Goal: Task Accomplishment & Management: Manage account settings

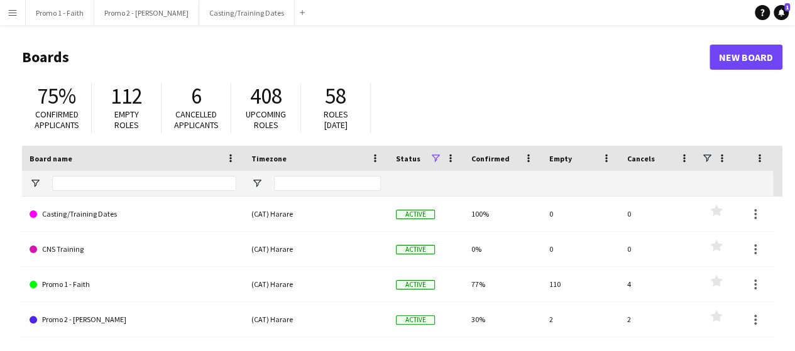
click at [3, 3] on button "Menu" at bounding box center [12, 12] width 25 height 25
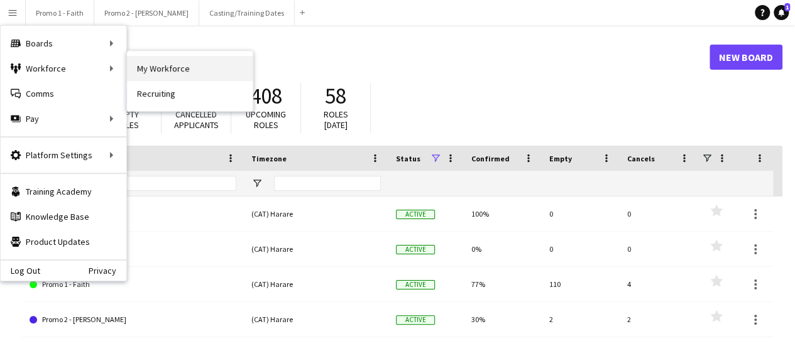
click at [163, 72] on link "My Workforce" at bounding box center [190, 68] width 126 height 25
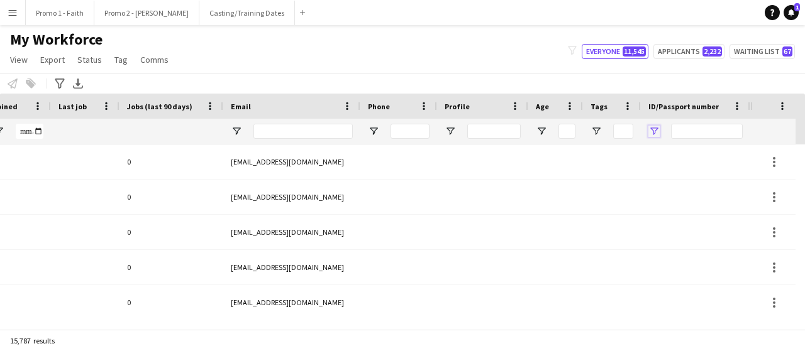
click at [655, 131] on span "Open Filter Menu" at bounding box center [653, 131] width 11 height 11
click at [653, 128] on span "Open Filter Menu" at bounding box center [653, 131] width 11 height 11
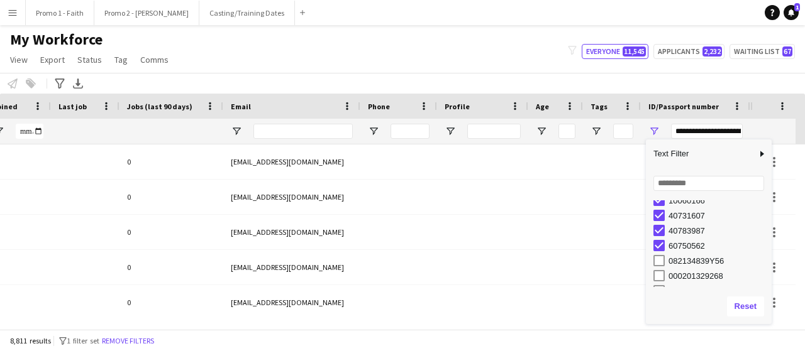
type input "**********"
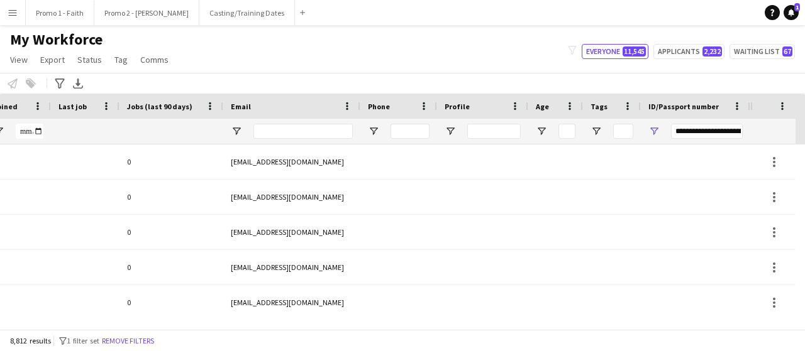
click at [563, 79] on div "Notify workforce Add to tag Select at least one crew to tag him or her. Advance…" at bounding box center [402, 83] width 805 height 21
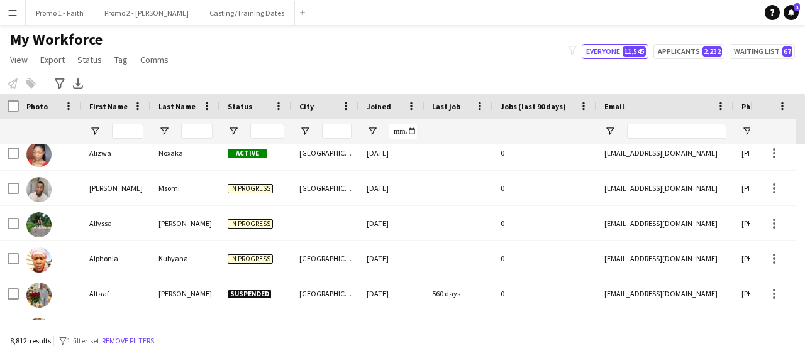
scroll to position [2759, 0]
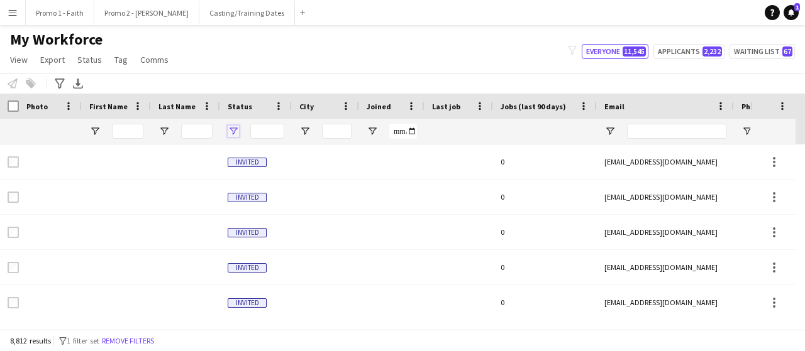
click at [230, 133] on span "Open Filter Menu" at bounding box center [233, 131] width 11 height 11
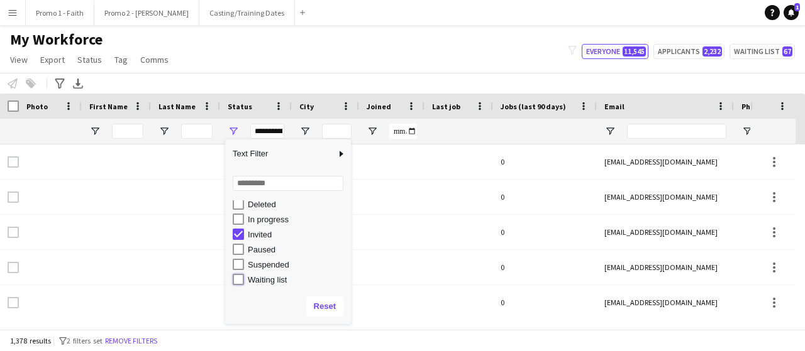
type input "**********"
click at [272, 55] on div "My Workforce View Views Default view Applicants New view Update view Delete vie…" at bounding box center [402, 51] width 805 height 43
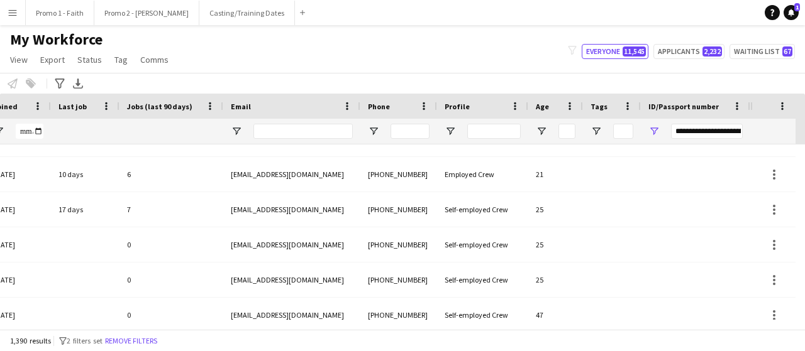
drag, startPoint x: 355, startPoint y: 319, endPoint x: 161, endPoint y: 324, distance: 193.7
click at [161, 324] on div "Workforce Details Profile Data Status City Joined" at bounding box center [402, 212] width 805 height 236
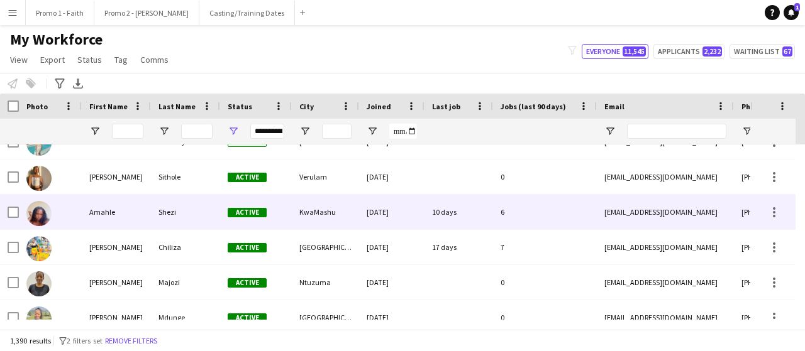
click at [407, 207] on div "22-02-2024" at bounding box center [391, 212] width 65 height 35
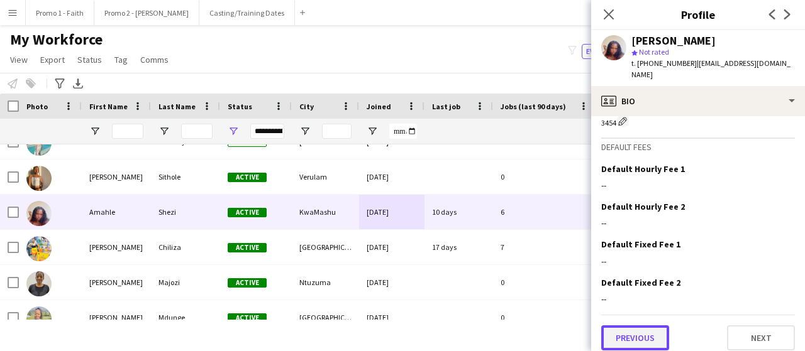
click at [636, 326] on button "Previous" at bounding box center [635, 338] width 68 height 25
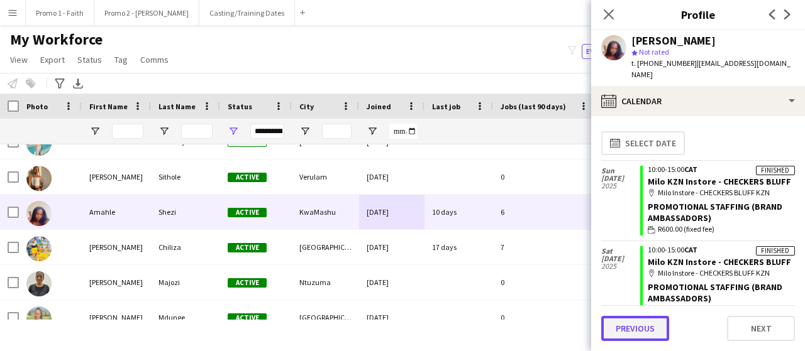
click at [641, 326] on button "Previous" at bounding box center [635, 328] width 68 height 25
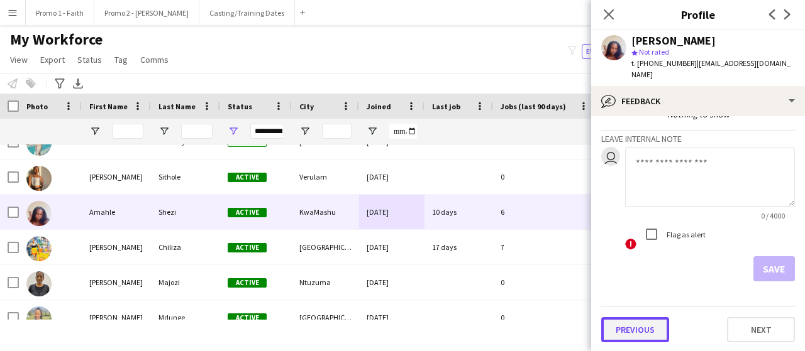
click at [644, 334] on button "Previous" at bounding box center [635, 329] width 68 height 25
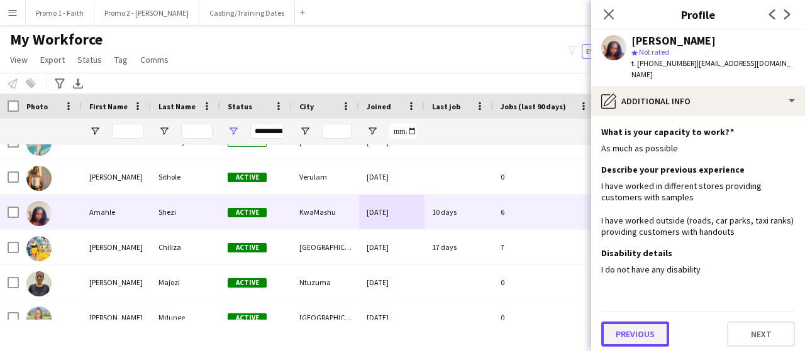
click at [638, 328] on button "Previous" at bounding box center [635, 334] width 68 height 25
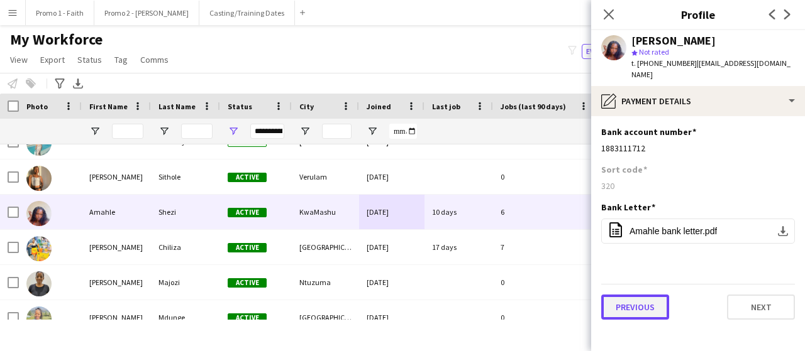
click at [638, 311] on button "Previous" at bounding box center [635, 307] width 68 height 25
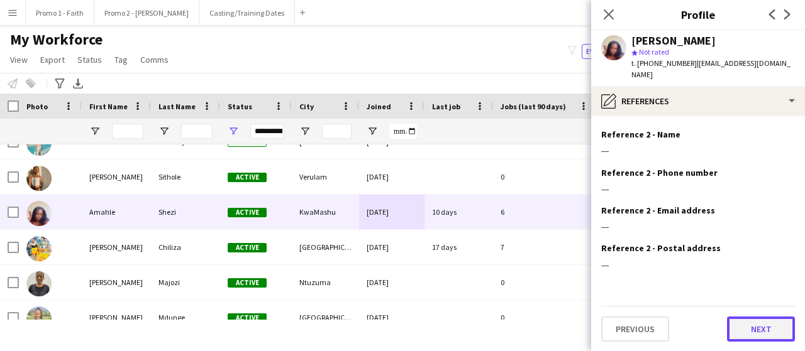
click at [740, 334] on button "Next" at bounding box center [761, 329] width 68 height 25
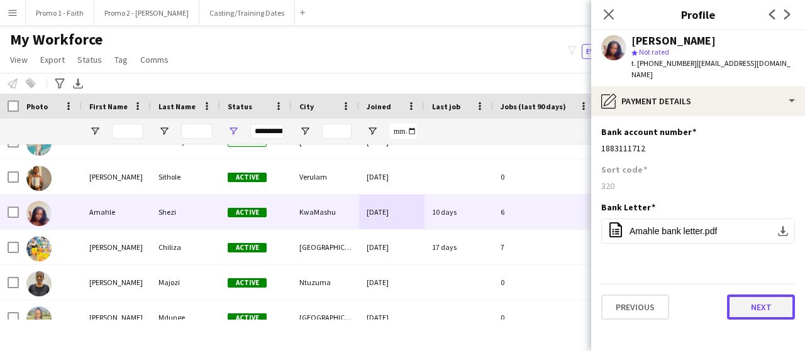
click at [760, 309] on button "Next" at bounding box center [761, 307] width 68 height 25
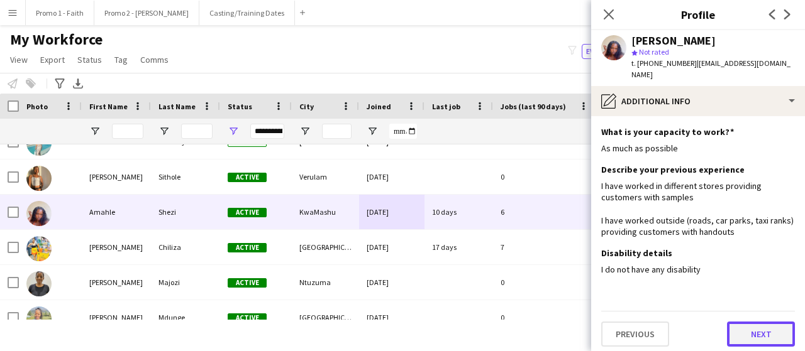
click at [758, 336] on button "Next" at bounding box center [761, 334] width 68 height 25
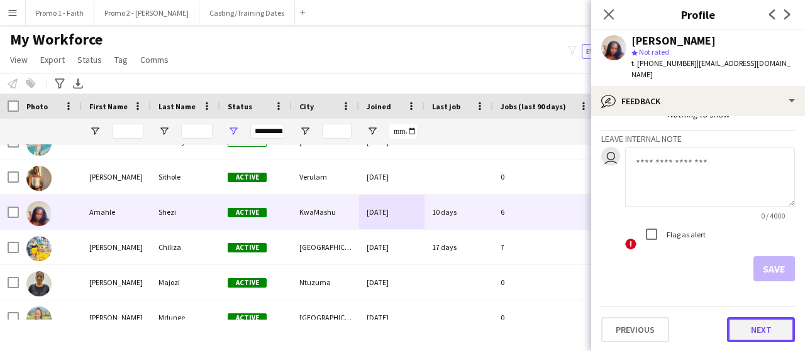
click at [757, 334] on button "Next" at bounding box center [761, 329] width 68 height 25
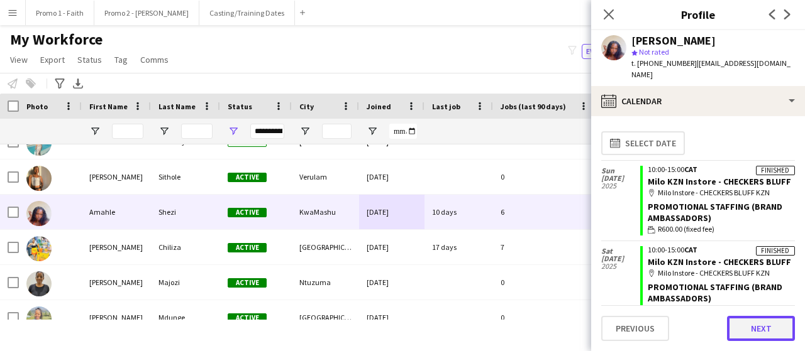
click at [753, 330] on button "Next" at bounding box center [761, 328] width 68 height 25
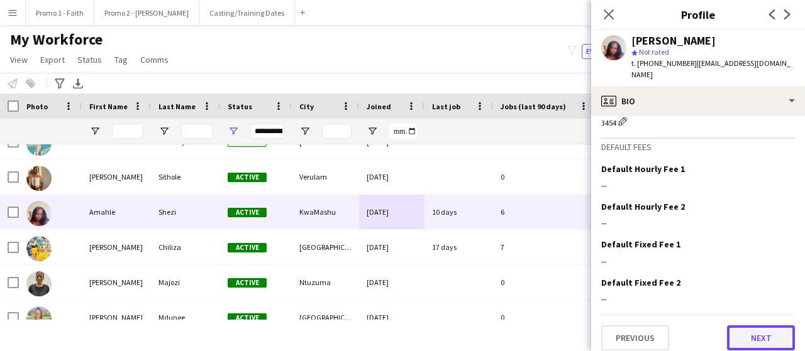
click at [753, 326] on button "Next" at bounding box center [761, 338] width 68 height 25
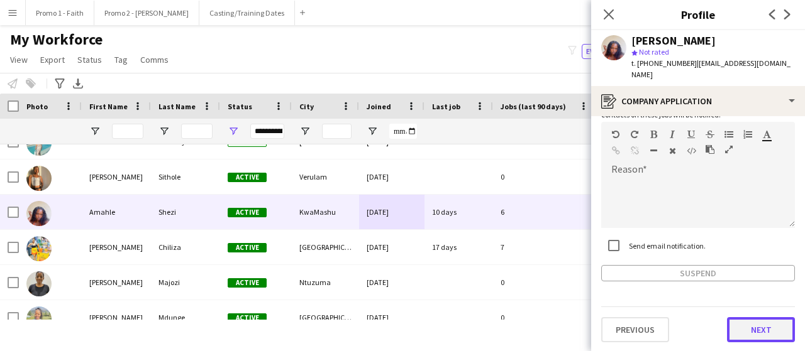
click at [753, 336] on button "Next" at bounding box center [761, 329] width 68 height 25
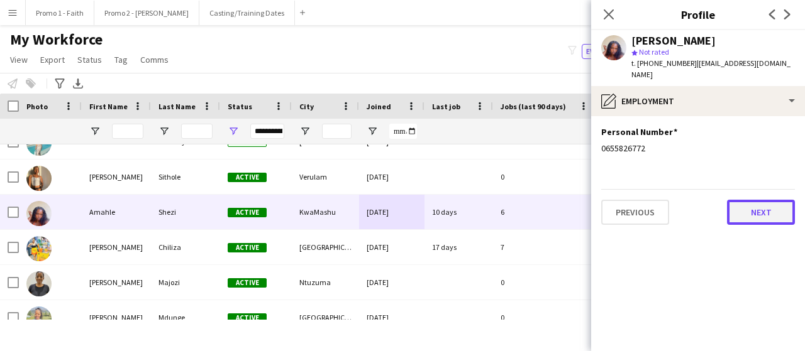
click at [760, 211] on button "Next" at bounding box center [761, 212] width 68 height 25
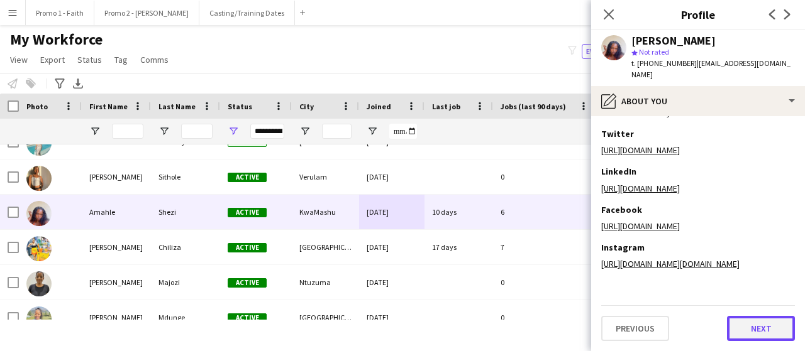
click at [734, 323] on button "Next" at bounding box center [761, 328] width 68 height 25
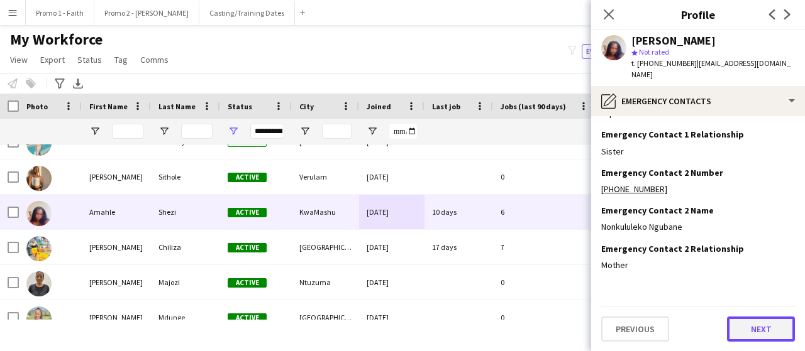
click at [741, 324] on button "Next" at bounding box center [761, 329] width 68 height 25
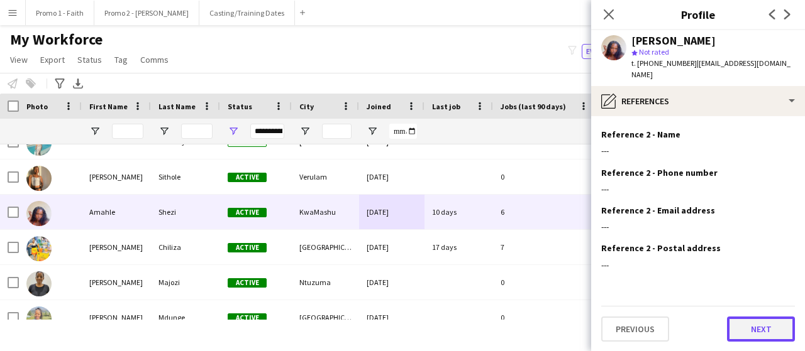
click at [743, 331] on button "Next" at bounding box center [761, 329] width 68 height 25
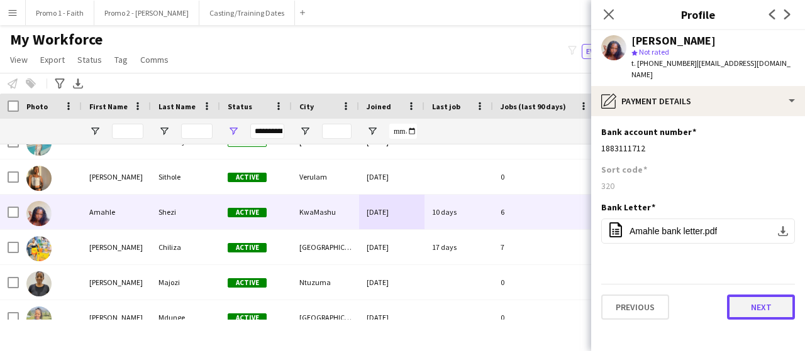
click at [758, 304] on button "Next" at bounding box center [761, 307] width 68 height 25
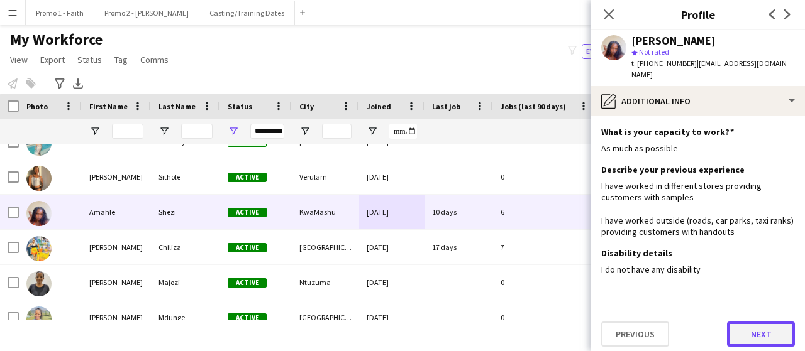
click at [741, 339] on button "Next" at bounding box center [761, 334] width 68 height 25
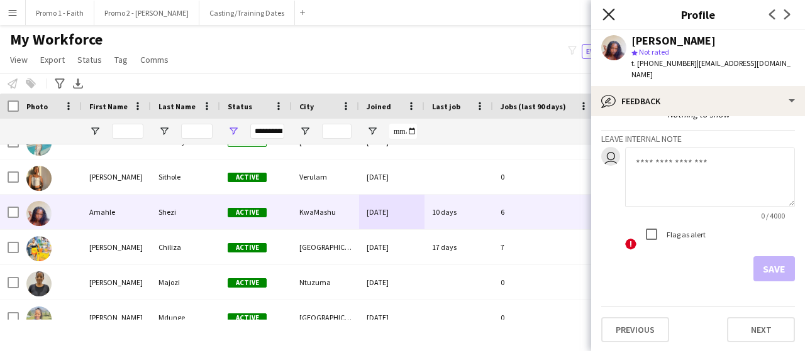
click at [609, 11] on icon "Close pop-in" at bounding box center [608, 14] width 12 height 12
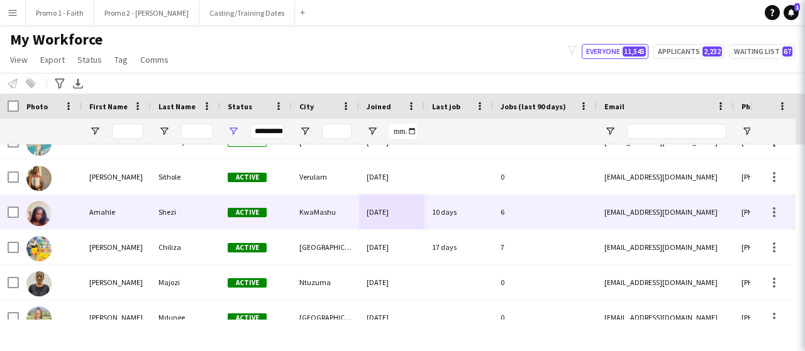
click at [350, 246] on div "[GEOGRAPHIC_DATA]" at bounding box center [325, 247] width 67 height 35
click at [279, 250] on div "Active" at bounding box center [256, 247] width 72 height 35
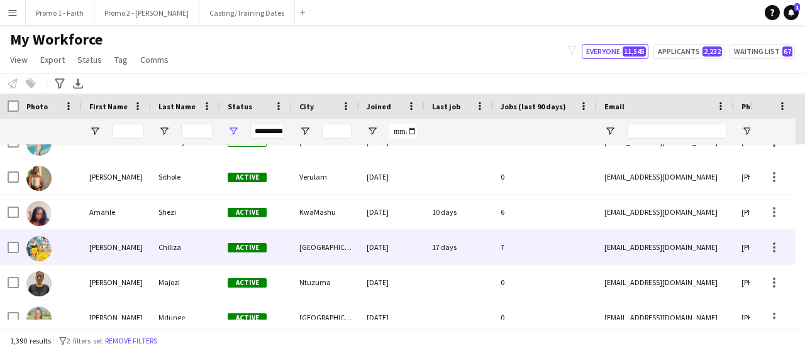
click at [454, 250] on div "17 days" at bounding box center [458, 247] width 69 height 35
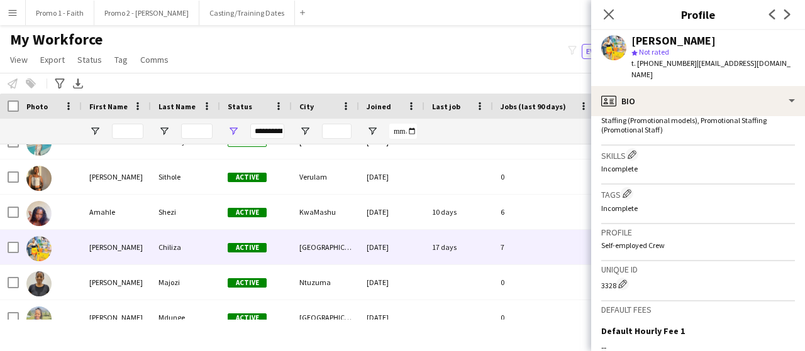
scroll to position [600, 0]
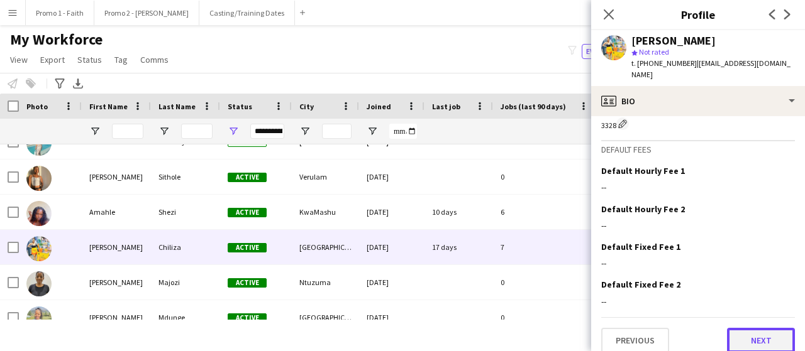
click at [742, 328] on button "Next" at bounding box center [761, 340] width 68 height 25
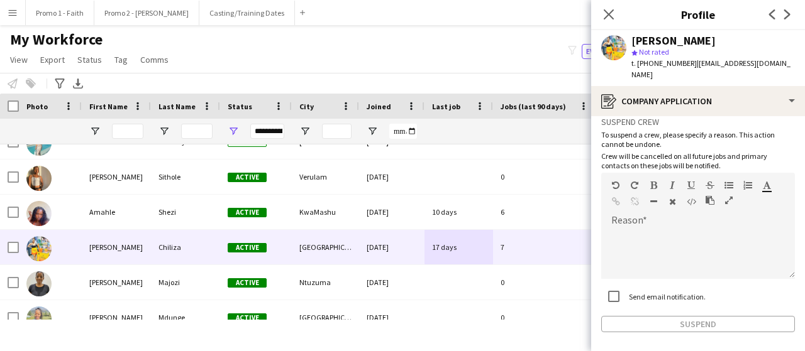
scroll to position [99, 0]
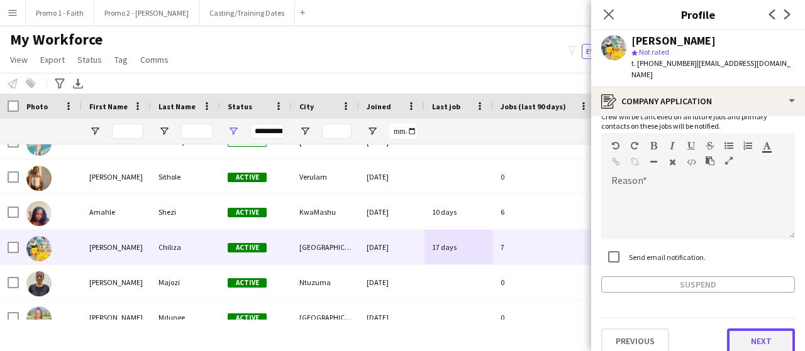
click at [747, 329] on button "Next" at bounding box center [761, 341] width 68 height 25
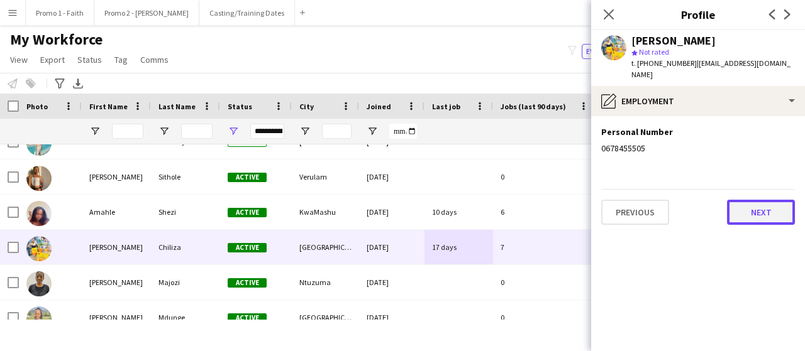
click at [751, 200] on button "Next" at bounding box center [761, 212] width 68 height 25
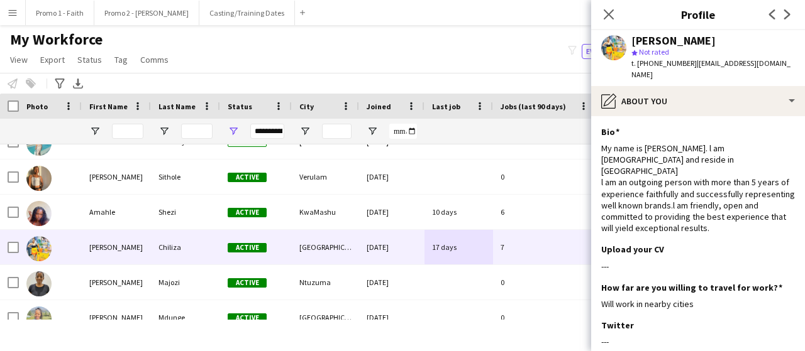
scroll to position [168, 0]
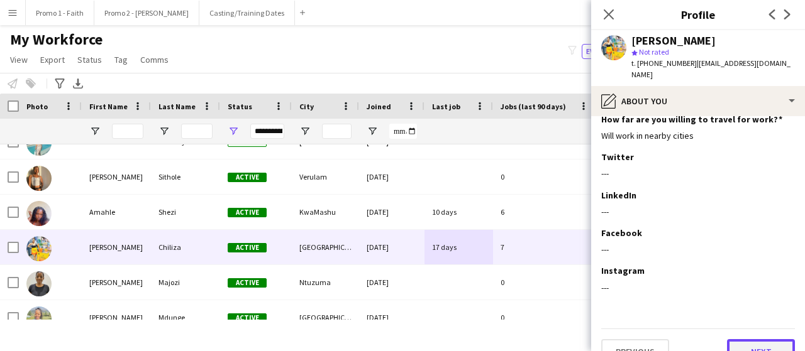
click at [747, 339] on button "Next" at bounding box center [761, 351] width 68 height 25
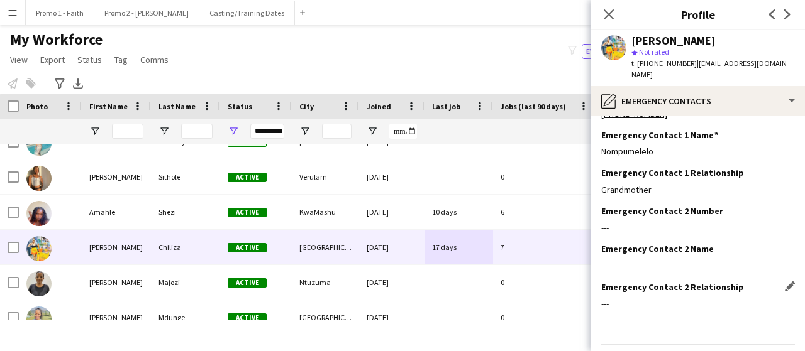
scroll to position [62, 0]
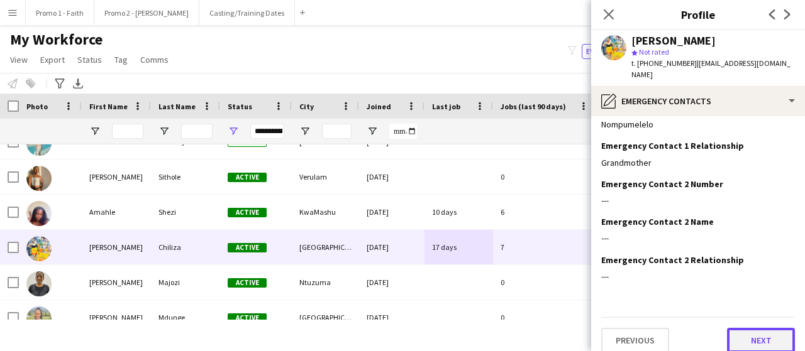
click at [754, 330] on button "Next" at bounding box center [761, 340] width 68 height 25
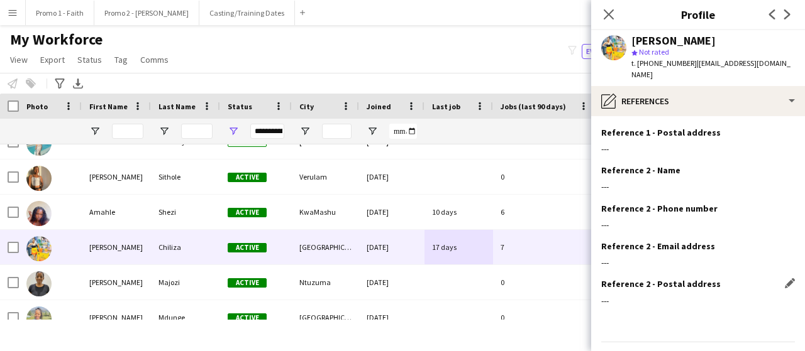
scroll to position [137, 0]
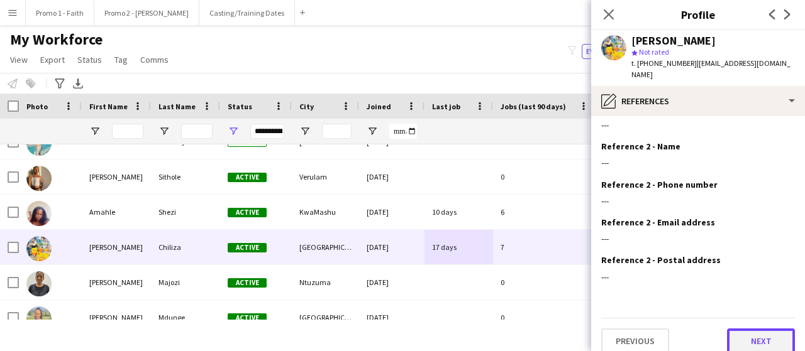
click at [751, 329] on button "Next" at bounding box center [761, 341] width 68 height 25
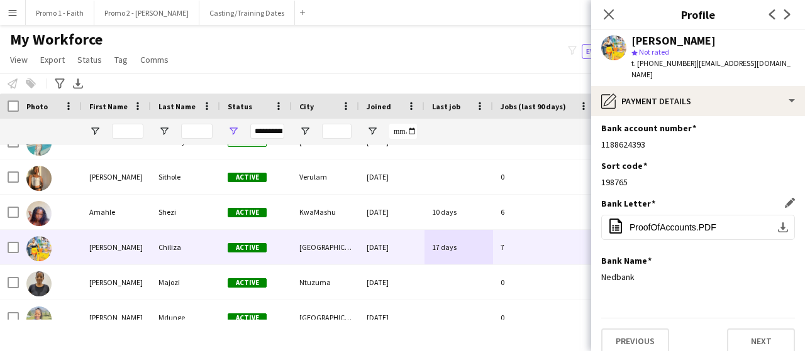
scroll to position [4, 0]
click at [774, 331] on button "Next" at bounding box center [761, 340] width 68 height 25
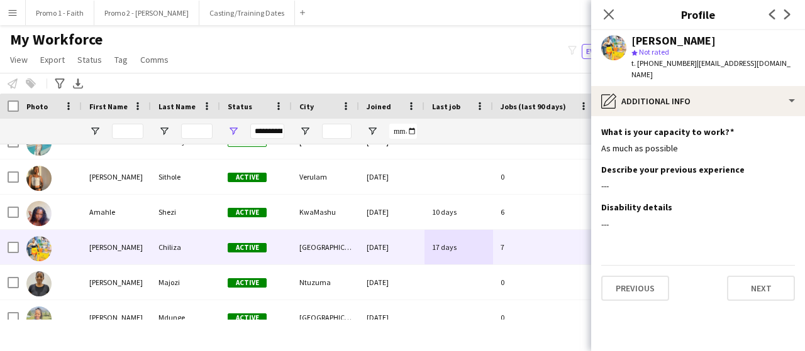
scroll to position [0, 0]
click at [752, 276] on button "Next" at bounding box center [761, 288] width 68 height 25
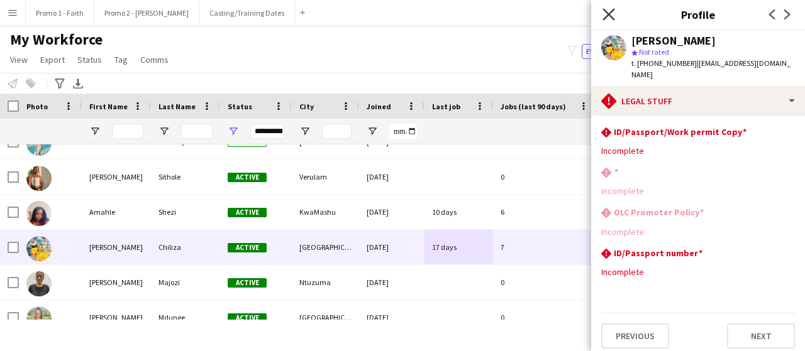
click at [605, 8] on icon "Close pop-in" at bounding box center [608, 14] width 12 height 12
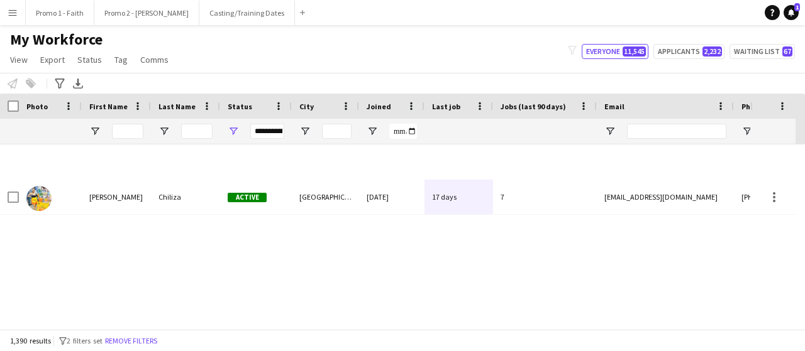
scroll to position [1760, 0]
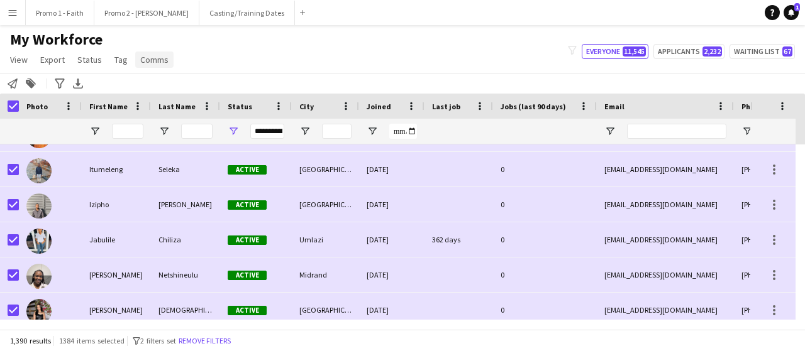
click at [162, 63] on span "Comms" at bounding box center [154, 59] width 28 height 11
click at [162, 83] on span "Send notification" at bounding box center [175, 86] width 64 height 11
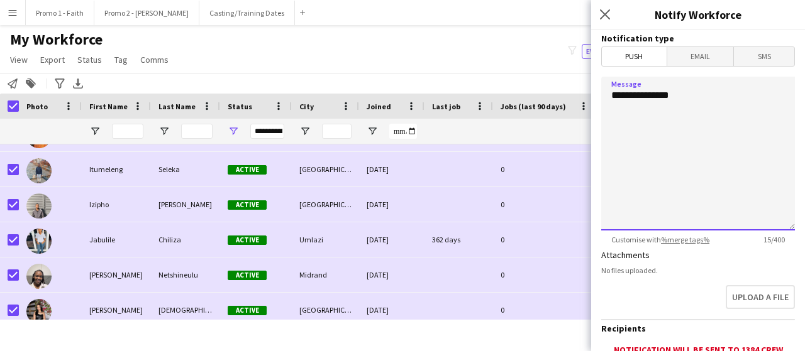
drag, startPoint x: 694, startPoint y: 90, endPoint x: 607, endPoint y: 86, distance: 86.9
click at [607, 86] on textarea "**********" at bounding box center [698, 154] width 194 height 154
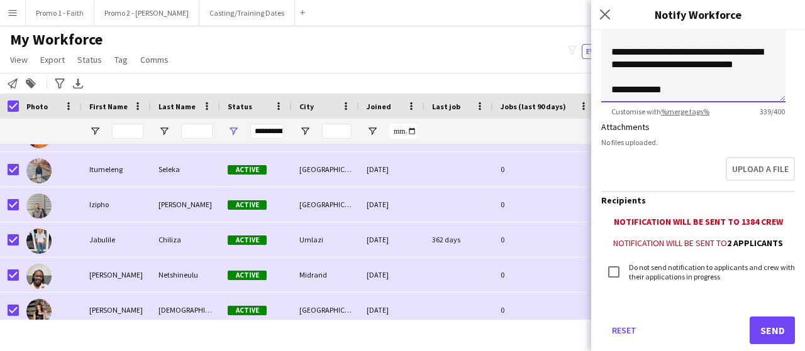
scroll to position [156, 0]
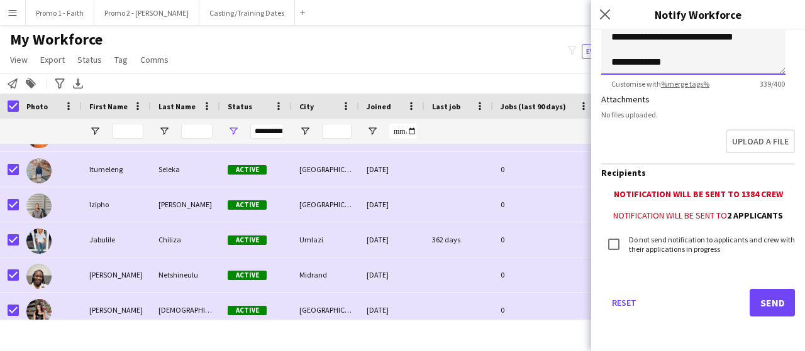
type textarea "**********"
click at [760, 308] on button "Send" at bounding box center [771, 303] width 45 height 28
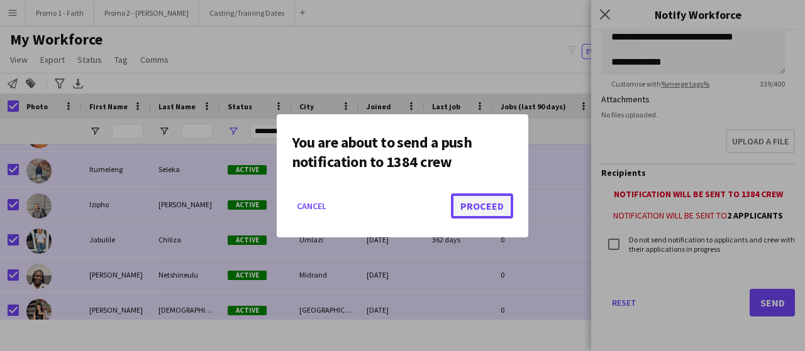
click at [486, 205] on button "Proceed" at bounding box center [482, 206] width 62 height 25
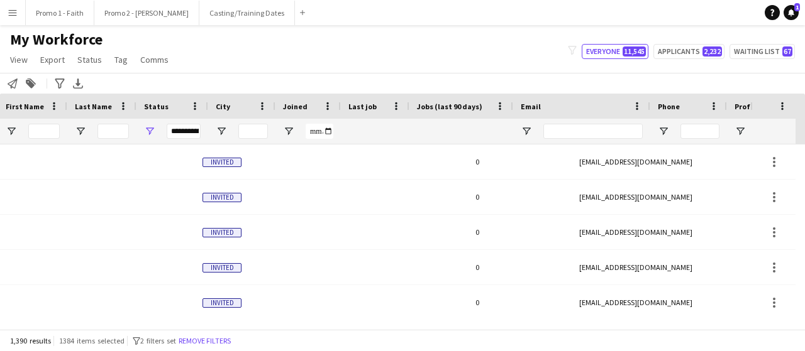
scroll to position [0, 84]
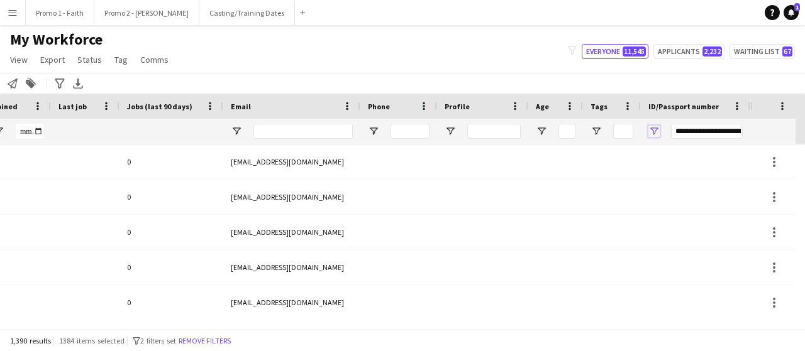
click at [658, 126] on span "Open Filter Menu" at bounding box center [653, 131] width 11 height 11
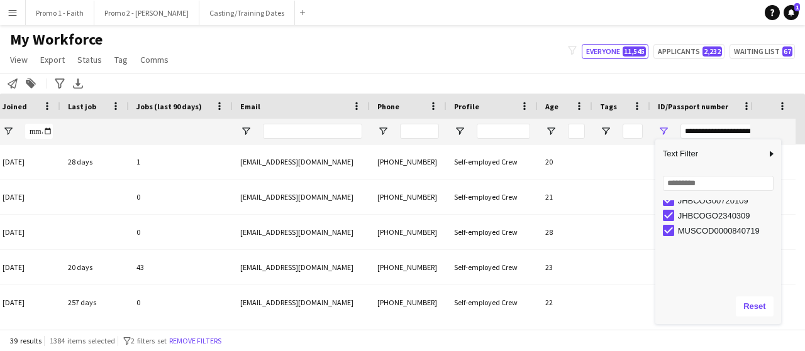
scroll to position [87370, 0]
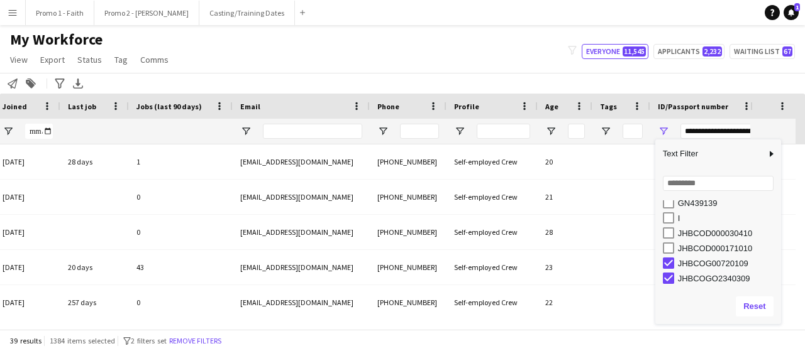
click at [661, 246] on div "JHBCOD000171010" at bounding box center [718, 248] width 126 height 15
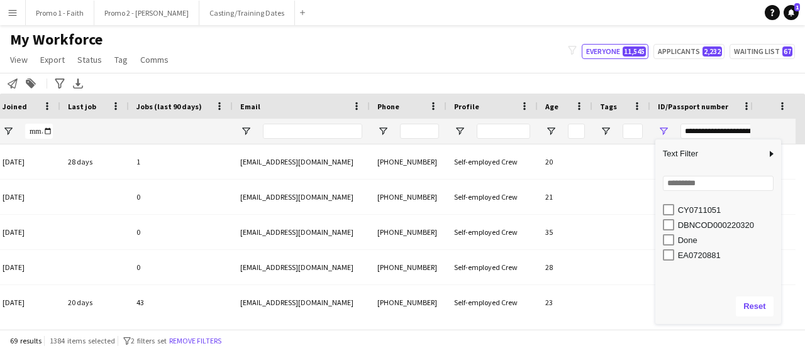
scroll to position [86847, 0]
click at [670, 250] on div "EN234187" at bounding box center [722, 243] width 118 height 15
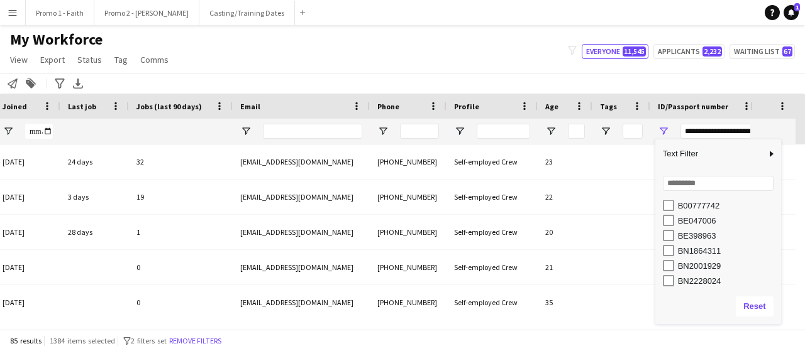
scroll to position [86653, 0]
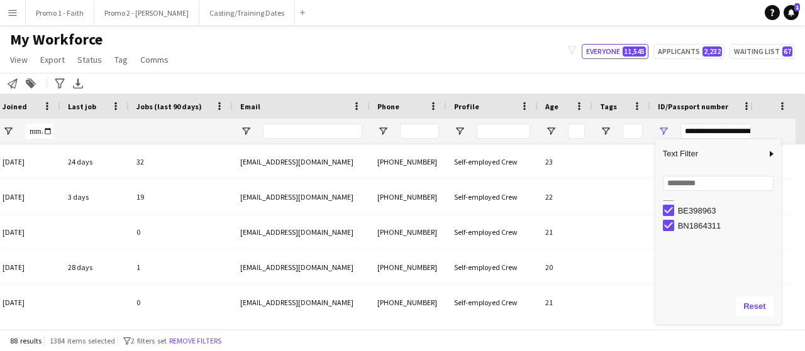
click at [670, 233] on div "BN1864311" at bounding box center [722, 225] width 118 height 15
click at [674, 256] on div "AE661788" at bounding box center [722, 255] width 118 height 15
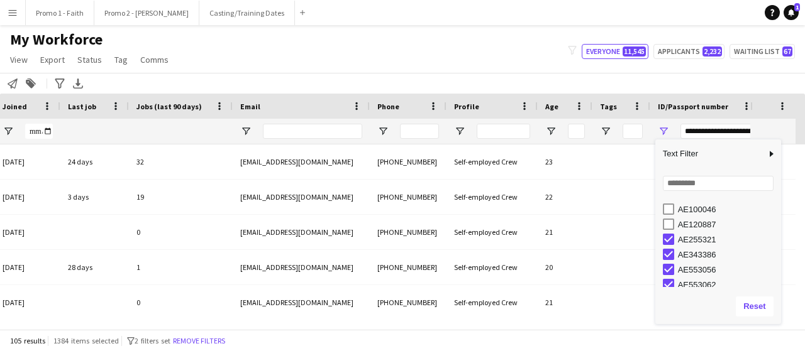
click at [669, 214] on div "AE100046" at bounding box center [722, 209] width 118 height 15
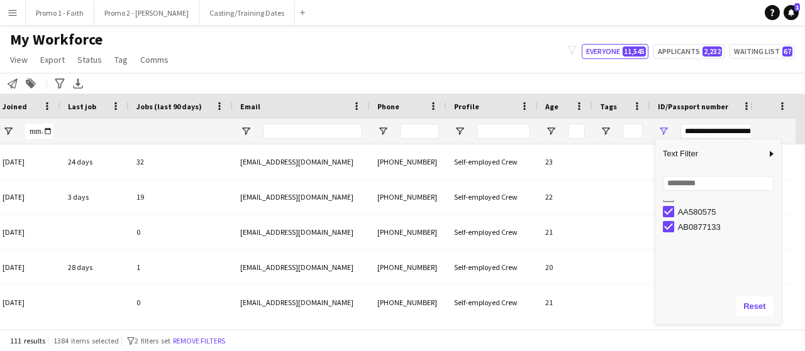
scroll to position [86257, 0]
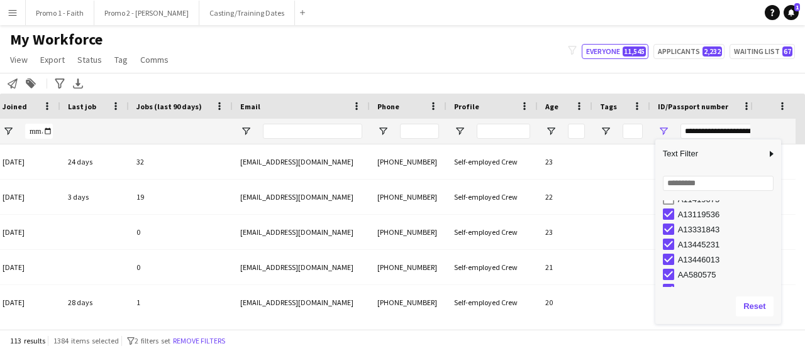
click at [670, 199] on div "A13446013 AA580575 AB0877133 A11419075 A13119536 A13331843 A13445231" at bounding box center [718, 244] width 126 height 91
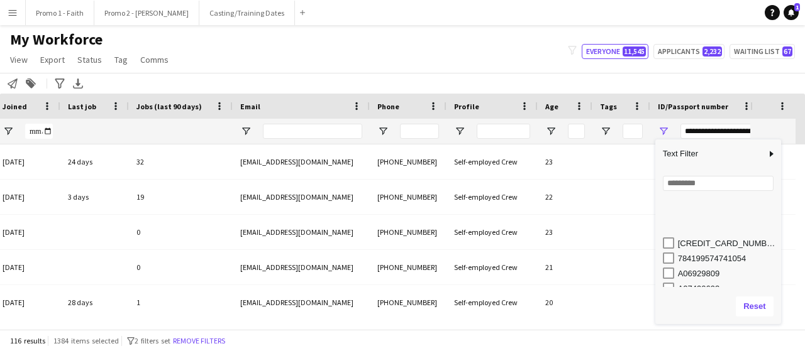
scroll to position [86185, 0]
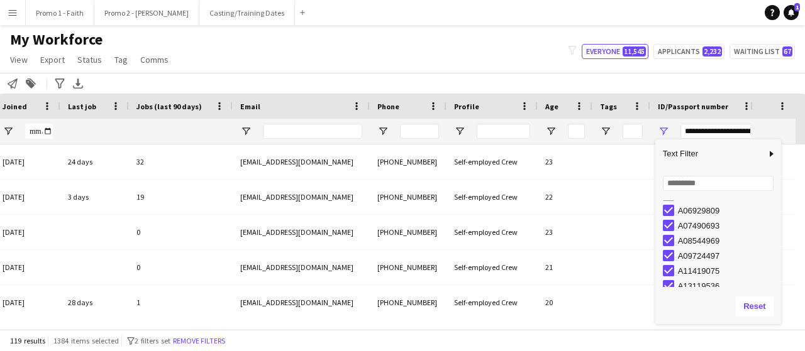
type input "**********"
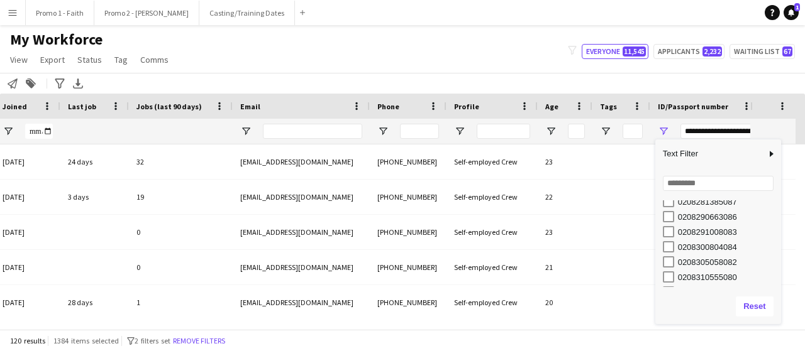
scroll to position [0, 0]
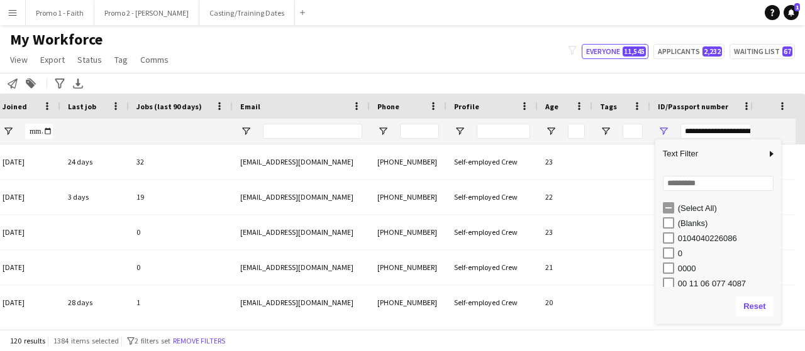
click at [545, 83] on div "Notify workforce Add to tag Search tags magnifier Add tag Advanced filters Adva…" at bounding box center [402, 83] width 805 height 21
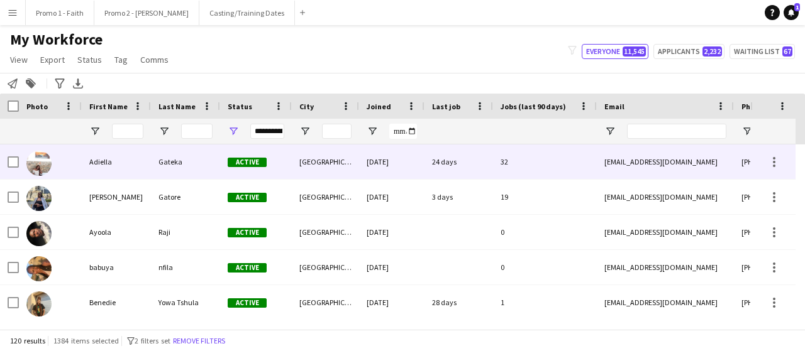
click at [270, 160] on div "Active" at bounding box center [256, 162] width 72 height 35
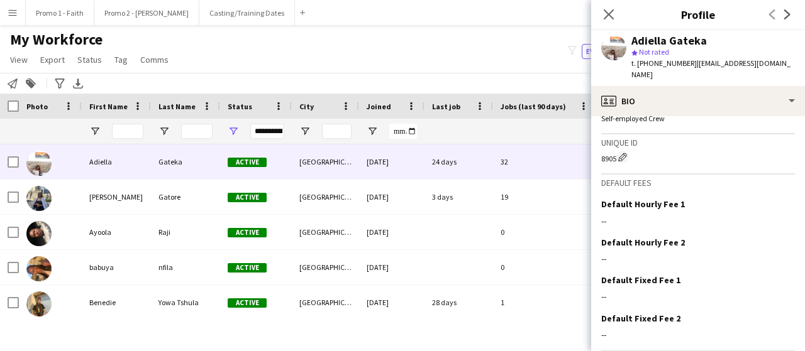
scroll to position [612, 0]
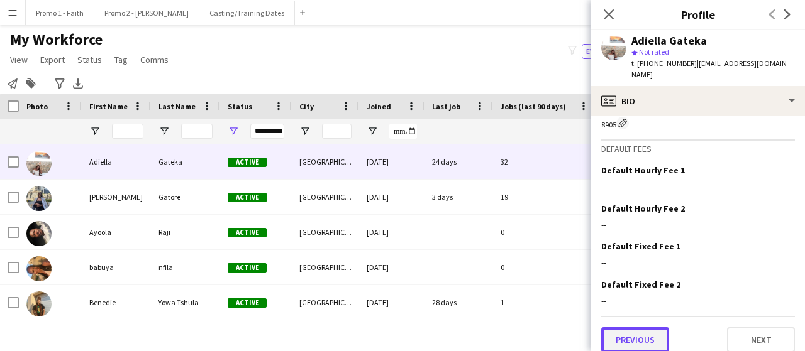
click at [631, 329] on button "Previous" at bounding box center [635, 340] width 68 height 25
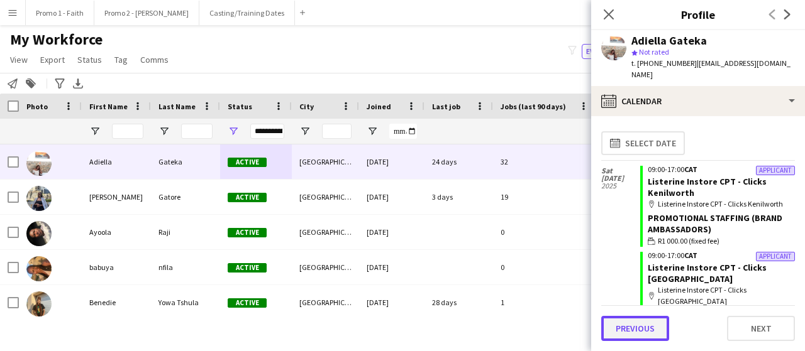
click at [634, 324] on button "Previous" at bounding box center [635, 328] width 68 height 25
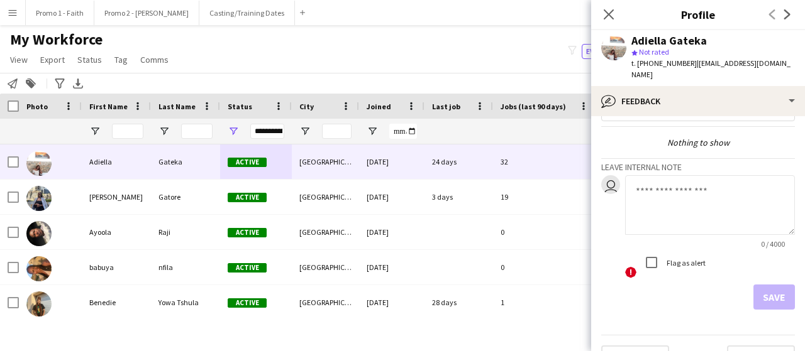
scroll to position [53, 0]
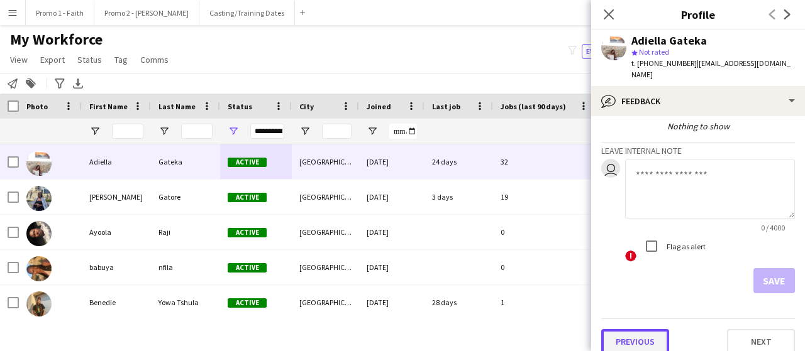
click at [634, 336] on button "Previous" at bounding box center [635, 341] width 68 height 25
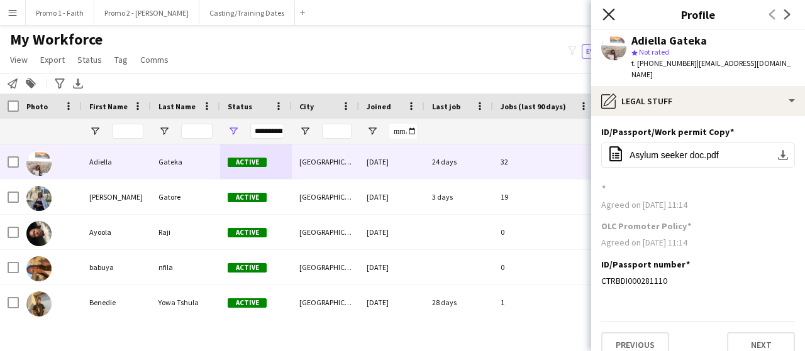
click at [610, 11] on icon "Close pop-in" at bounding box center [608, 14] width 12 height 12
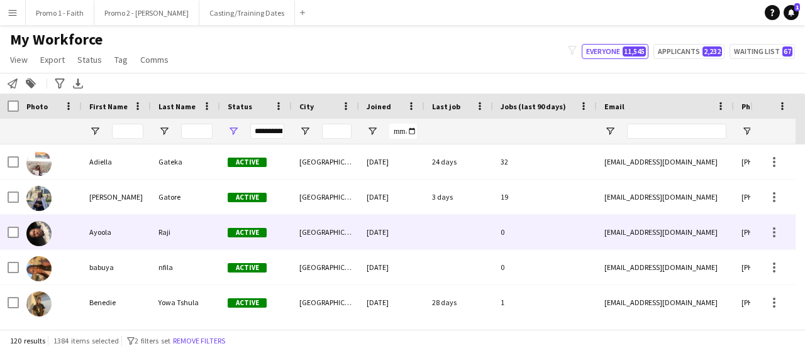
click at [175, 233] on div "Raji" at bounding box center [185, 232] width 69 height 35
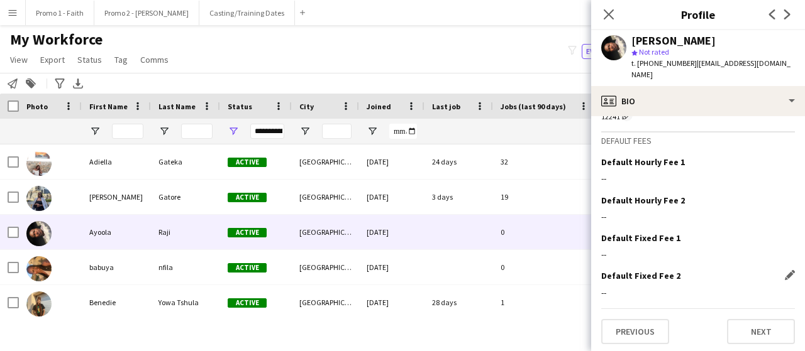
scroll to position [582, 0]
click at [624, 329] on button "Previous" at bounding box center [635, 331] width 68 height 25
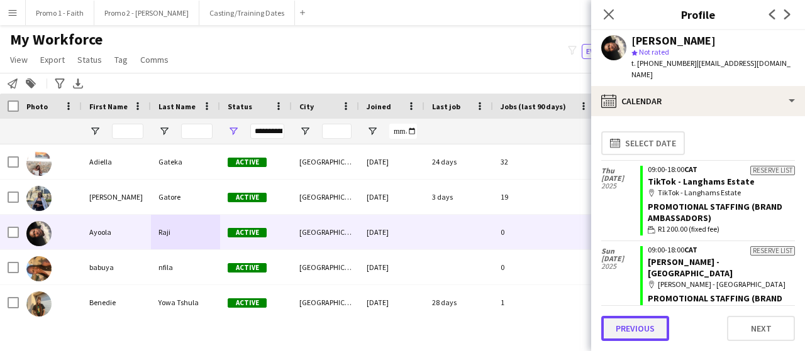
click at [629, 328] on button "Previous" at bounding box center [635, 328] width 68 height 25
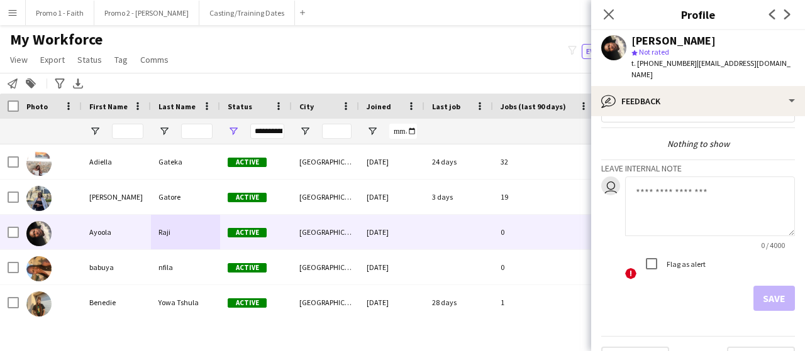
scroll to position [53, 0]
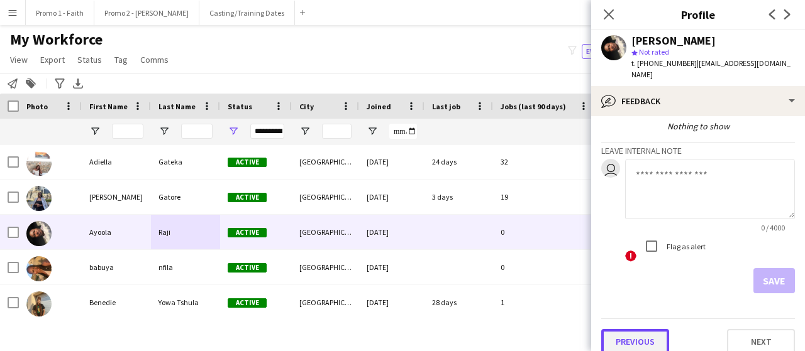
click at [640, 330] on button "Previous" at bounding box center [635, 341] width 68 height 25
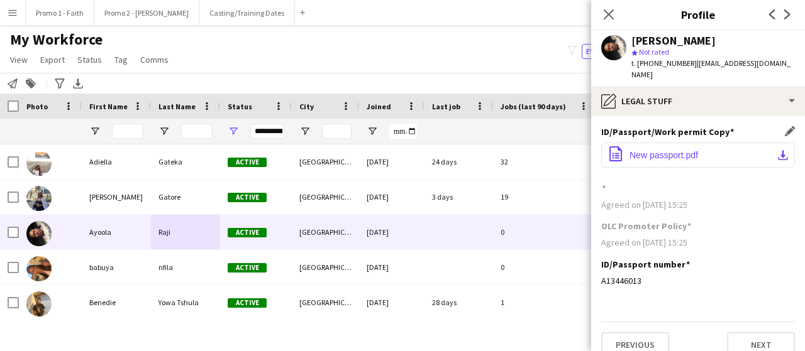
click at [658, 150] on span "New passport.pdf" at bounding box center [663, 155] width 69 height 10
click at [611, 9] on icon "Close pop-in" at bounding box center [608, 14] width 12 height 12
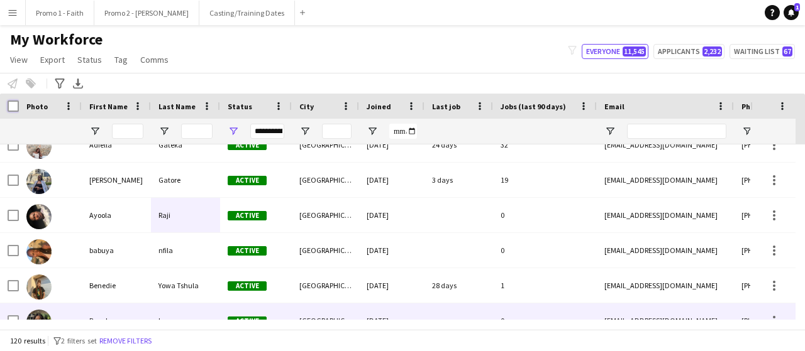
scroll to position [17, 0]
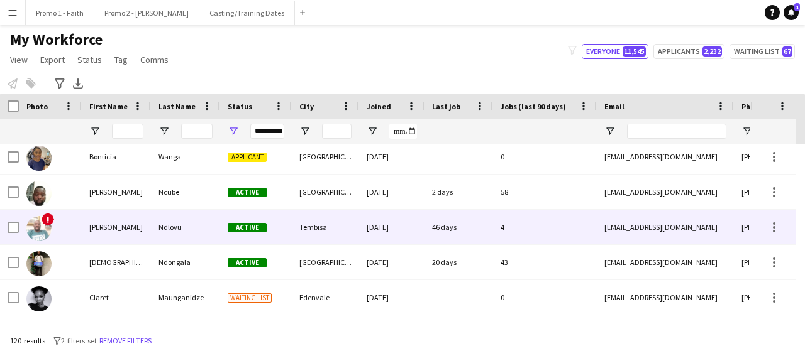
click at [171, 227] on div "Ndlovu" at bounding box center [185, 227] width 69 height 35
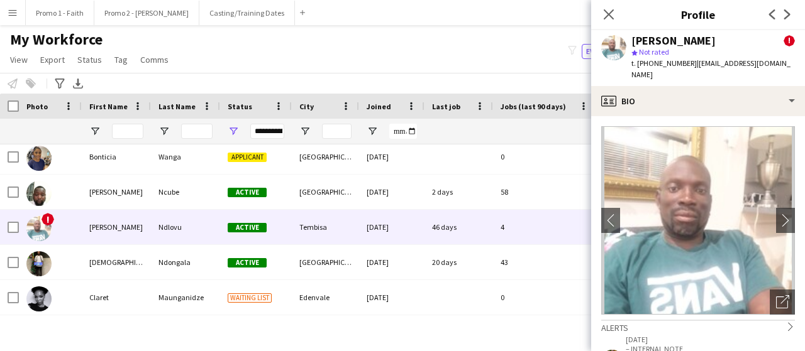
click at [778, 38] on div "Cephas Ndlovu !" at bounding box center [712, 40] width 163 height 11
click at [783, 40] on span "!" at bounding box center [788, 40] width 11 height 11
click at [612, 13] on icon "Close pop-in" at bounding box center [608, 14] width 12 height 12
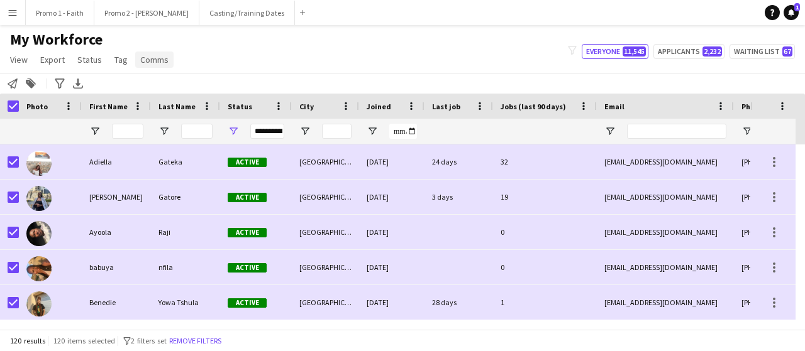
click at [152, 61] on span "Comms" at bounding box center [154, 59] width 28 height 11
click at [154, 82] on span "Send notification" at bounding box center [175, 86] width 64 height 11
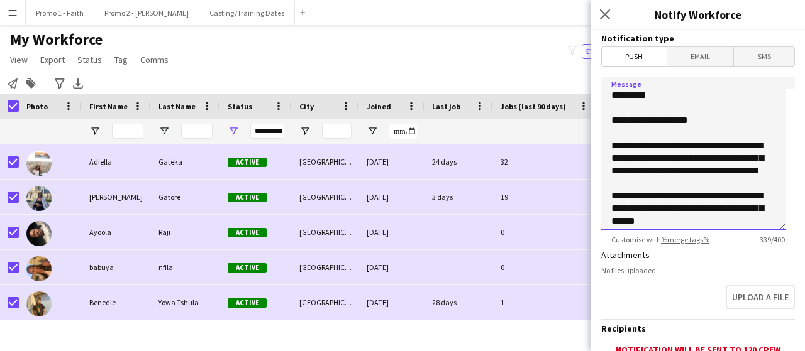
drag, startPoint x: 687, startPoint y: 218, endPoint x: 583, endPoint y: 48, distance: 199.1
click at [583, 48] on body "Menu Boards Boards Boards All jobs Status Workforce Workforce My Workforce Recr…" at bounding box center [402, 175] width 805 height 351
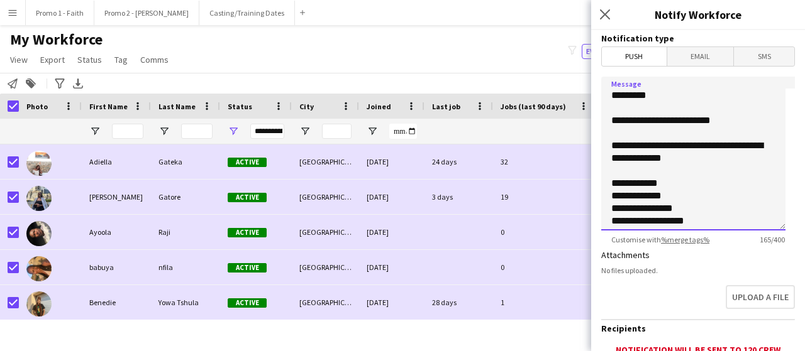
scroll to position [11, 0]
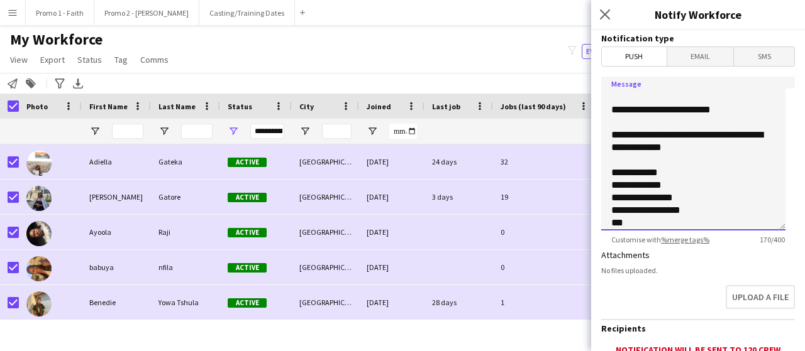
click at [625, 185] on textarea "**********" at bounding box center [693, 154] width 184 height 154
click at [622, 196] on textarea "**********" at bounding box center [693, 154] width 184 height 154
click at [623, 211] on textarea "**********" at bounding box center [693, 154] width 184 height 154
click at [688, 209] on textarea "**********" at bounding box center [693, 154] width 184 height 154
click at [624, 223] on textarea "**********" at bounding box center [693, 154] width 184 height 154
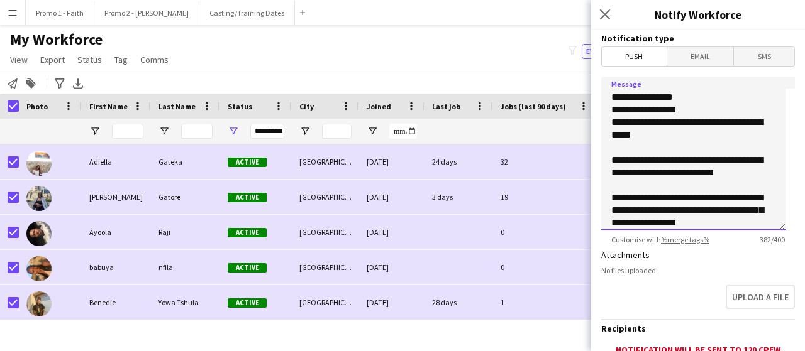
scroll to position [124, 0]
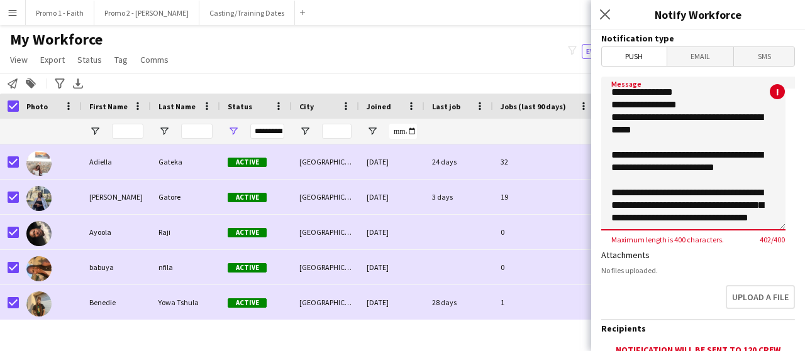
click at [632, 175] on textarea "**********" at bounding box center [693, 154] width 184 height 154
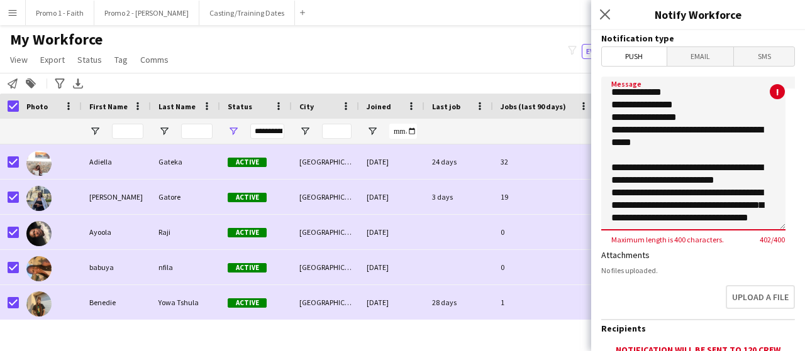
scroll to position [116, 0]
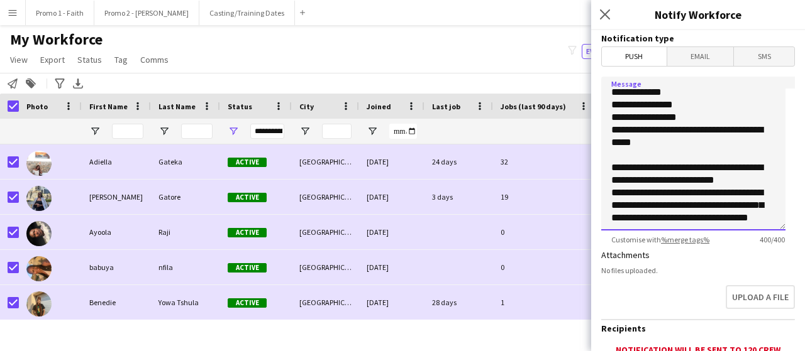
click at [614, 155] on textarea "**********" at bounding box center [693, 154] width 184 height 154
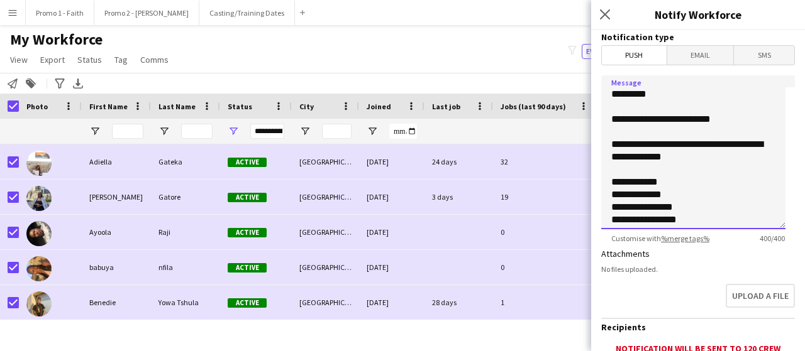
scroll to position [0, 0]
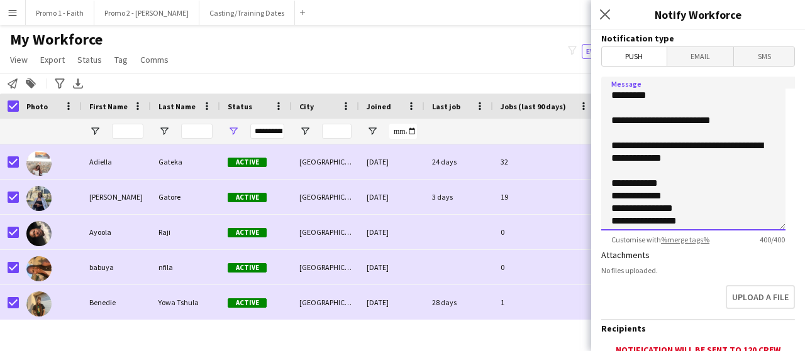
click at [618, 112] on textarea "**********" at bounding box center [693, 154] width 184 height 154
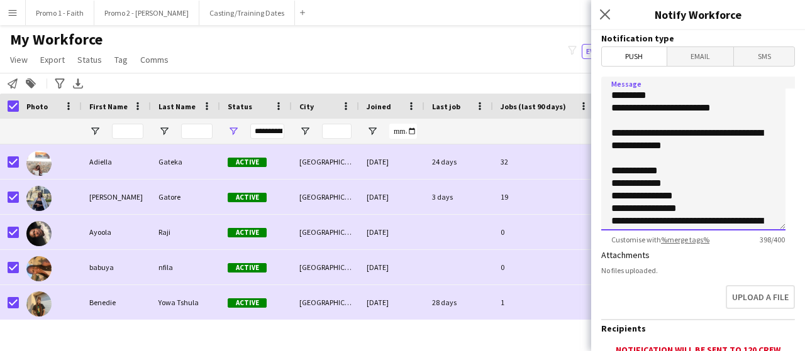
click at [619, 123] on textarea "**********" at bounding box center [693, 154] width 184 height 154
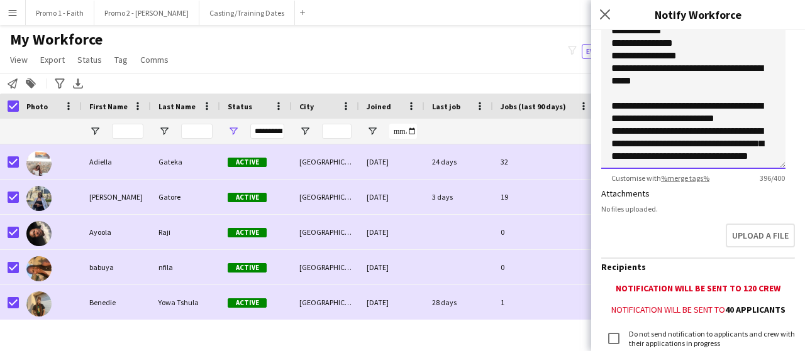
scroll to position [63, 0]
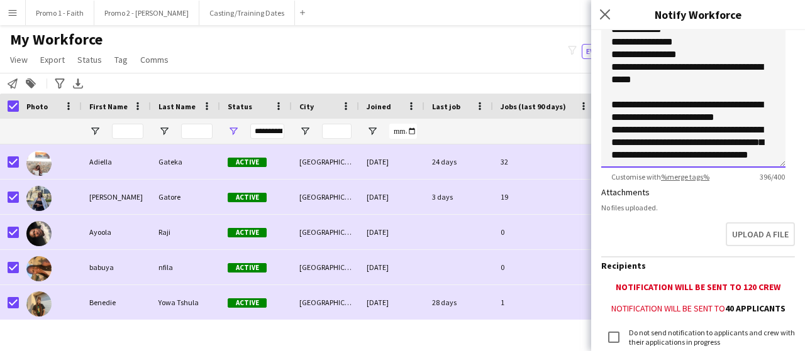
click at [726, 152] on textarea "**********" at bounding box center [693, 91] width 184 height 154
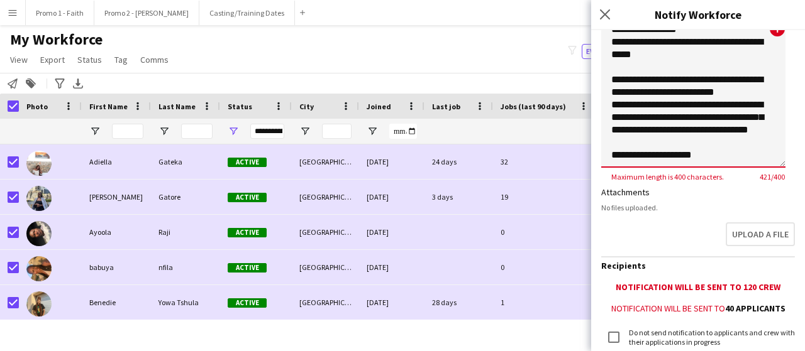
click at [748, 123] on textarea "**********" at bounding box center [693, 91] width 184 height 154
click at [670, 135] on textarea "**********" at bounding box center [693, 91] width 184 height 154
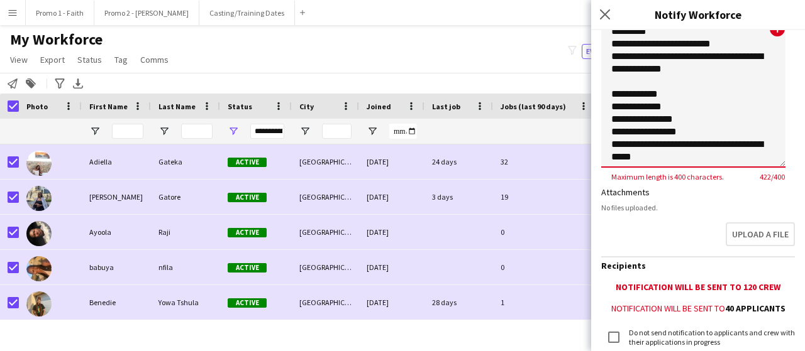
scroll to position [0, 0]
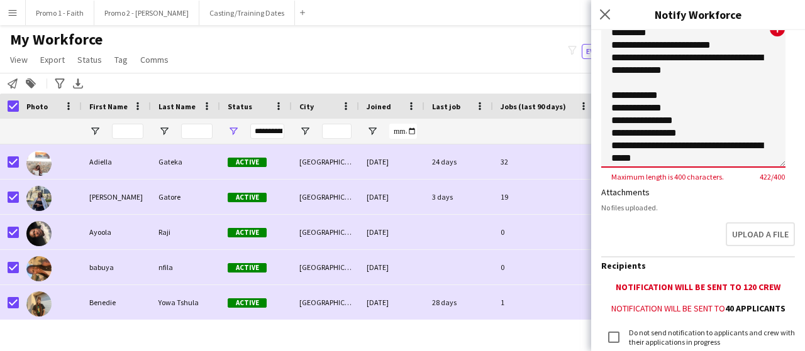
click at [618, 85] on textarea "**********" at bounding box center [693, 91] width 184 height 154
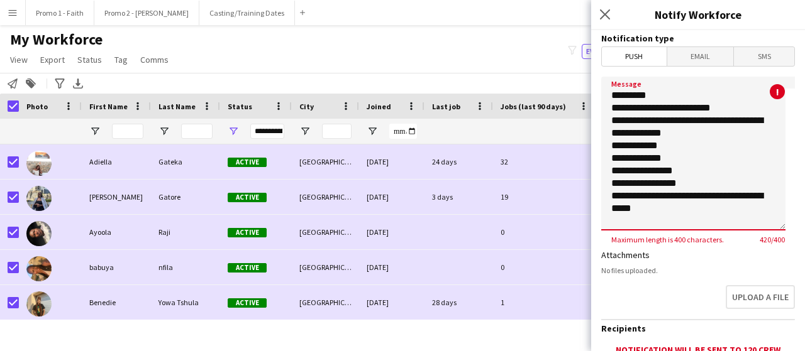
click at [723, 104] on textarea "**********" at bounding box center [693, 154] width 184 height 154
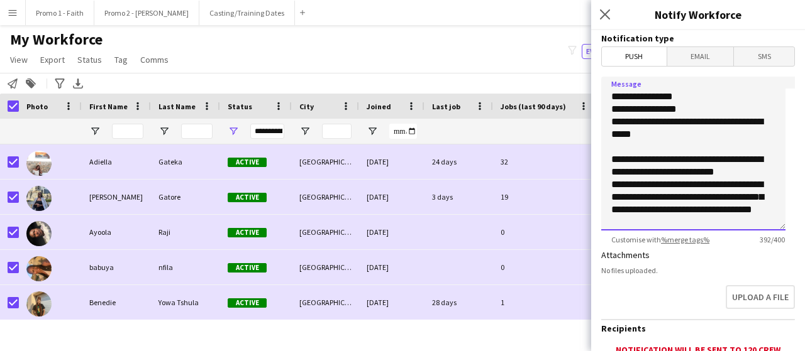
scroll to position [63, 0]
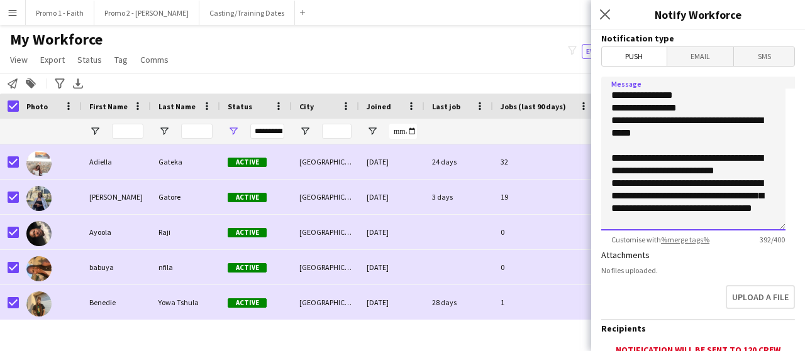
click at [699, 197] on textarea "**********" at bounding box center [693, 154] width 184 height 154
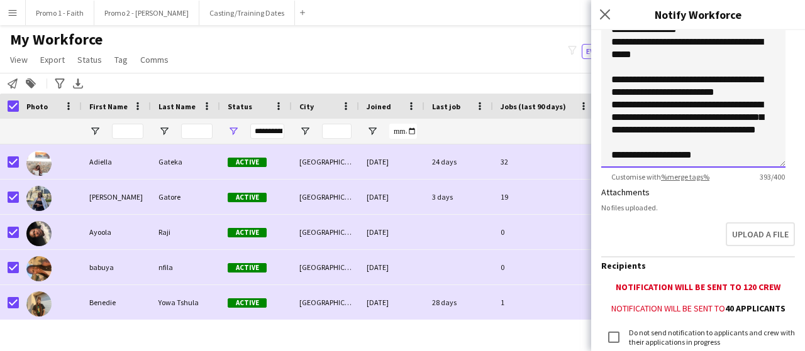
click at [612, 157] on textarea "**********" at bounding box center [693, 91] width 184 height 154
click at [704, 153] on textarea "**********" at bounding box center [693, 91] width 184 height 154
click at [700, 149] on textarea "**********" at bounding box center [693, 91] width 184 height 154
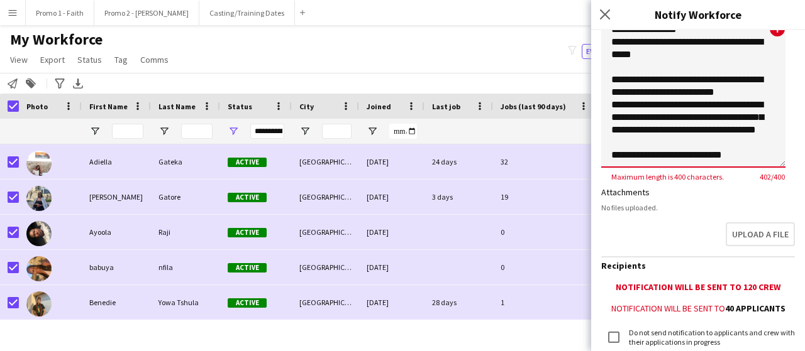
click at [700, 147] on textarea "**********" at bounding box center [693, 91] width 184 height 154
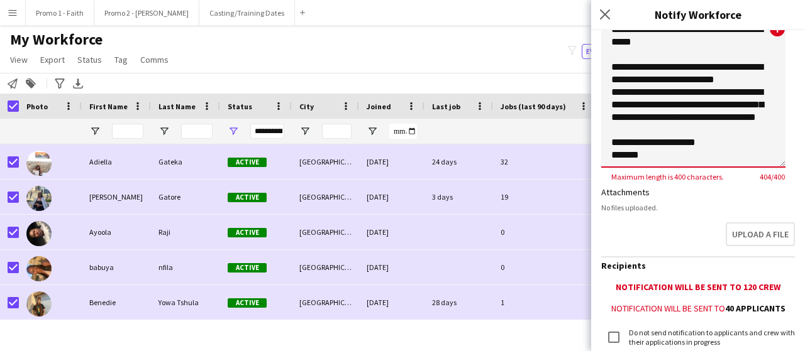
click at [614, 158] on textarea "**********" at bounding box center [693, 91] width 184 height 154
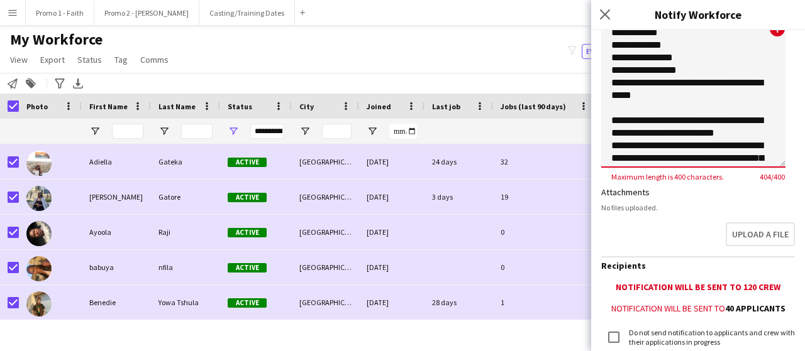
scroll to position [36, 0]
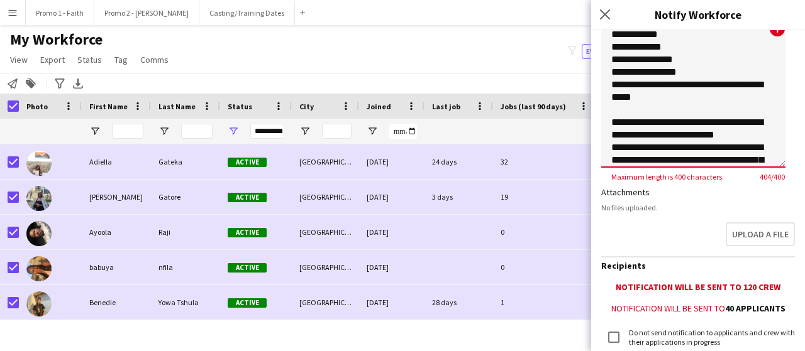
click at [725, 123] on textarea "**********" at bounding box center [693, 91] width 184 height 154
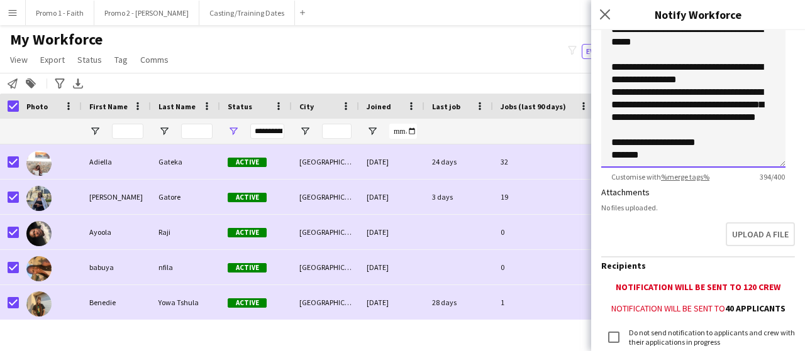
scroll to position [116, 0]
click at [711, 131] on textarea "**********" at bounding box center [693, 91] width 184 height 154
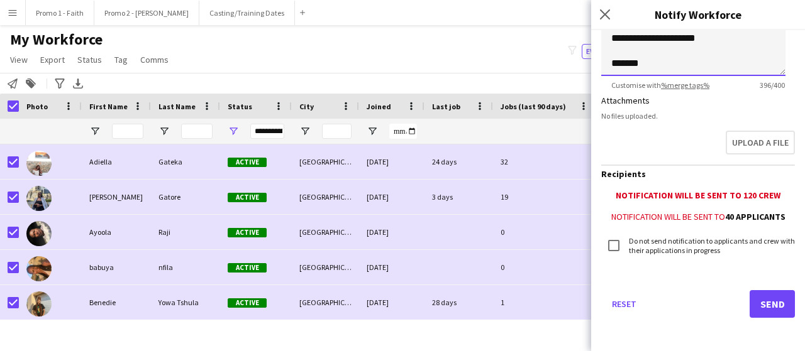
scroll to position [156, 0]
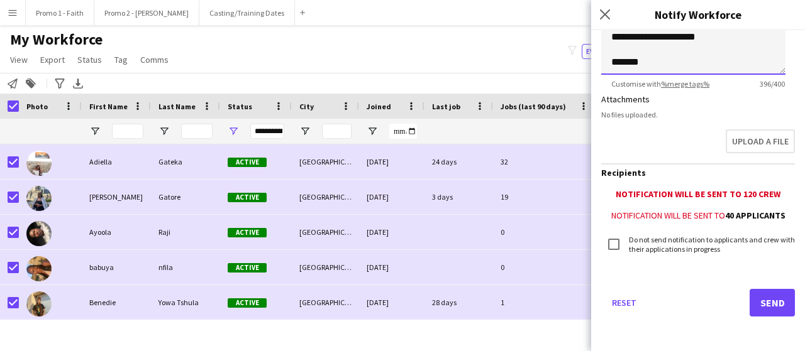
type textarea "**********"
click at [765, 301] on button "Send" at bounding box center [771, 303] width 45 height 28
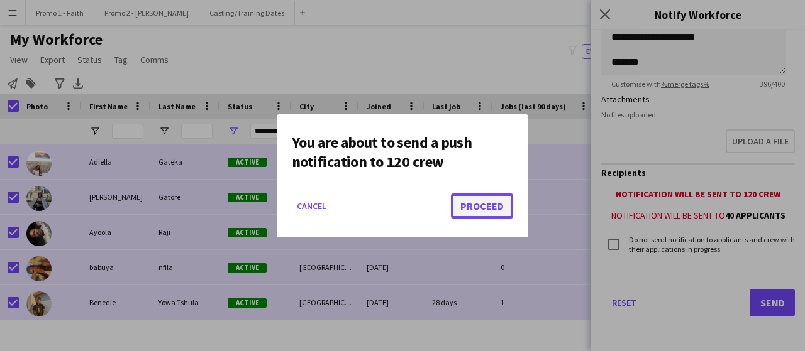
click at [499, 208] on button "Proceed" at bounding box center [482, 206] width 62 height 25
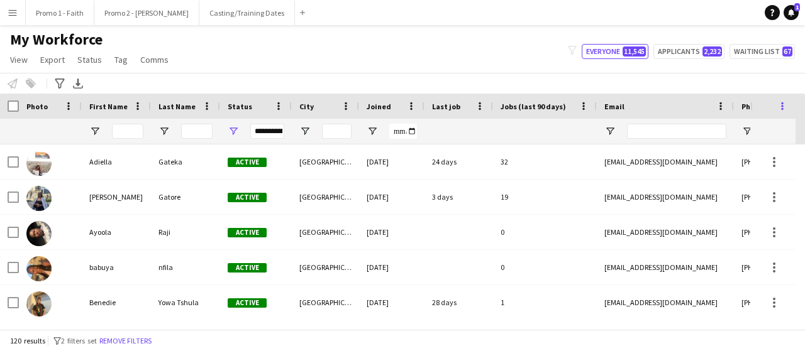
click at [781, 105] on span at bounding box center [781, 106] width 11 height 11
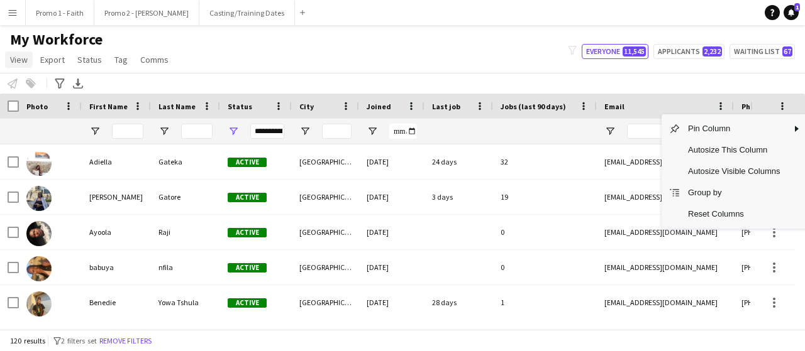
click at [19, 58] on span "View" at bounding box center [19, 59] width 18 height 11
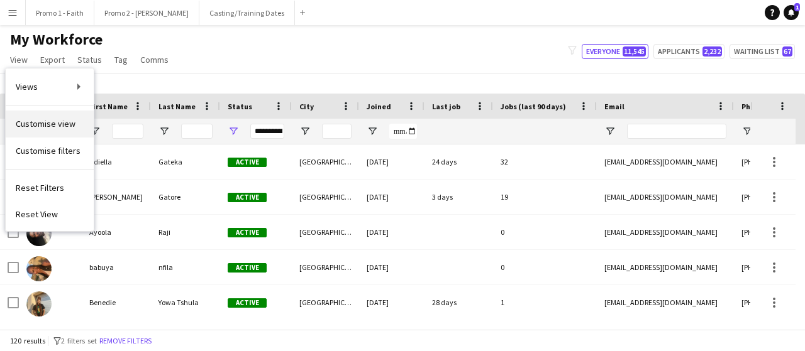
click at [41, 126] on span "Customise view" at bounding box center [46, 123] width 60 height 11
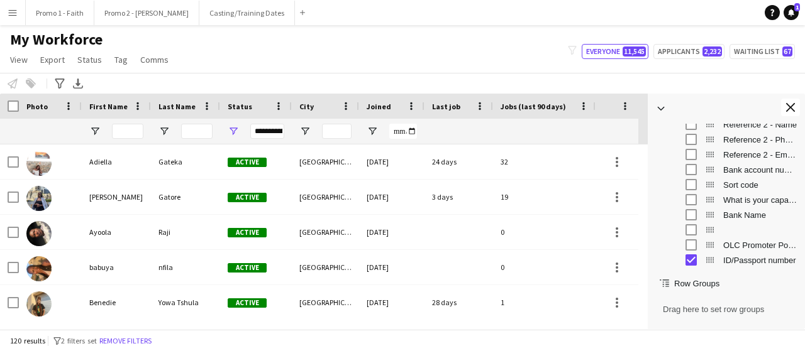
scroll to position [811, 0]
click at [600, 82] on div "Notify workforce Add to tag Select at least one crew to tag him or her. Advance…" at bounding box center [402, 83] width 805 height 21
click at [788, 106] on app-icon "Close tool panel" at bounding box center [790, 107] width 9 height 9
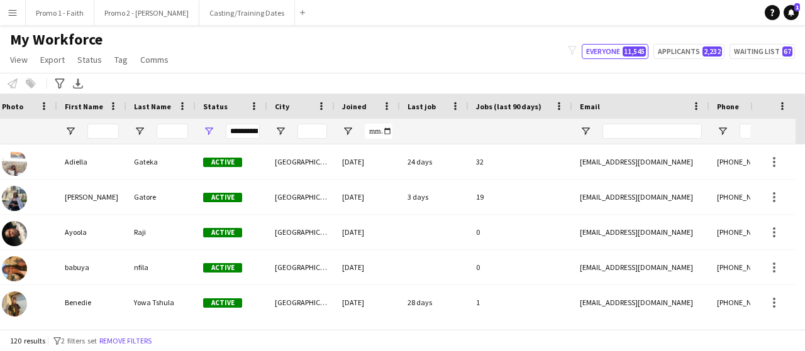
scroll to position [0, 58]
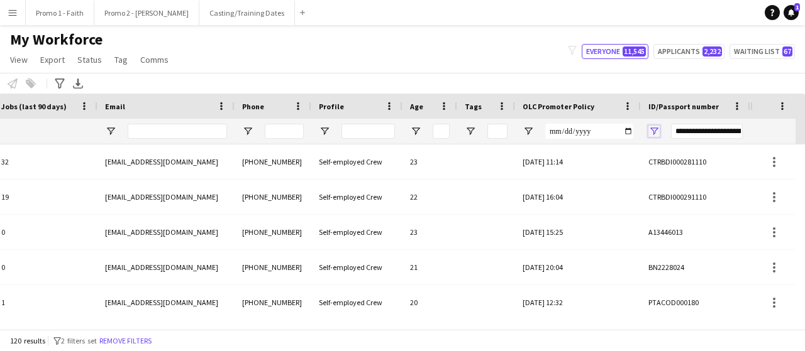
click at [649, 129] on span "Open Filter Menu" at bounding box center [653, 131] width 11 height 11
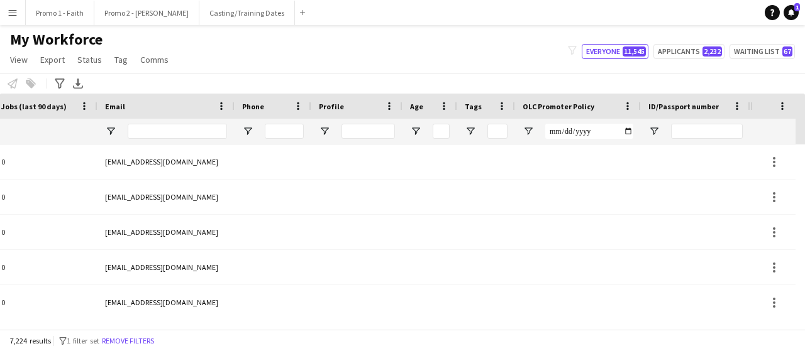
click at [617, 70] on div "My Workforce View Views Default view Applicants New view Update view Delete vie…" at bounding box center [402, 51] width 805 height 43
click at [526, 128] on span "Open Filter Menu" at bounding box center [527, 131] width 11 height 11
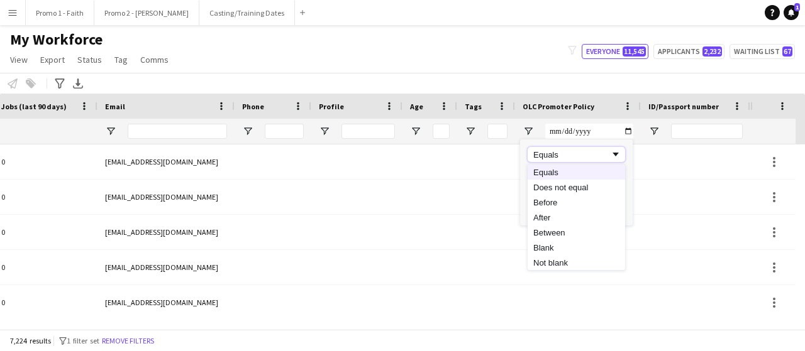
click at [612, 152] on span "Filtering operator" at bounding box center [615, 154] width 11 height 11
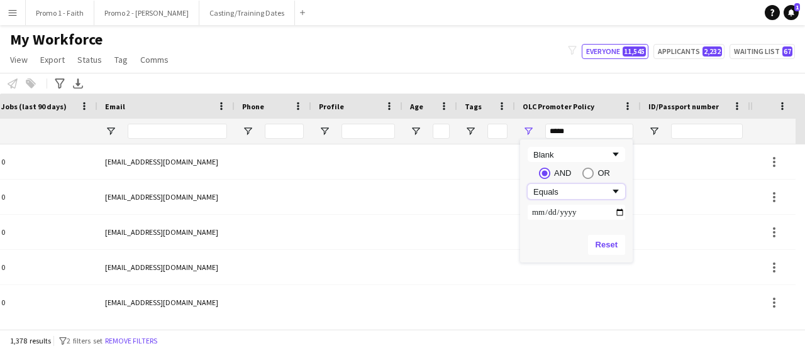
click at [614, 190] on span "Filtering operator" at bounding box center [615, 191] width 11 height 11
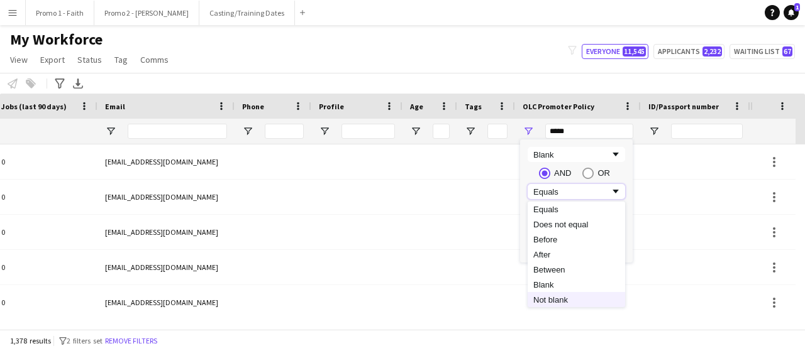
type input "**********"
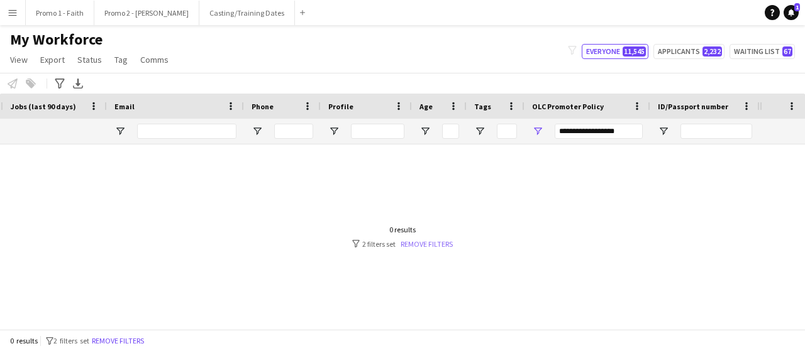
click at [430, 242] on link "Remove filters" at bounding box center [426, 244] width 52 height 9
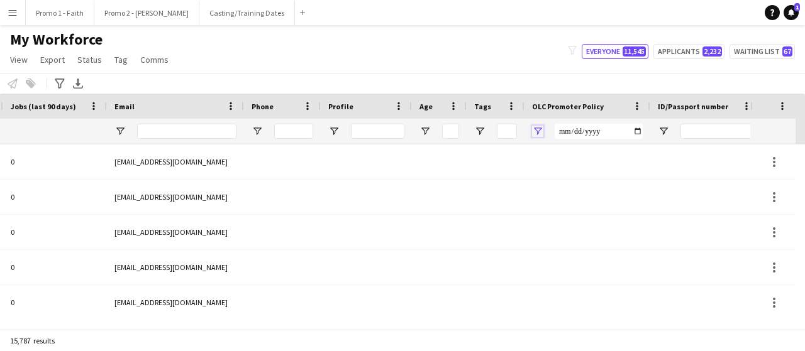
click at [537, 129] on span "Open Filter Menu" at bounding box center [537, 131] width 11 height 11
click at [631, 174] on input "Filter Value" at bounding box center [585, 175] width 97 height 15
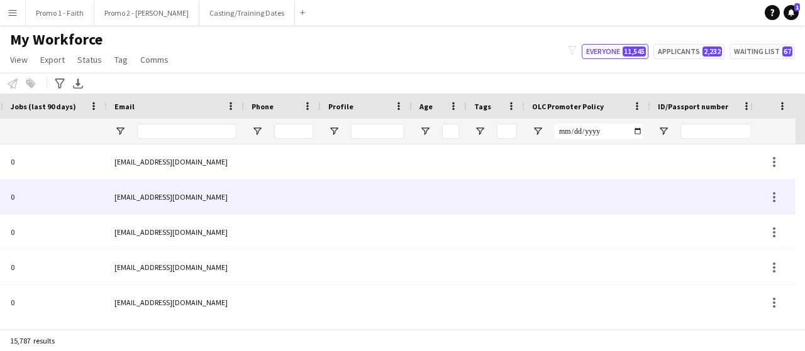
click at [700, 190] on div at bounding box center [704, 197] width 109 height 35
click at [539, 130] on span "Open Filter Menu" at bounding box center [537, 131] width 11 height 11
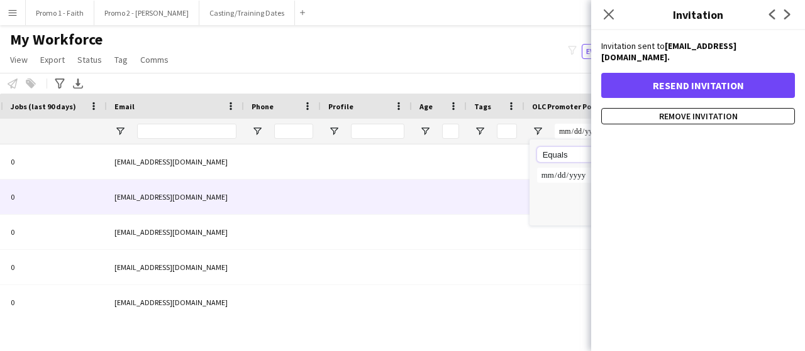
click at [563, 158] on div "Equals" at bounding box center [581, 154] width 77 height 9
click at [606, 13] on icon at bounding box center [608, 14] width 12 height 12
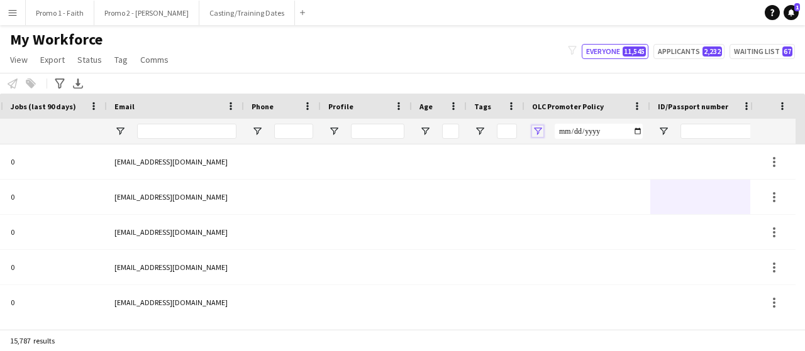
click at [541, 126] on span "Open Filter Menu" at bounding box center [537, 131] width 11 height 11
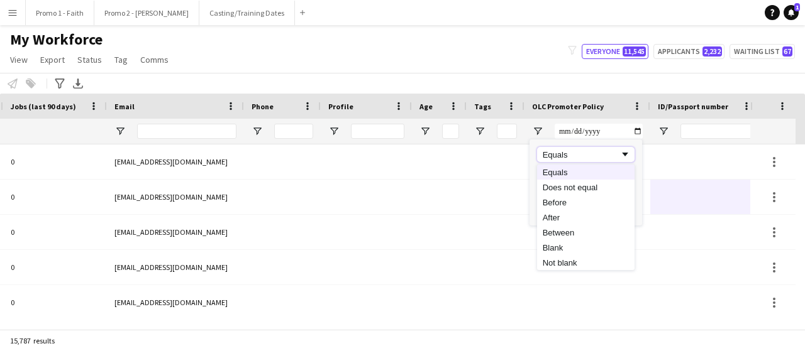
click at [623, 153] on span "Filtering operator" at bounding box center [624, 154] width 11 height 11
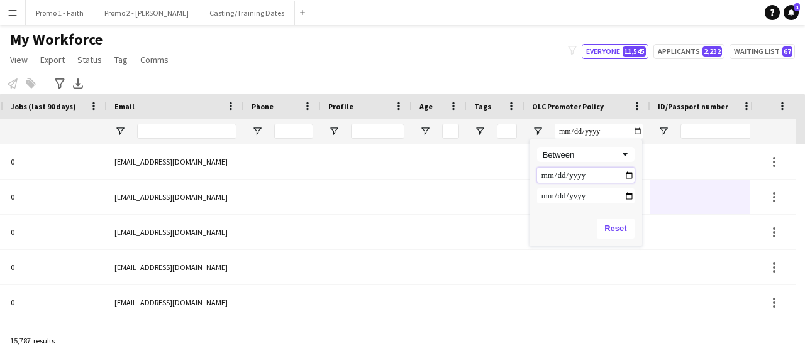
click at [627, 170] on input "Filter Value" at bounding box center [585, 175] width 97 height 15
type input "**********"
click at [587, 199] on input "Filter Value" at bounding box center [585, 196] width 97 height 15
click at [626, 194] on input "Filter Value" at bounding box center [585, 196] width 97 height 15
type input "**********"
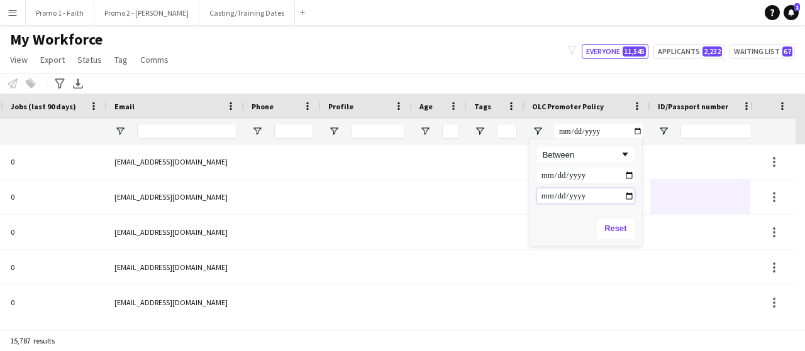
type input "**********"
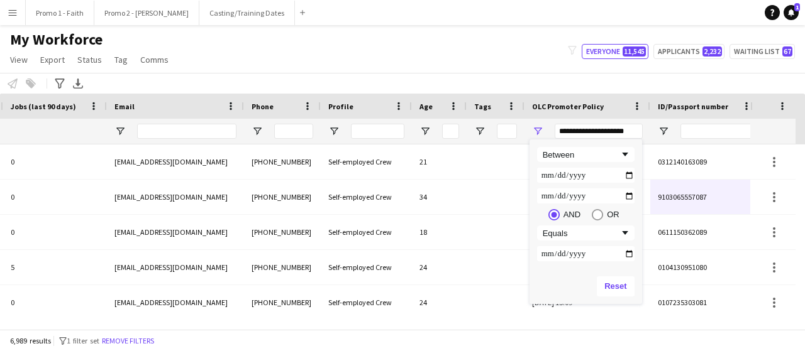
click at [461, 63] on div "My Workforce View Views Default view Applicants New view Update view Delete vie…" at bounding box center [402, 51] width 805 height 43
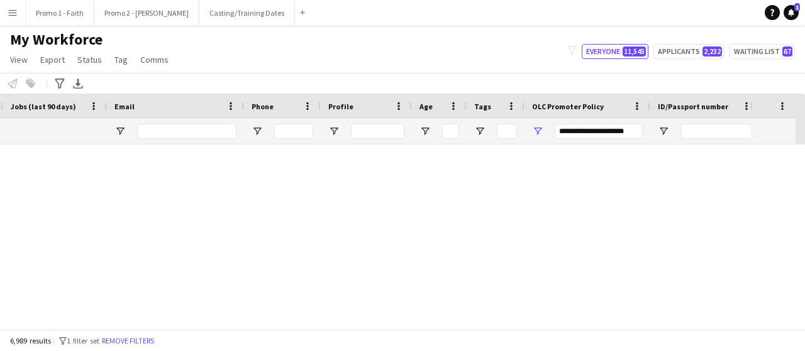
scroll to position [6843, 0]
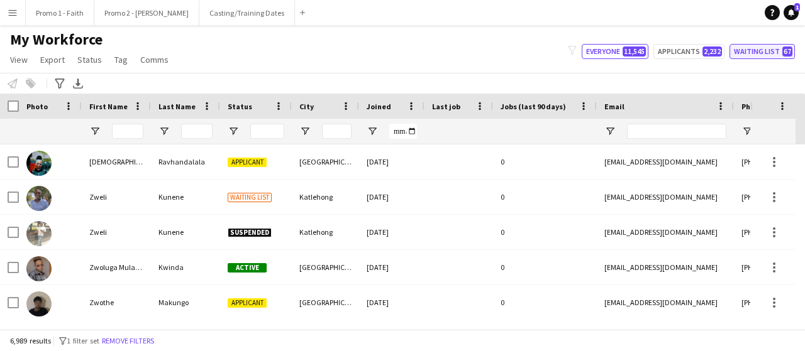
click at [756, 47] on button "Waiting list 67" at bounding box center [761, 51] width 65 height 15
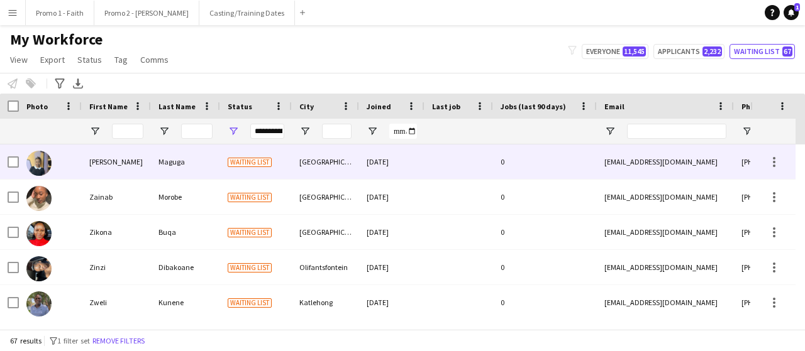
click at [331, 163] on div "[GEOGRAPHIC_DATA]" at bounding box center [325, 162] width 67 height 35
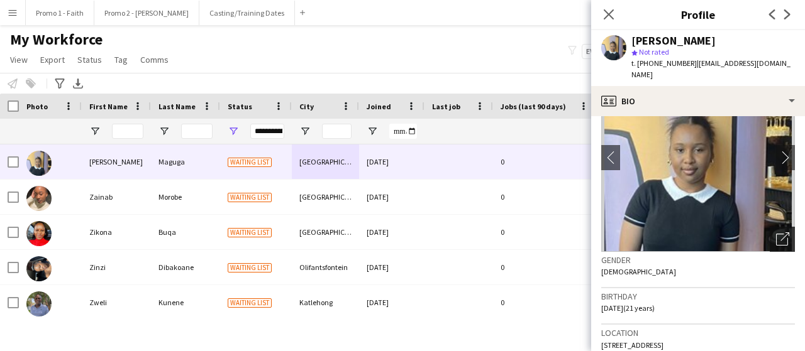
click at [778, 233] on icon "Open photos pop-in" at bounding box center [782, 239] width 13 height 13
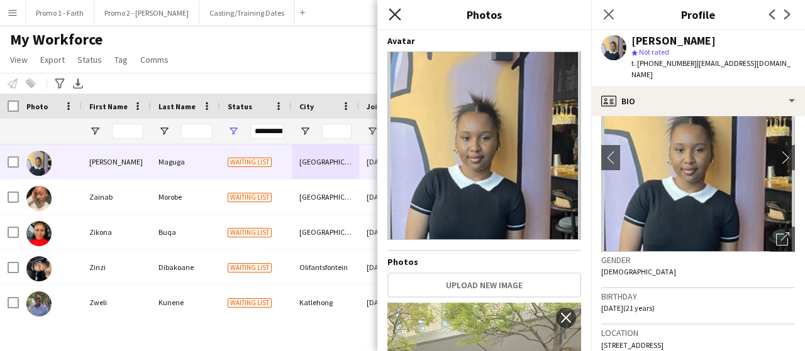
click at [393, 9] on icon "Close pop-in" at bounding box center [395, 14] width 12 height 12
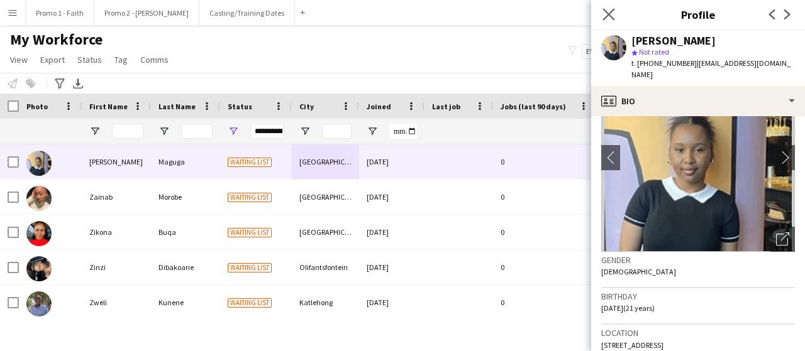
click at [615, 13] on app-icon "Close pop-in" at bounding box center [609, 15] width 18 height 18
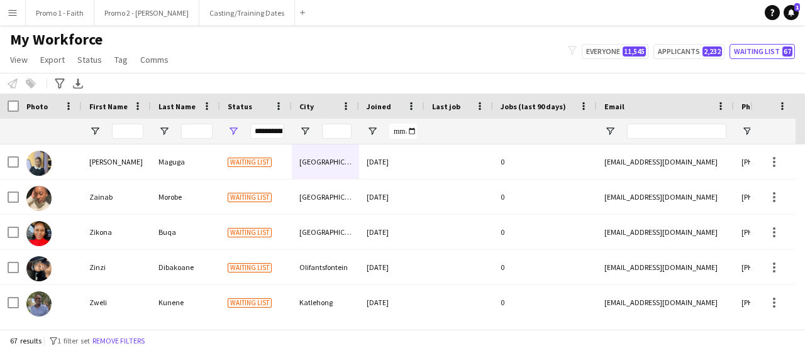
click at [613, 13] on app-navbar "Menu Boards Boards Boards All jobs Status Workforce Workforce My Workforce Recr…" at bounding box center [402, 12] width 805 height 25
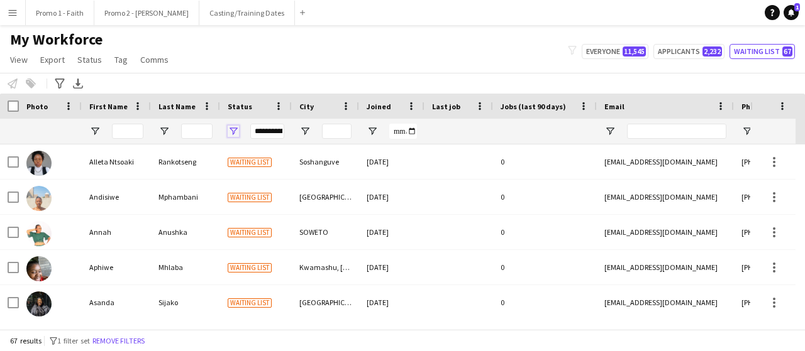
click at [231, 128] on span "Open Filter Menu" at bounding box center [233, 131] width 11 height 11
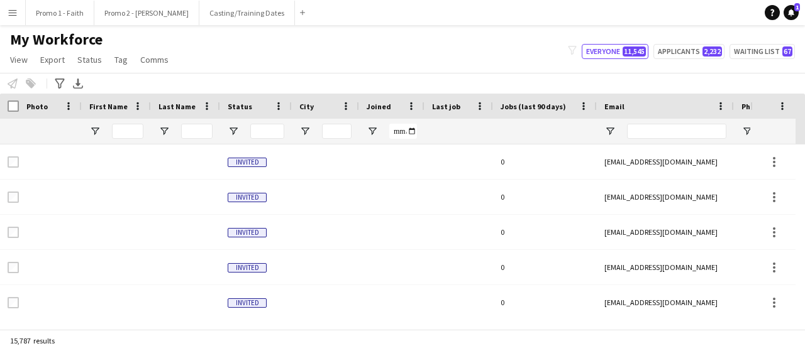
click at [422, 57] on div "My Workforce View Views Default view Applicants New view Update view Delete vie…" at bounding box center [402, 51] width 805 height 43
click at [236, 131] on span "Open Filter Menu" at bounding box center [233, 131] width 11 height 11
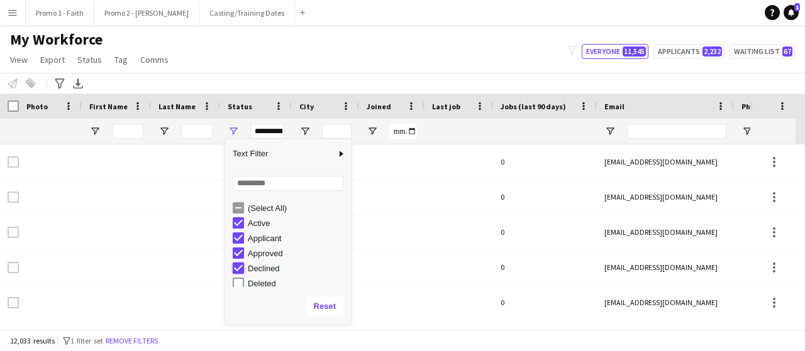
type input "**********"
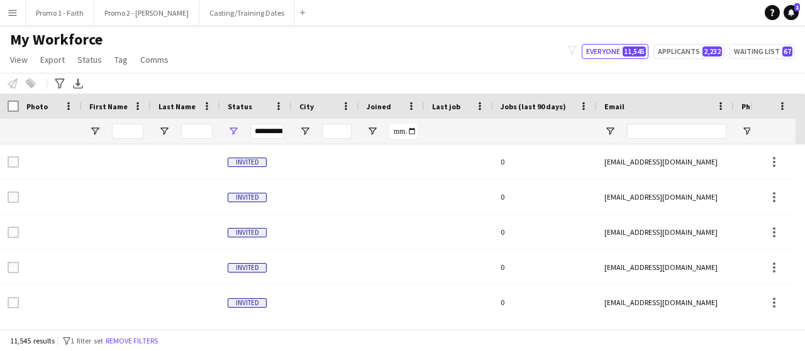
click at [321, 53] on div "My Workforce View Views Default view Applicants New view Update view Delete vie…" at bounding box center [402, 51] width 805 height 43
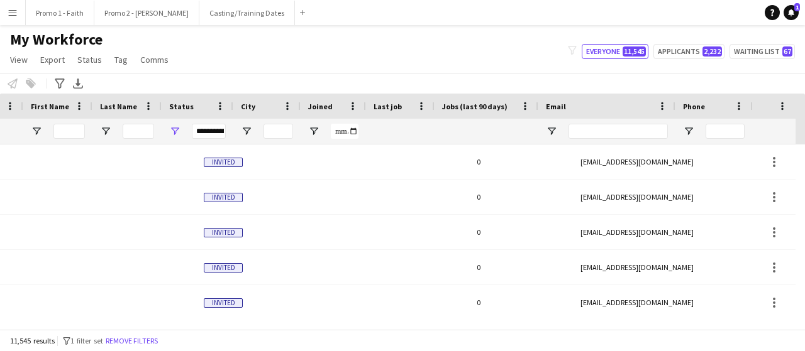
scroll to position [0, 58]
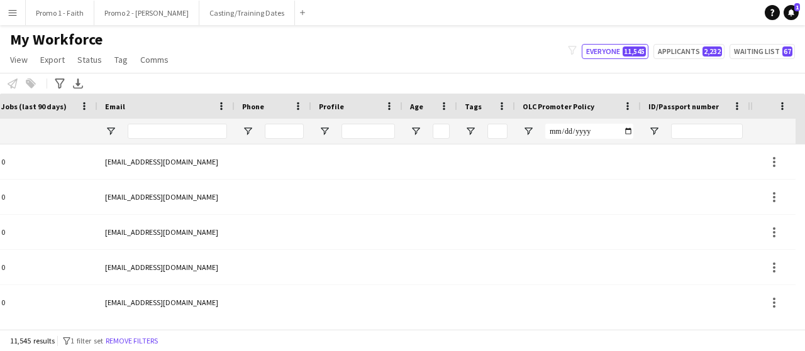
click at [534, 124] on div at bounding box center [578, 131] width 126 height 25
click at [529, 133] on span "Open Filter Menu" at bounding box center [527, 131] width 11 height 11
click at [615, 152] on span "Filtering operator" at bounding box center [615, 154] width 11 height 11
click at [616, 153] on span "Filtering operator" at bounding box center [615, 154] width 11 height 11
click at [620, 155] on span "Filtering operator" at bounding box center [615, 154] width 11 height 11
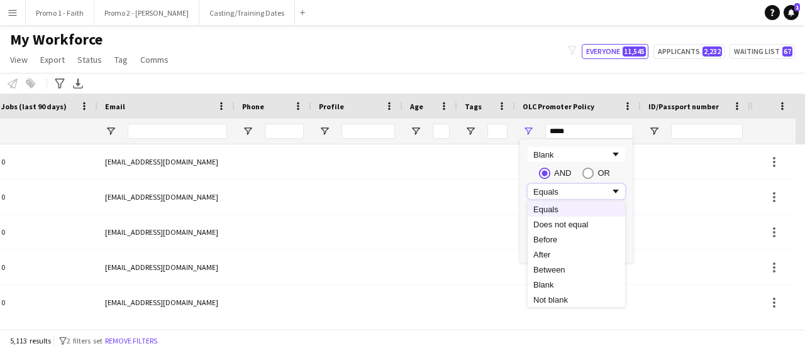
click at [617, 190] on span "Filtering operator" at bounding box center [615, 191] width 11 height 11
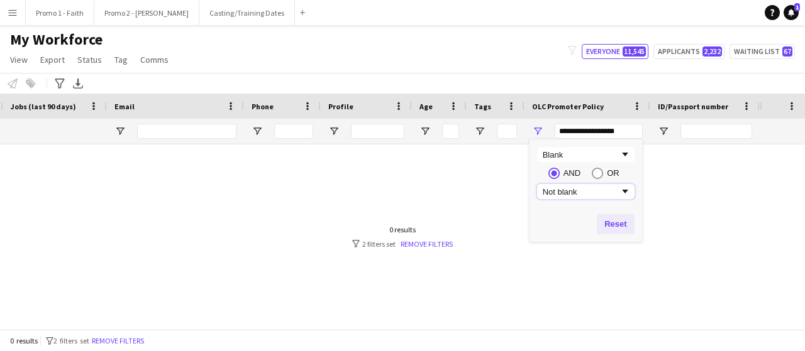
scroll to position [0, 490]
click at [626, 192] on span "Filtering operator" at bounding box center [624, 191] width 11 height 11
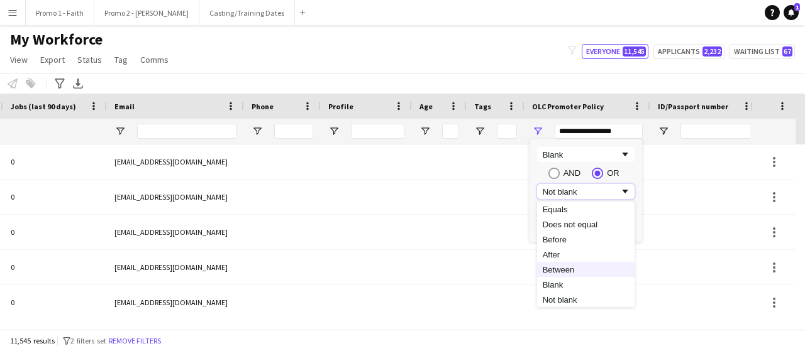
type input "*****"
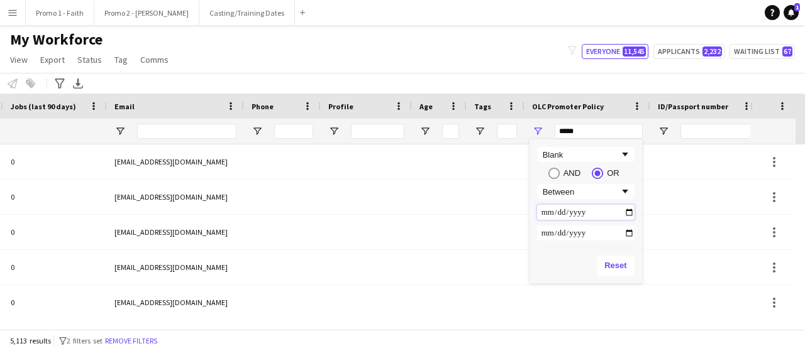
click at [626, 213] on input "Filter Value" at bounding box center [585, 212] width 97 height 15
type input "**********"
click at [634, 232] on input "Filter Value" at bounding box center [585, 233] width 97 height 15
type input "**********"
click at [668, 248] on div at bounding box center [704, 232] width 109 height 35
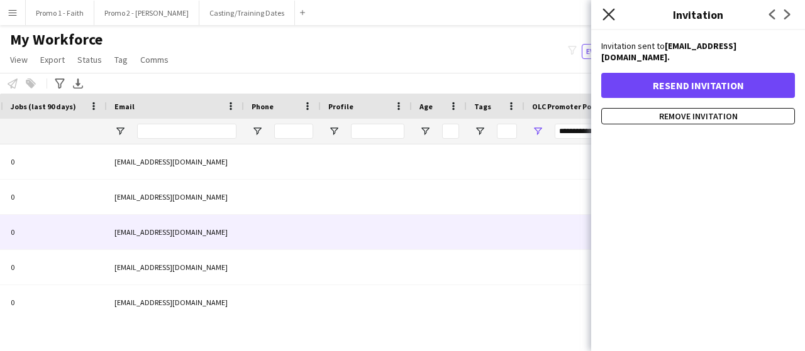
click at [610, 11] on icon "Close pop-in" at bounding box center [608, 14] width 12 height 12
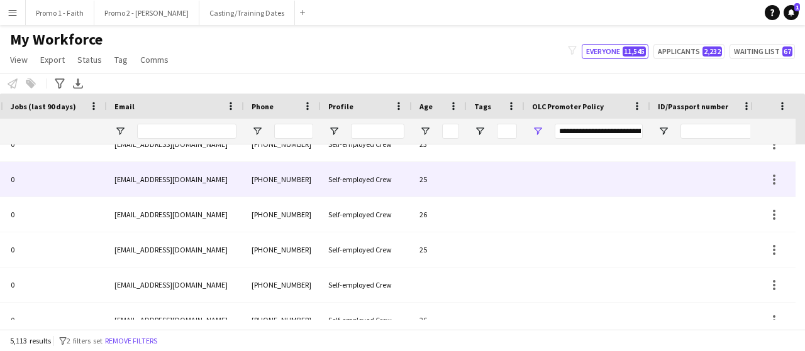
scroll to position [4077, 0]
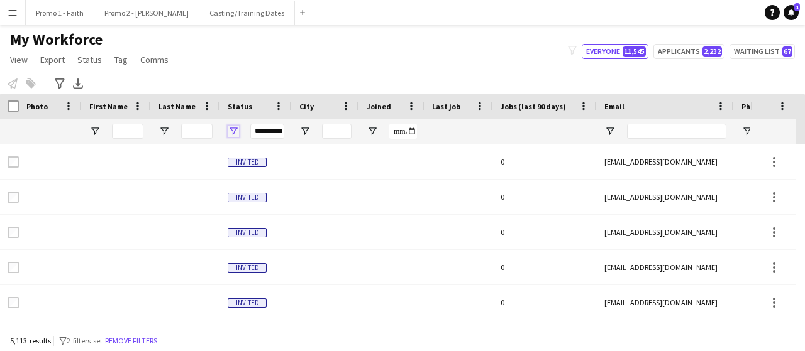
click at [230, 130] on span "Open Filter Menu" at bounding box center [233, 131] width 11 height 11
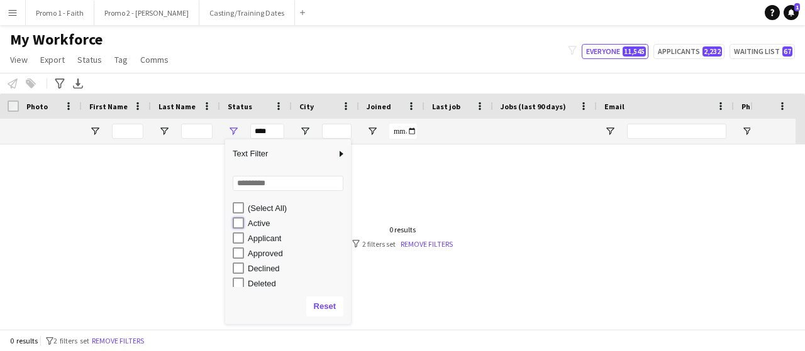
type input "**********"
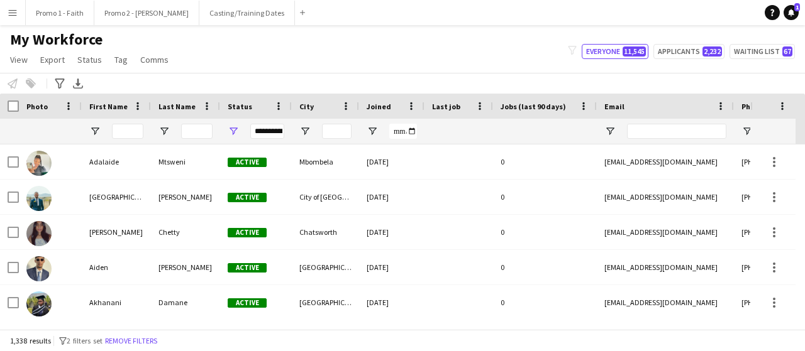
click at [341, 48] on div "My Workforce View Views Default view Applicants New view Update view Delete vie…" at bounding box center [402, 51] width 805 height 43
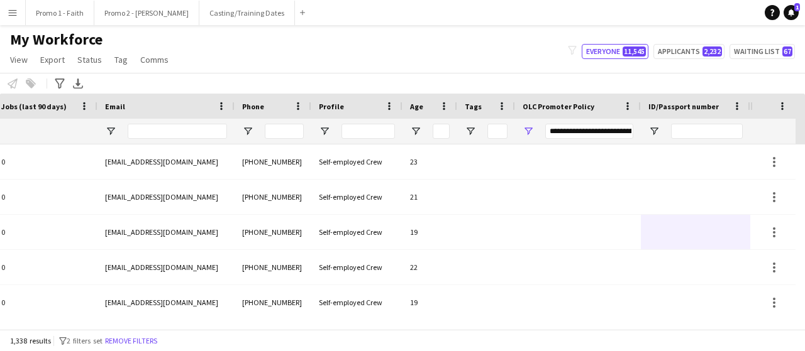
click at [531, 124] on div "**********" at bounding box center [578, 131] width 126 height 25
click at [527, 133] on span "Open Filter Menu" at bounding box center [527, 131] width 11 height 11
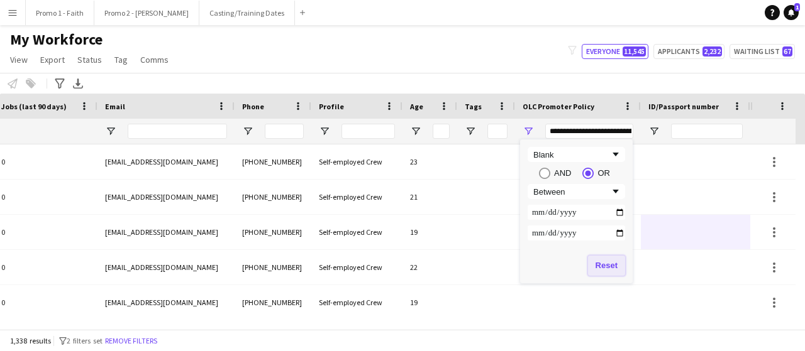
click at [611, 266] on button "Reset" at bounding box center [606, 266] width 37 height 20
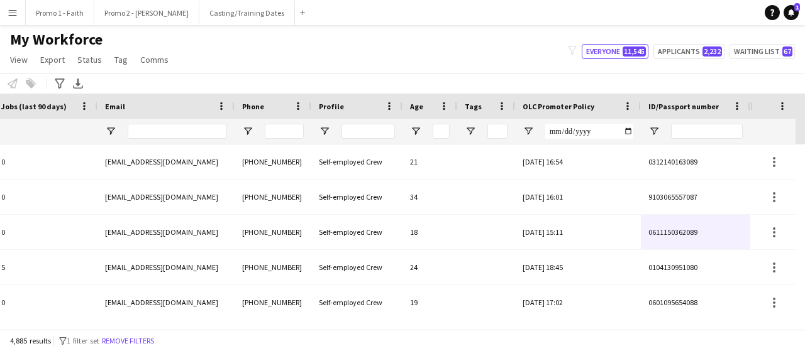
click at [523, 61] on div "My Workforce View Views Default view Applicants New view Update view Delete vie…" at bounding box center [402, 51] width 805 height 43
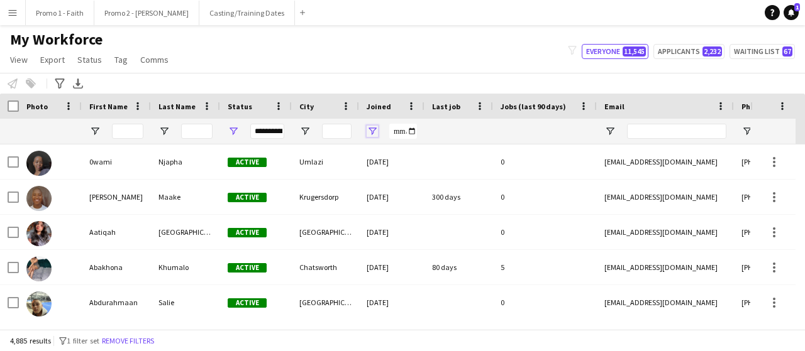
click at [373, 128] on span "Open Filter Menu" at bounding box center [372, 131] width 11 height 11
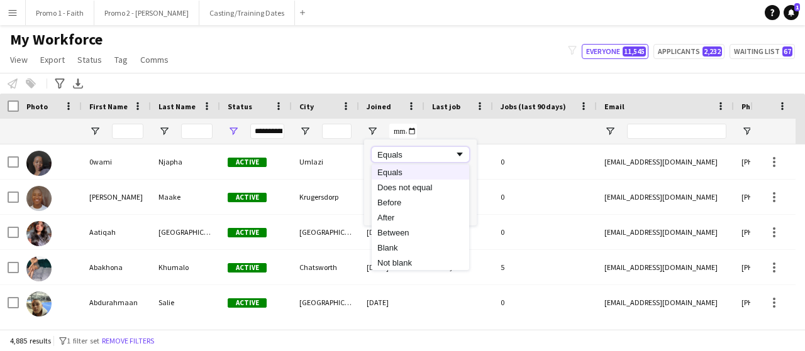
click at [458, 155] on span "Filtering operator" at bounding box center [459, 154] width 11 height 11
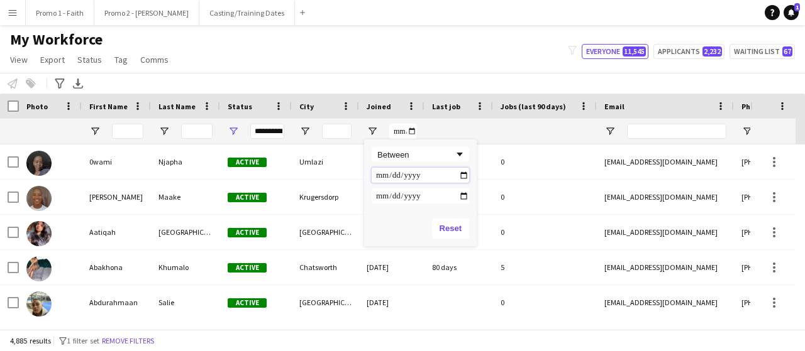
click at [465, 174] on input "Filter Value" at bounding box center [420, 175] width 97 height 15
type input "**********"
click at [461, 196] on input "Filter Value" at bounding box center [420, 196] width 97 height 15
type input "**********"
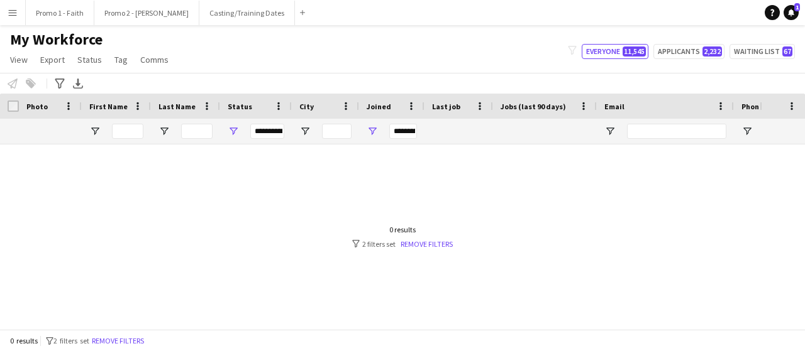
click at [531, 56] on div "My Workforce View Views Default view Applicants New view Update view Delete vie…" at bounding box center [402, 51] width 805 height 43
click at [373, 133] on span "Open Filter Menu" at bounding box center [372, 131] width 11 height 11
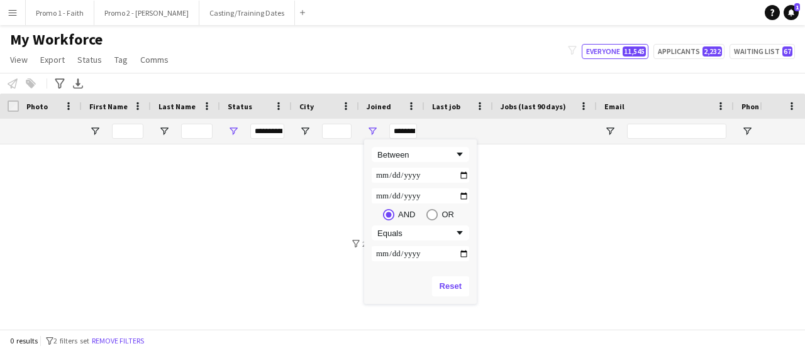
click at [468, 175] on input "**********" at bounding box center [420, 175] width 97 height 15
type input "**********"
click at [464, 194] on input "**********" at bounding box center [420, 196] width 97 height 15
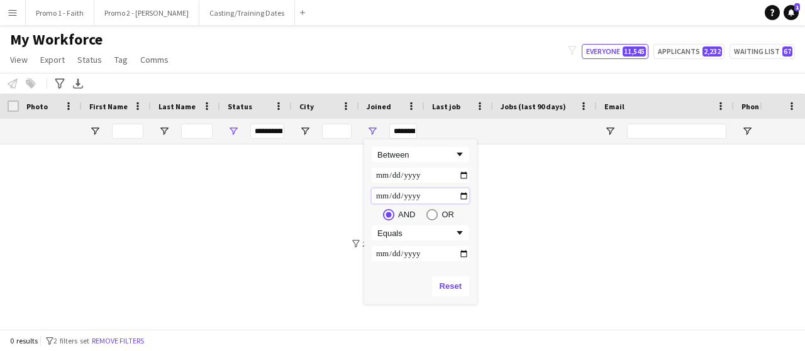
type input "**********"
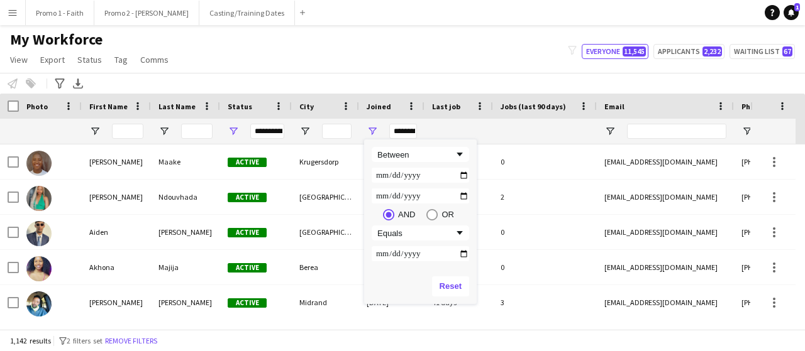
click at [280, 41] on div "My Workforce View Views Default view Applicants New view Update view Delete vie…" at bounding box center [402, 51] width 805 height 43
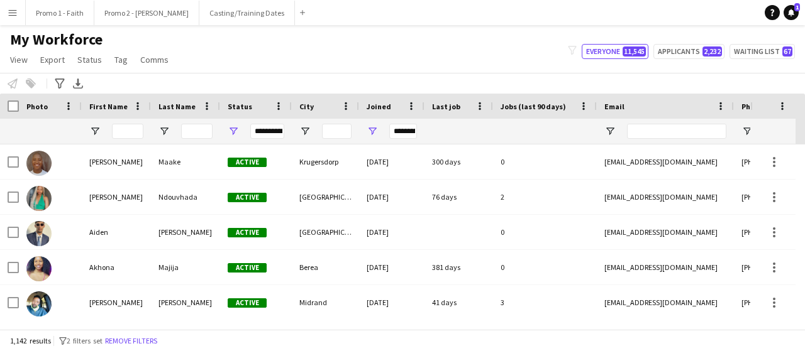
click at [455, 104] on span "Last job" at bounding box center [446, 106] width 28 height 9
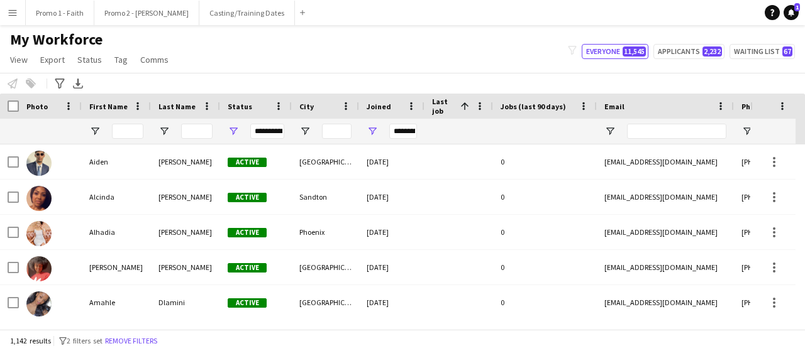
click at [455, 104] on span "Last job" at bounding box center [443, 106] width 23 height 19
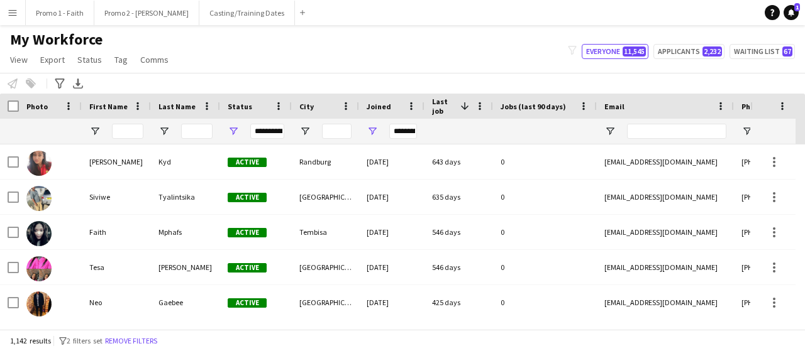
click at [465, 102] on span at bounding box center [464, 106] width 11 height 11
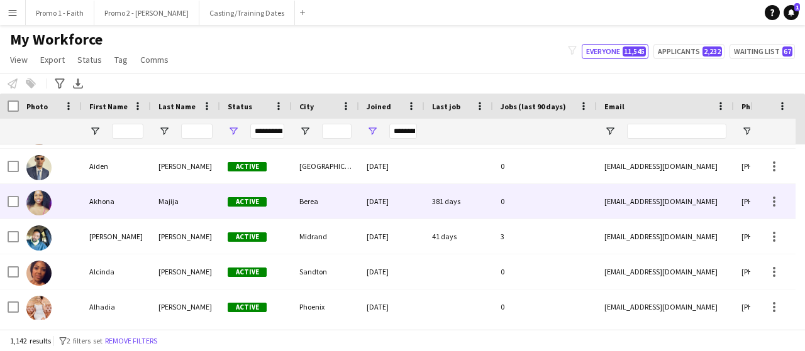
scroll to position [0, 0]
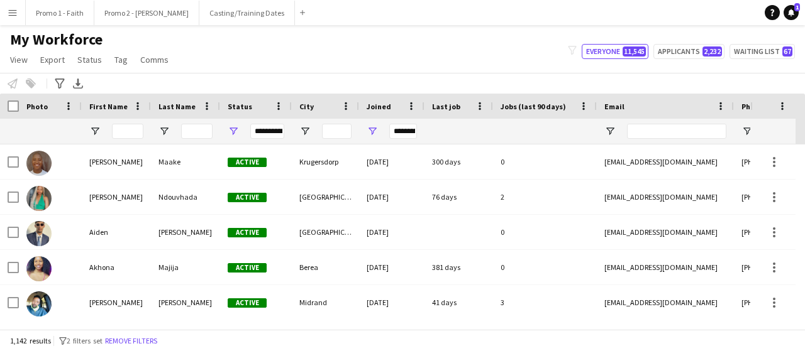
click at [449, 104] on span "Last job" at bounding box center [446, 106] width 28 height 9
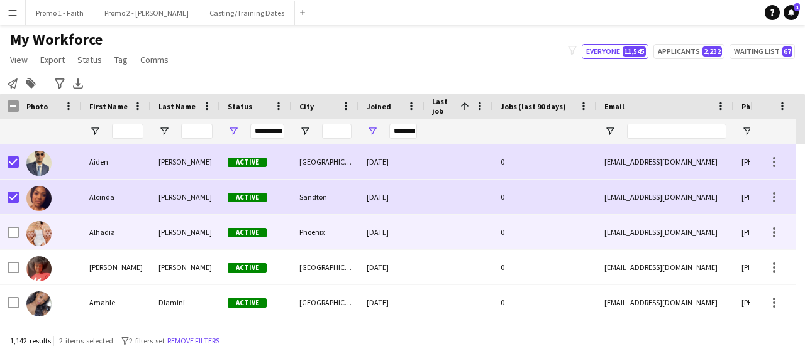
click at [6, 226] on div at bounding box center [9, 232] width 19 height 35
click at [11, 273] on div at bounding box center [13, 267] width 11 height 35
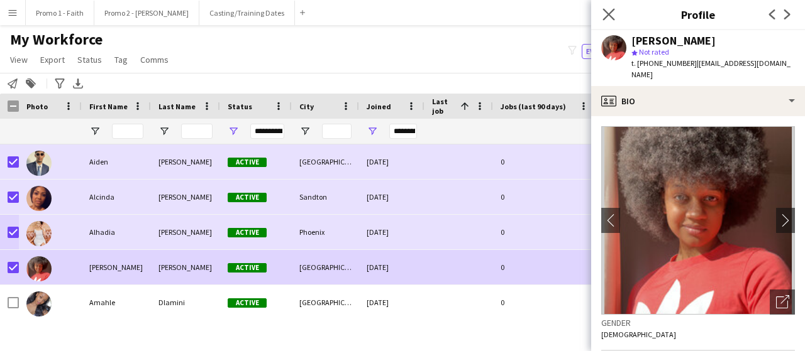
click at [600, 9] on app-icon "Close pop-in" at bounding box center [609, 15] width 18 height 18
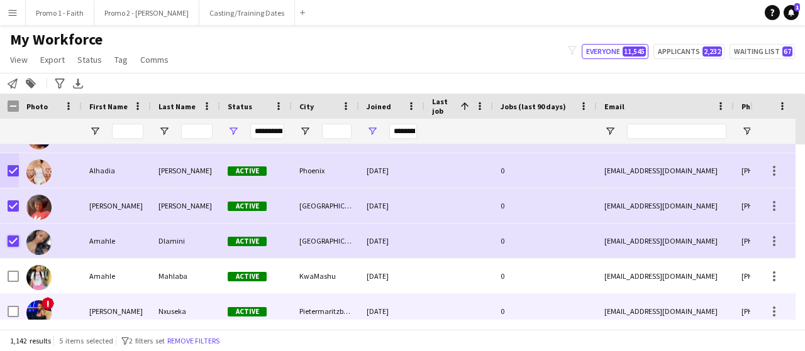
scroll to position [63, 0]
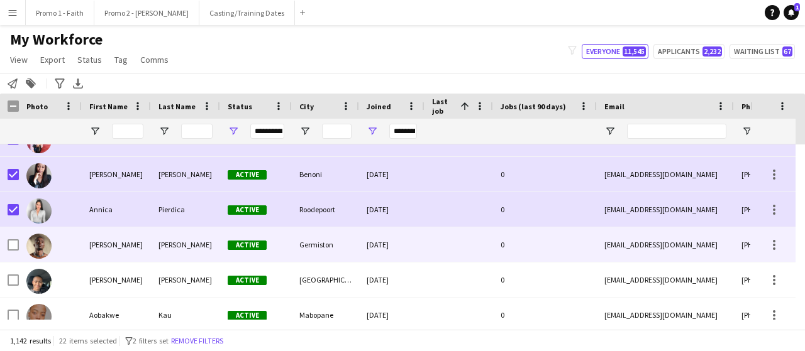
click at [13, 236] on div at bounding box center [13, 245] width 11 height 35
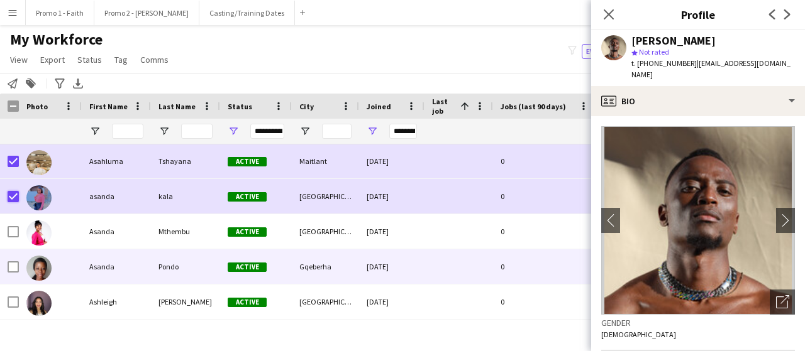
scroll to position [1069, 0]
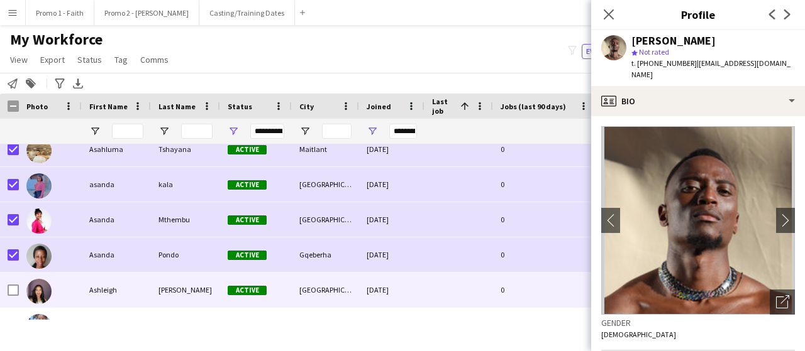
click at [6, 292] on div at bounding box center [9, 290] width 19 height 35
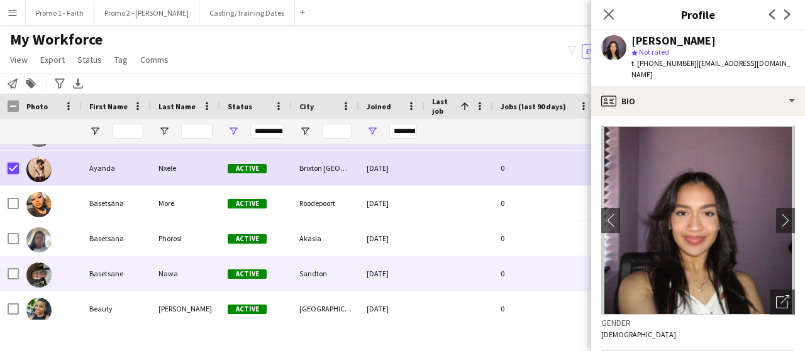
scroll to position [0, 0]
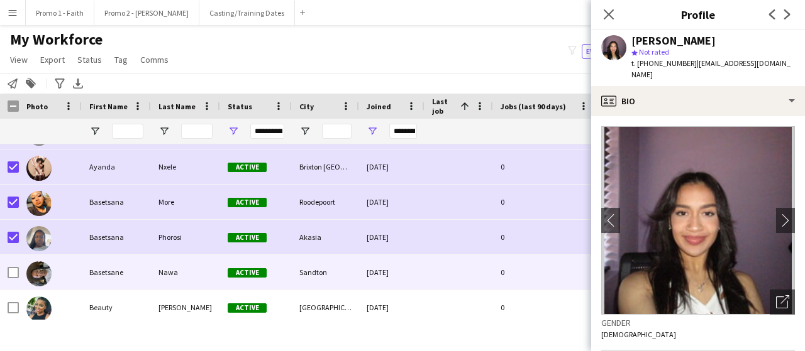
click at [12, 262] on div at bounding box center [13, 272] width 11 height 35
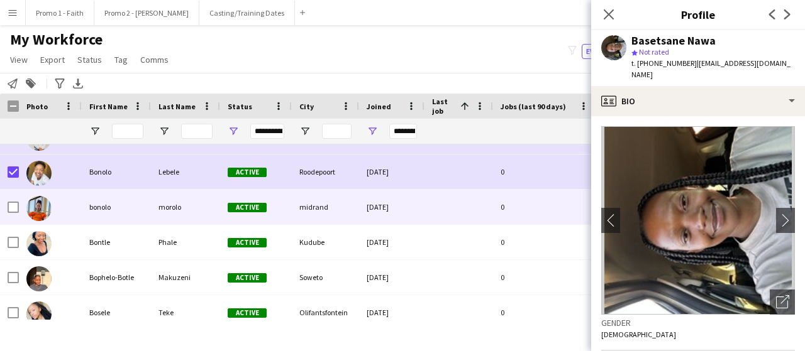
click at [13, 201] on div at bounding box center [13, 207] width 11 height 35
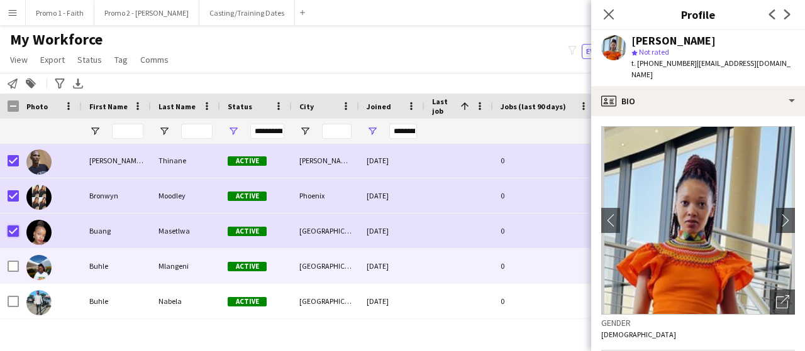
scroll to position [2326, 0]
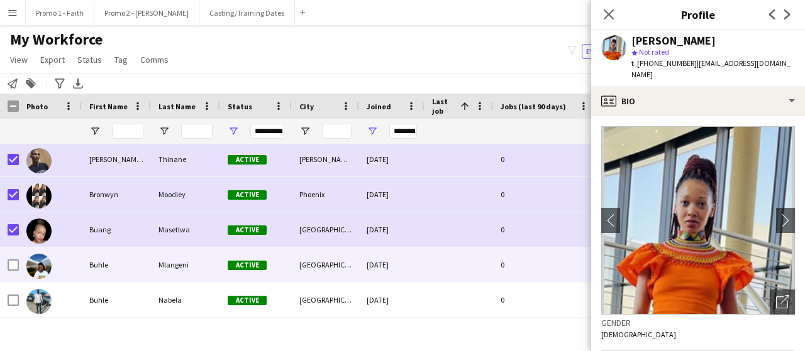
click at [6, 260] on div at bounding box center [9, 265] width 19 height 35
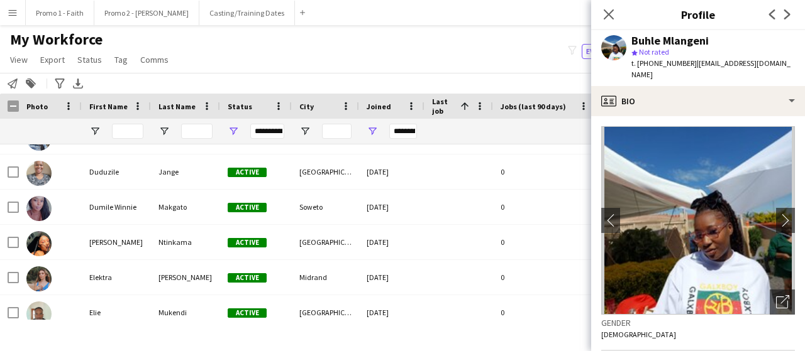
scroll to position [4275, 0]
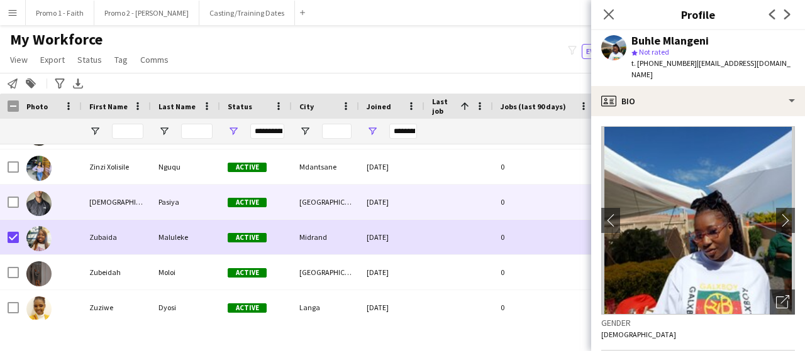
click at [14, 209] on div at bounding box center [13, 202] width 11 height 35
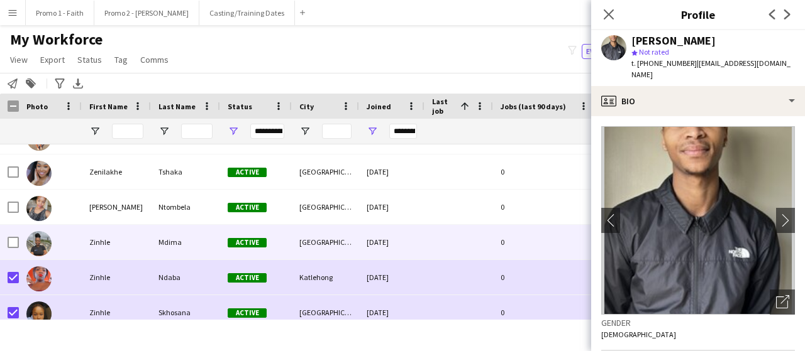
click at [7, 236] on div at bounding box center [9, 242] width 19 height 35
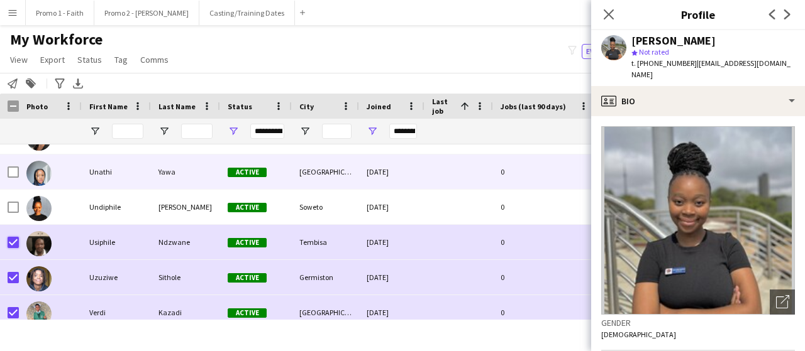
scroll to position [21502, 0]
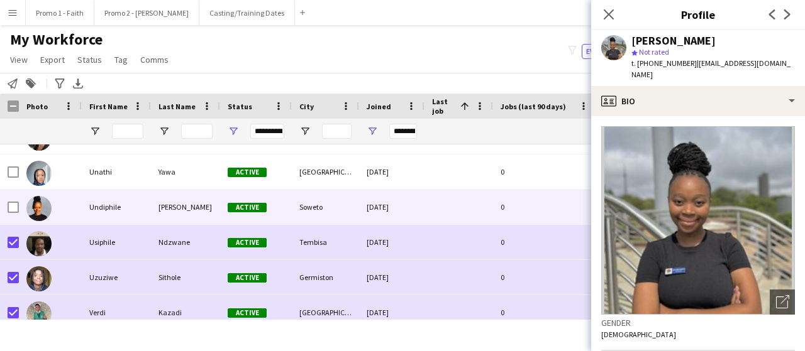
click at [12, 199] on div at bounding box center [13, 207] width 11 height 35
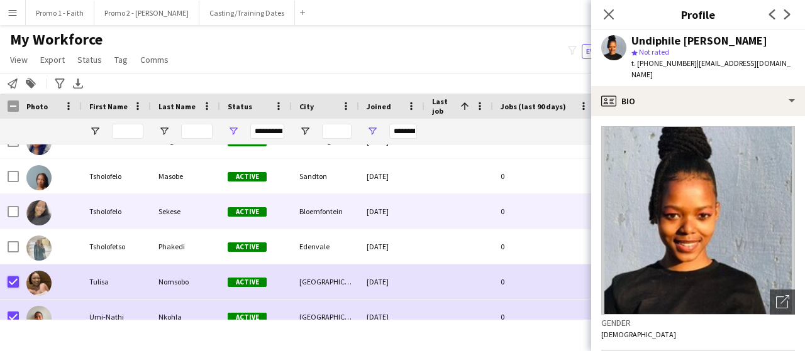
scroll to position [21250, 0]
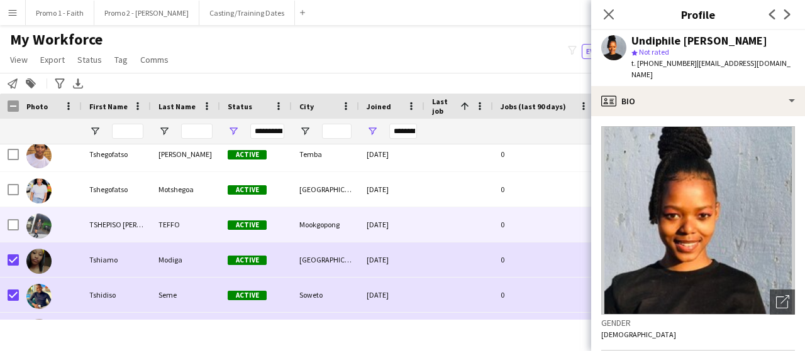
click at [12, 218] on div at bounding box center [13, 224] width 11 height 35
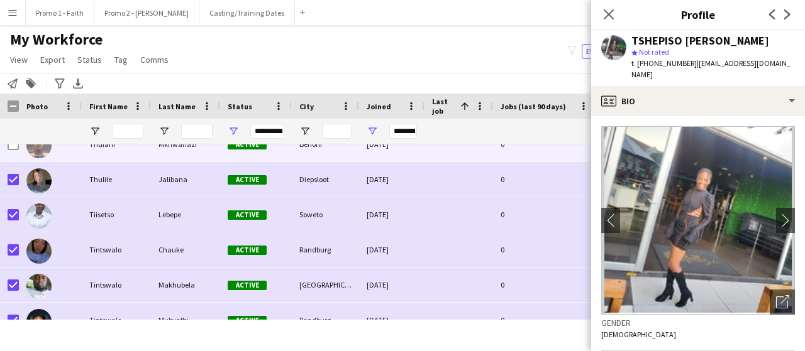
click at [15, 152] on div at bounding box center [13, 144] width 11 height 35
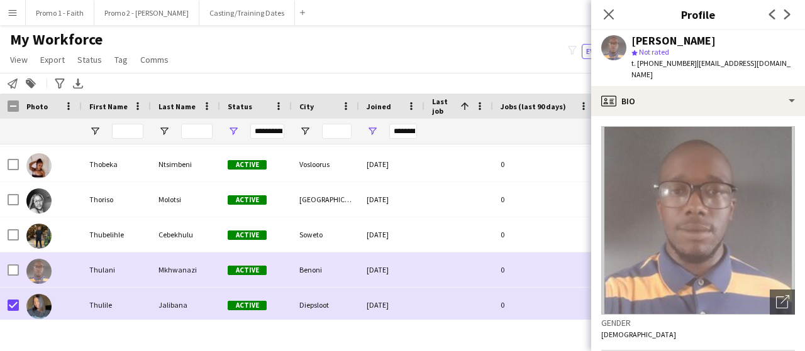
click at [11, 262] on div at bounding box center [13, 270] width 11 height 35
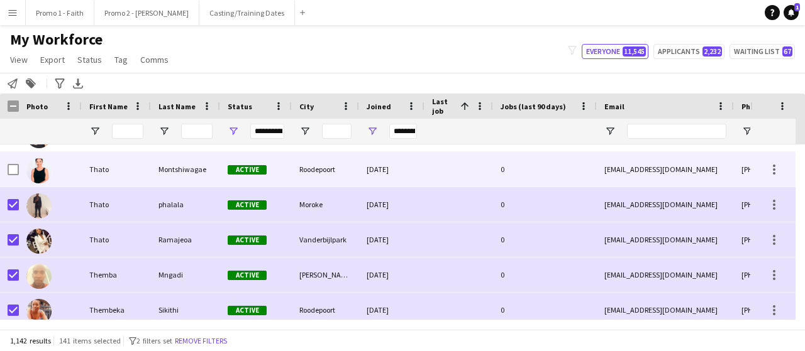
click at [11, 176] on div at bounding box center [13, 169] width 11 height 35
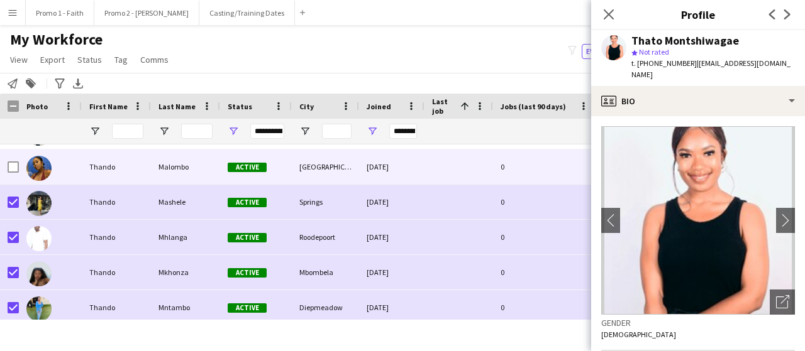
click at [6, 171] on div at bounding box center [9, 167] width 19 height 35
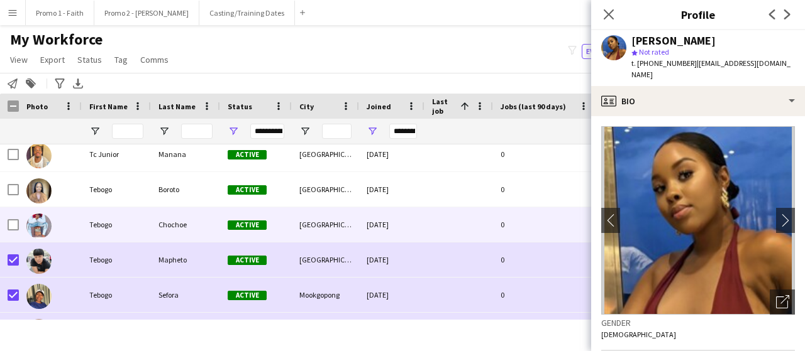
click at [15, 234] on div at bounding box center [13, 224] width 11 height 35
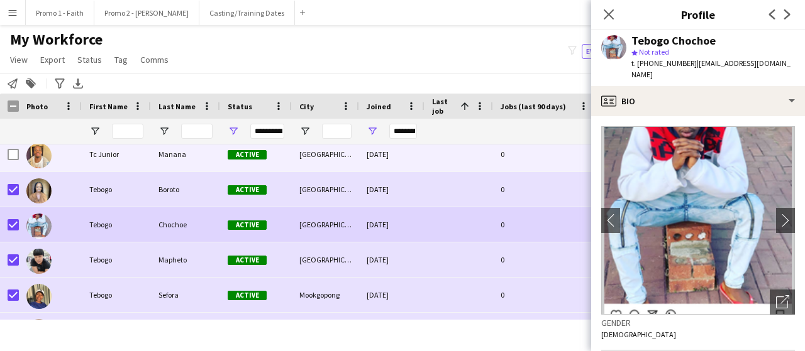
click at [13, 160] on div at bounding box center [13, 154] width 11 height 35
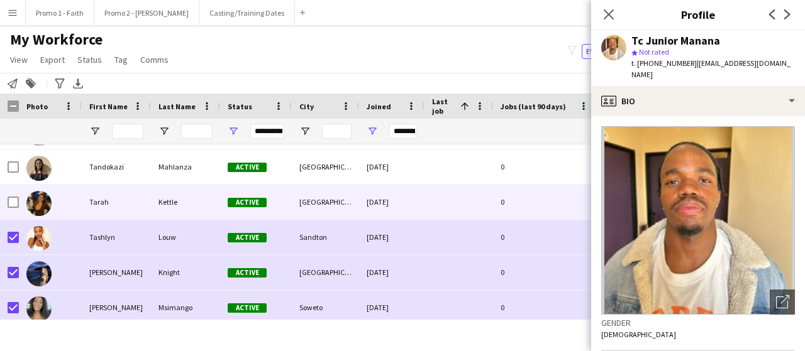
click at [13, 207] on div at bounding box center [13, 202] width 11 height 35
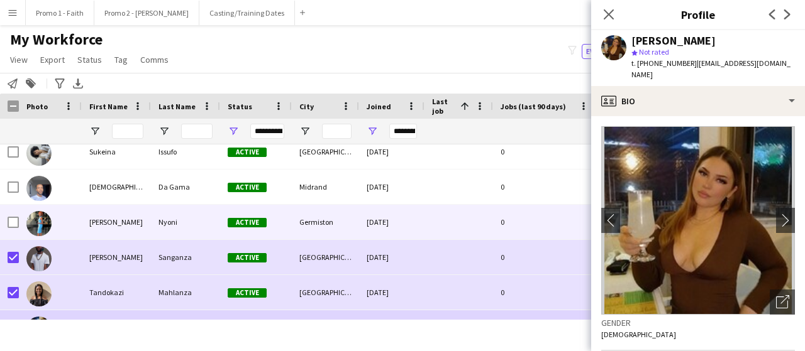
click at [20, 219] on div at bounding box center [50, 222] width 63 height 35
click at [23, 186] on div at bounding box center [50, 187] width 63 height 35
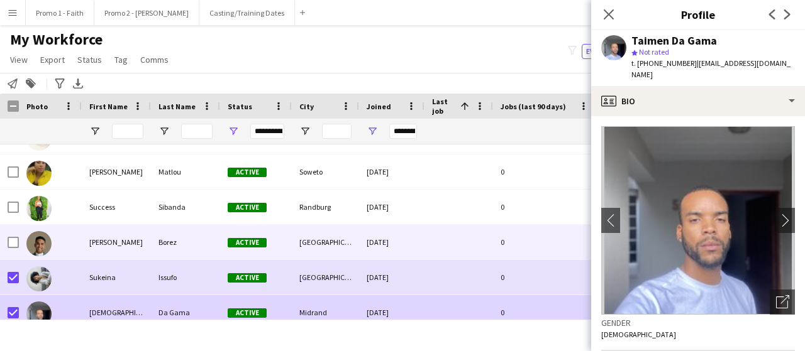
click at [23, 240] on div at bounding box center [50, 242] width 63 height 35
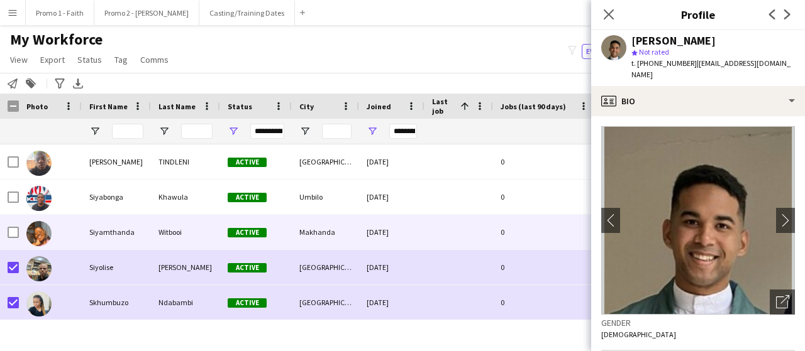
click at [11, 238] on div at bounding box center [13, 232] width 11 height 35
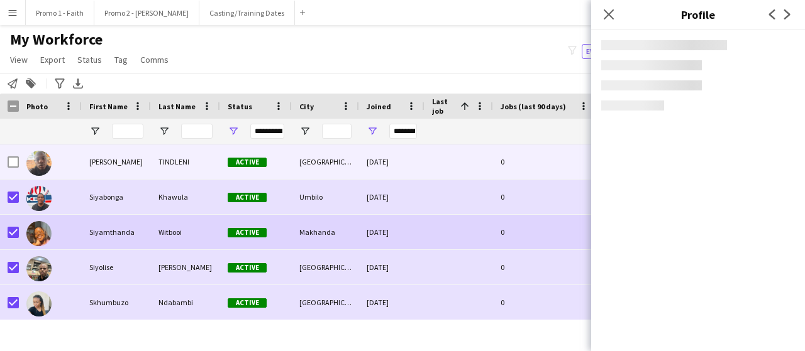
click at [11, 155] on div at bounding box center [13, 162] width 11 height 35
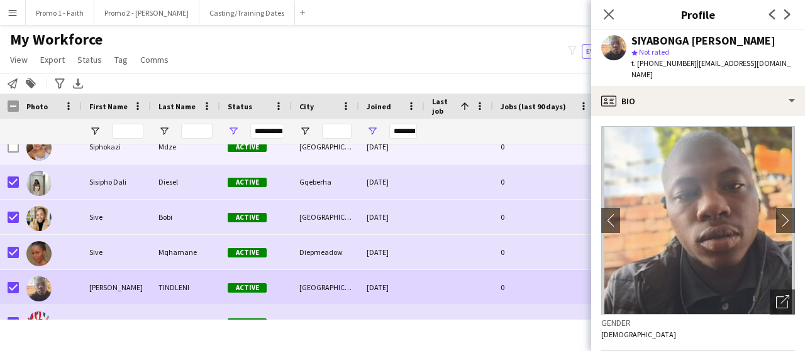
click at [13, 153] on div at bounding box center [13, 147] width 11 height 35
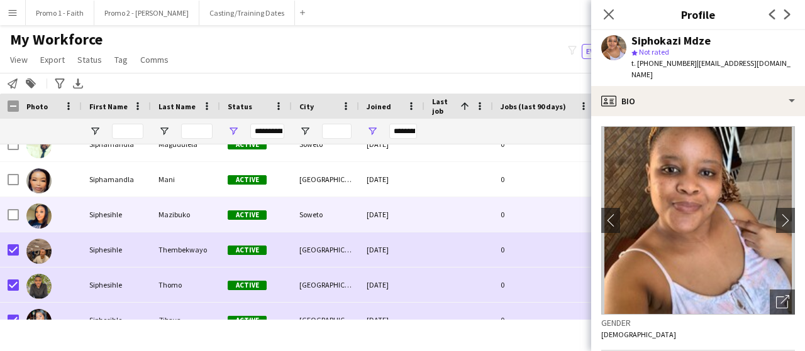
click at [13, 221] on div at bounding box center [13, 214] width 11 height 35
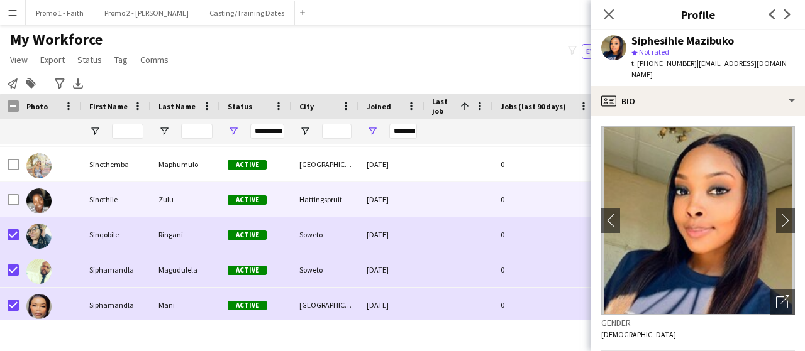
click at [10, 207] on div at bounding box center [13, 199] width 11 height 35
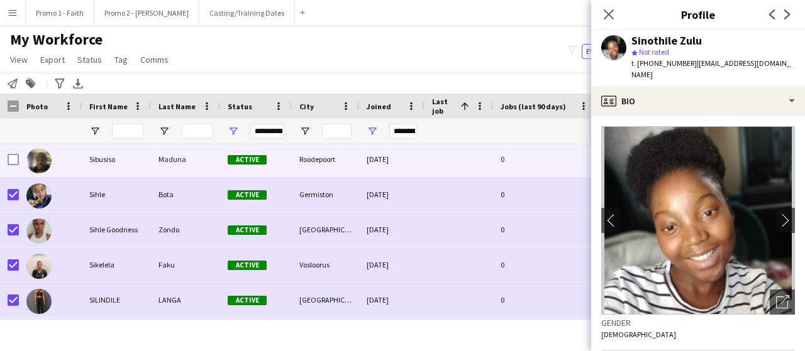
click at [19, 152] on div at bounding box center [50, 159] width 63 height 35
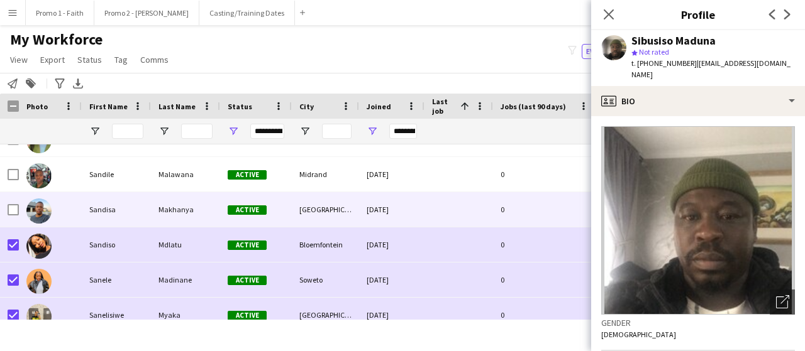
drag, startPoint x: 23, startPoint y: 201, endPoint x: 36, endPoint y: 210, distance: 16.2
click at [18, 201] on div "[PERSON_NAME] Active [GEOGRAPHIC_DATA] [DATE] 0 [EMAIL_ADDRESS][DOMAIN_NAME] [P…" at bounding box center [624, 209] width 1249 height 35
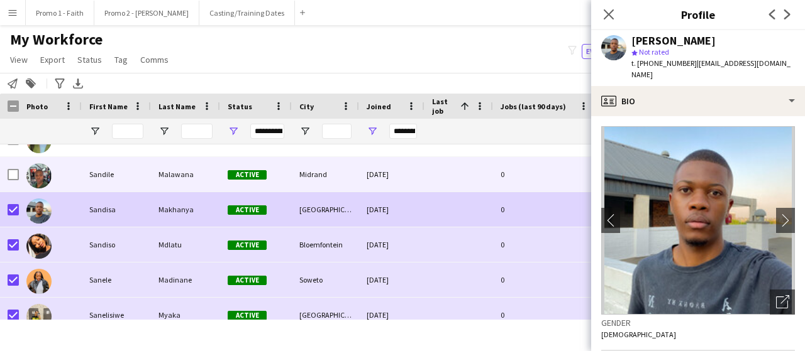
click at [19, 177] on div at bounding box center [50, 174] width 63 height 35
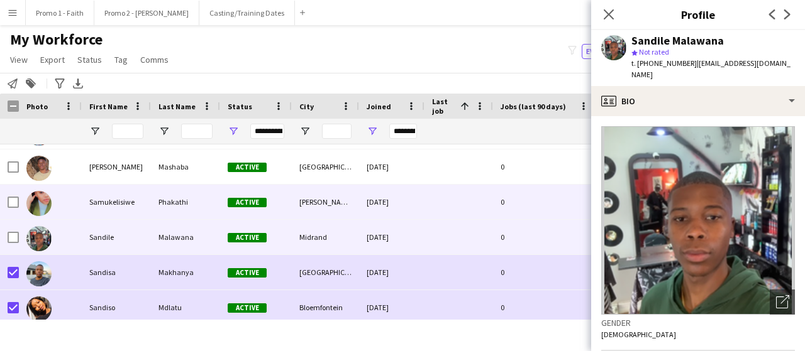
scroll to position [16472, 0]
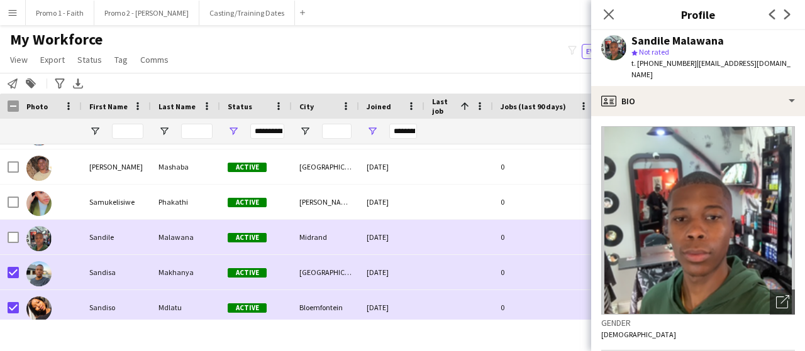
click at [7, 238] on div at bounding box center [9, 237] width 19 height 35
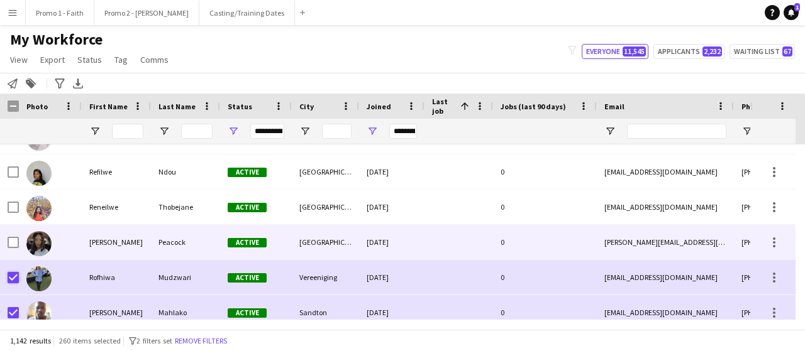
scroll to position [16032, 0]
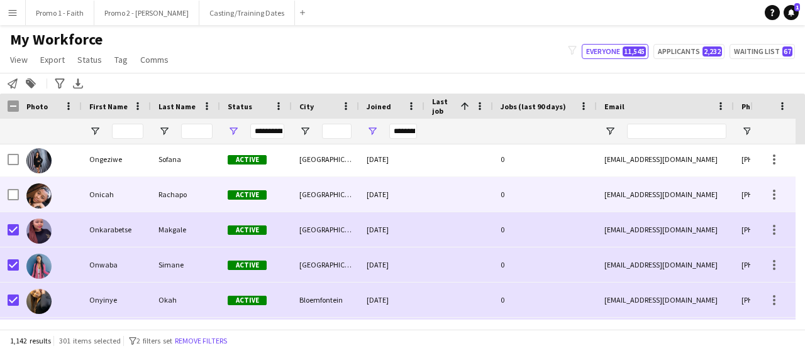
click at [15, 187] on div at bounding box center [13, 194] width 11 height 35
click at [7, 155] on div at bounding box center [9, 159] width 19 height 35
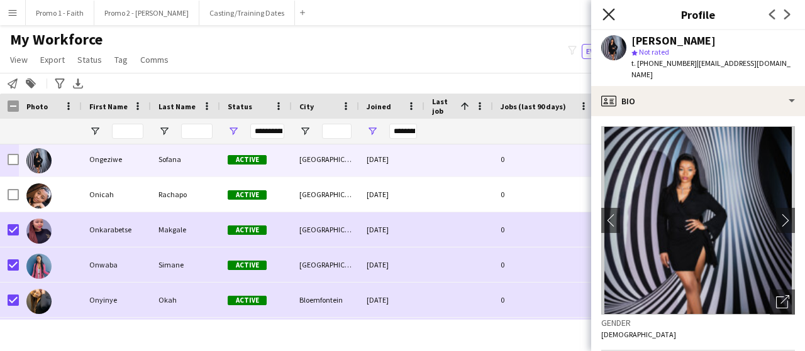
click at [608, 17] on icon "Close pop-in" at bounding box center [608, 14] width 12 height 12
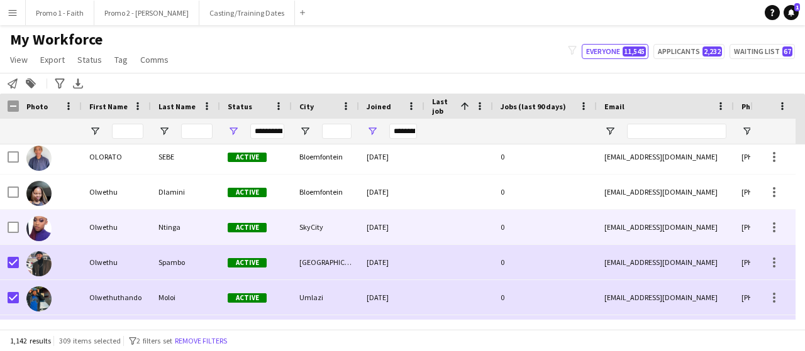
click at [7, 229] on div at bounding box center [9, 227] width 19 height 35
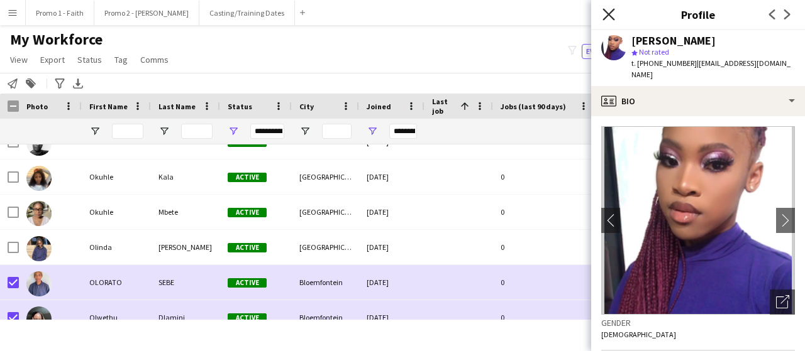
click at [612, 13] on icon "Close pop-in" at bounding box center [608, 14] width 12 height 12
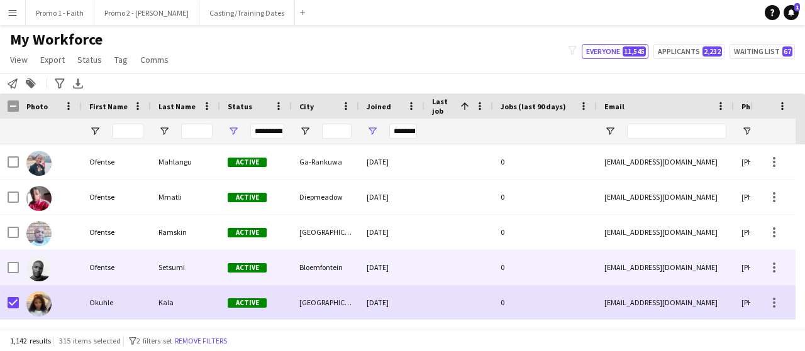
click at [9, 261] on div at bounding box center [13, 267] width 11 height 35
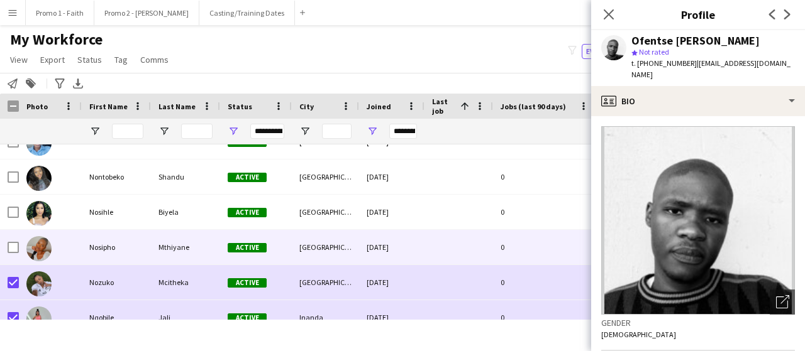
click at [10, 253] on div at bounding box center [13, 247] width 11 height 35
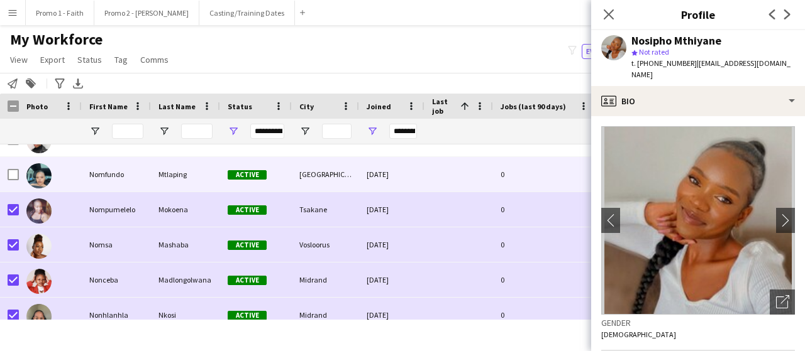
click at [11, 180] on div at bounding box center [13, 174] width 11 height 35
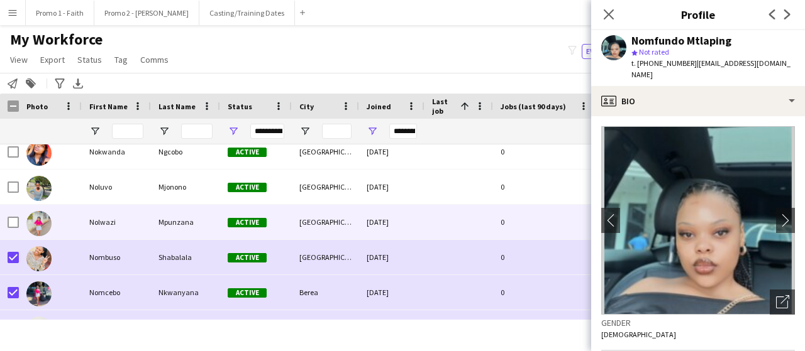
click at [16, 228] on div at bounding box center [13, 222] width 11 height 35
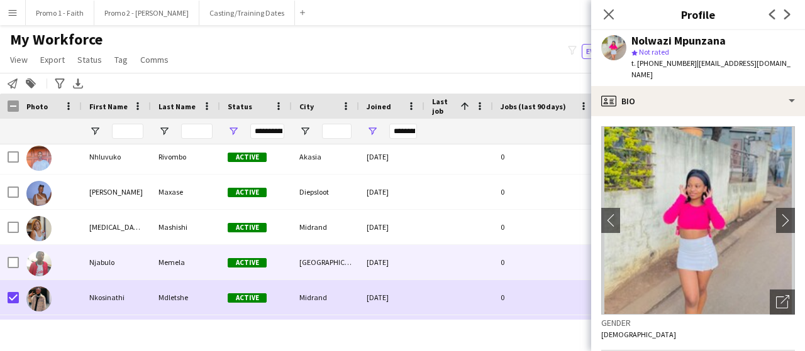
click at [18, 263] on div "Njabulo Memela Active [GEOGRAPHIC_DATA] [DATE] 0 [EMAIL_ADDRESS][DOMAIN_NAME] […" at bounding box center [624, 262] width 1249 height 35
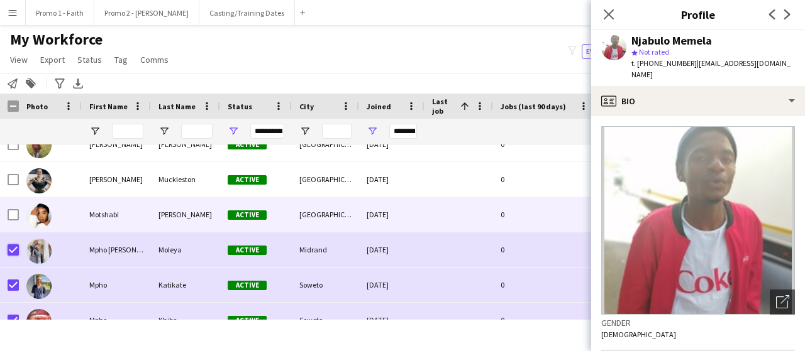
scroll to position [11380, 0]
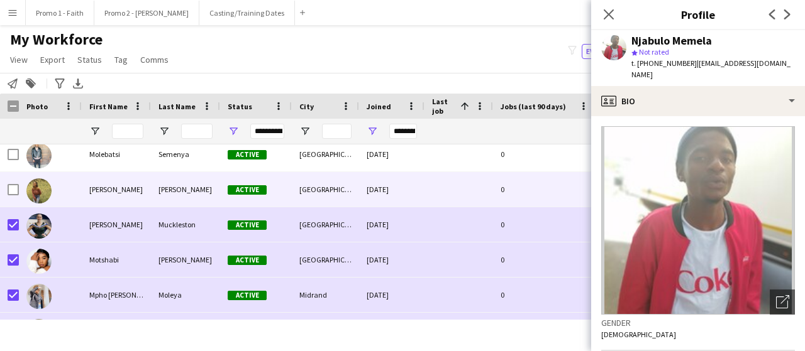
click at [13, 196] on div at bounding box center [13, 189] width 11 height 35
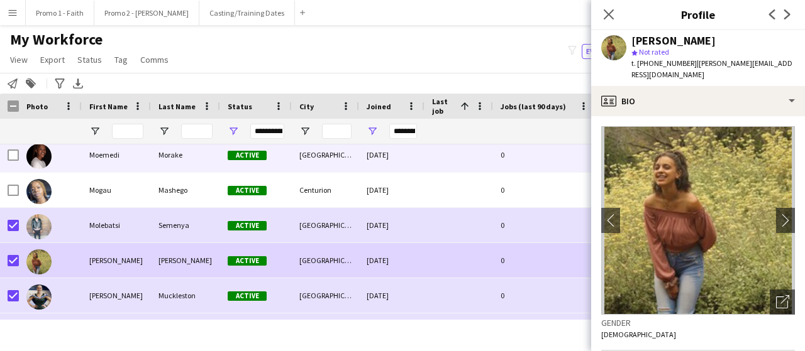
scroll to position [11254, 0]
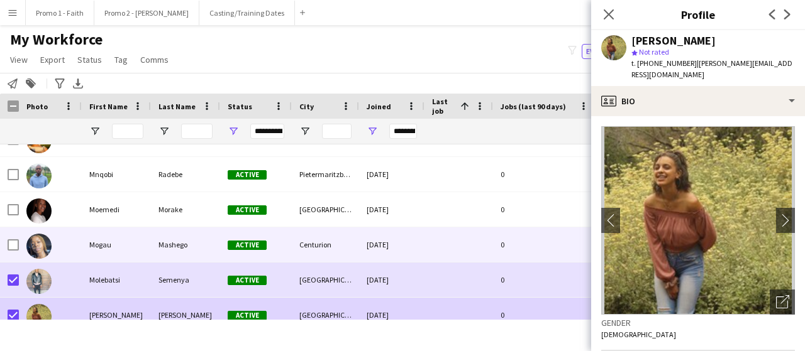
click at [6, 248] on div at bounding box center [9, 245] width 19 height 35
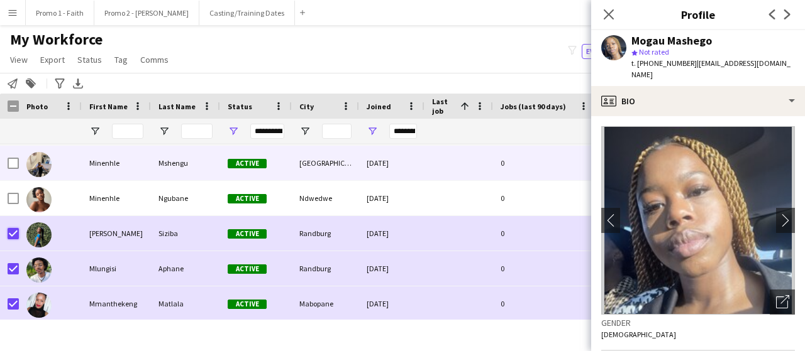
scroll to position [11002, 0]
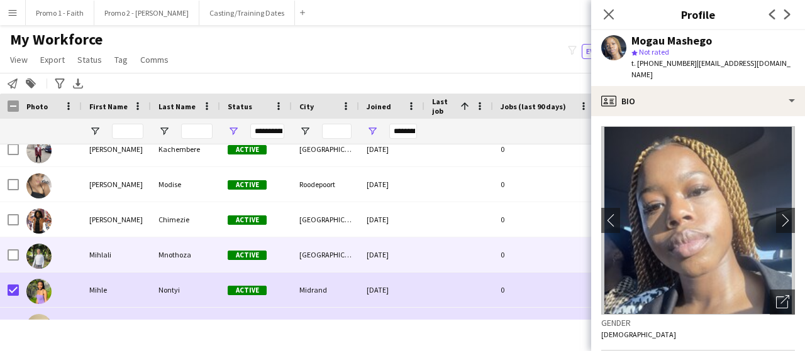
click at [7, 254] on div at bounding box center [9, 255] width 19 height 35
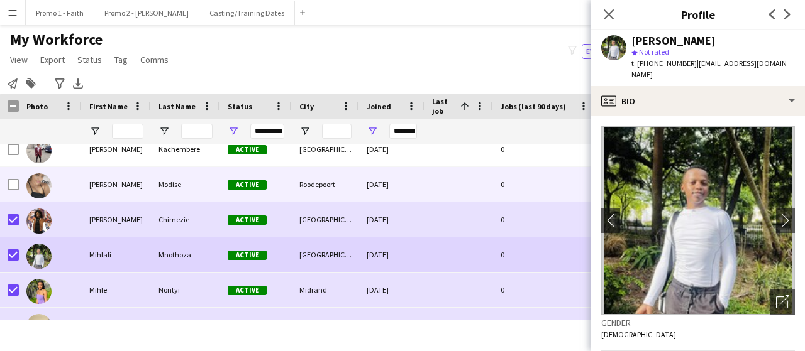
click at [7, 184] on div at bounding box center [9, 184] width 19 height 35
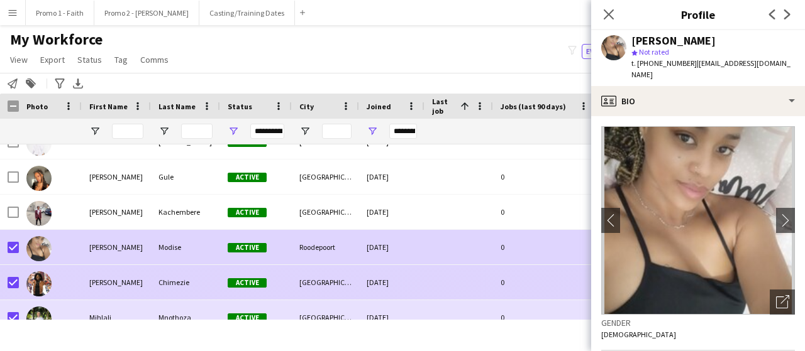
scroll to position [10688, 0]
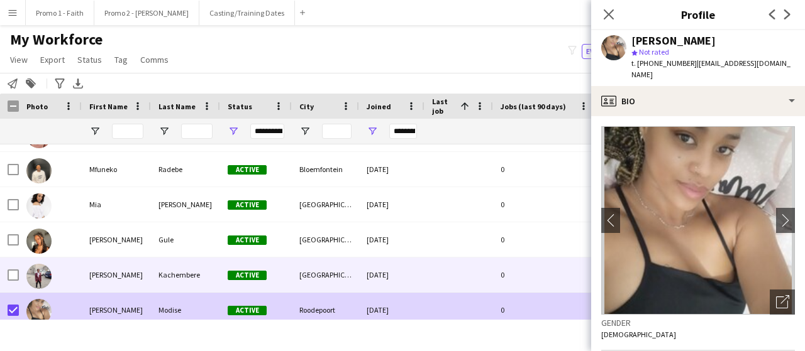
click at [8, 267] on div at bounding box center [13, 275] width 11 height 35
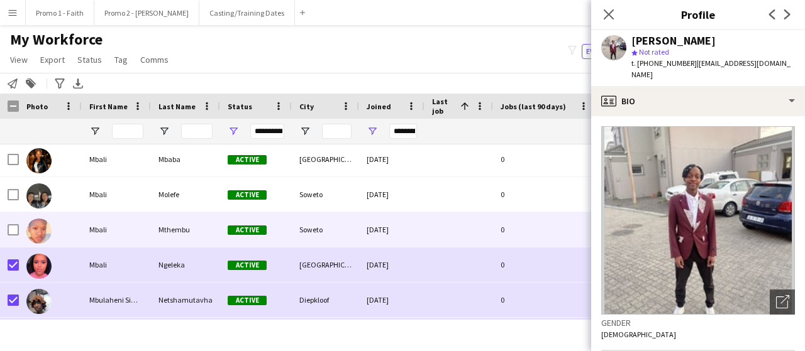
click at [3, 218] on div at bounding box center [9, 230] width 19 height 35
click at [7, 226] on div at bounding box center [9, 230] width 19 height 35
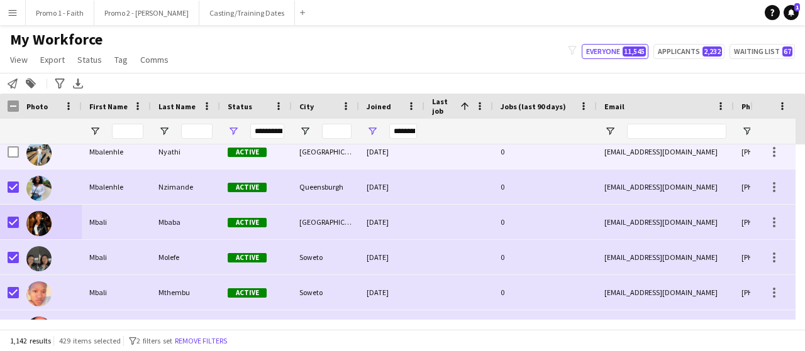
click at [19, 154] on div at bounding box center [50, 152] width 63 height 35
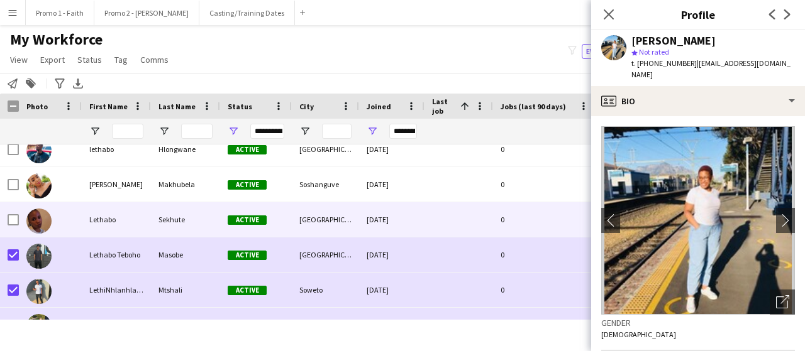
click at [14, 213] on div at bounding box center [13, 219] width 11 height 35
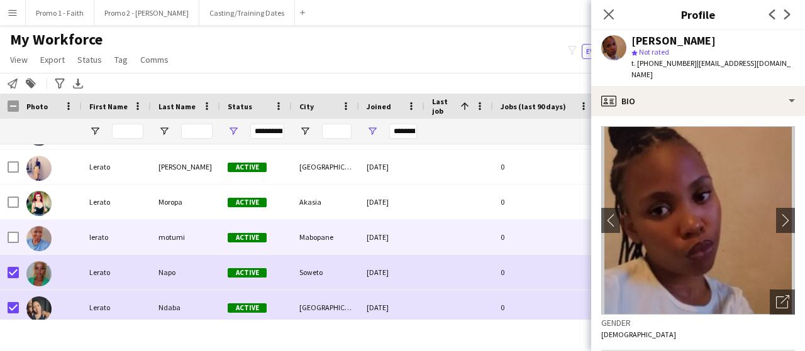
click at [20, 233] on div at bounding box center [50, 237] width 63 height 35
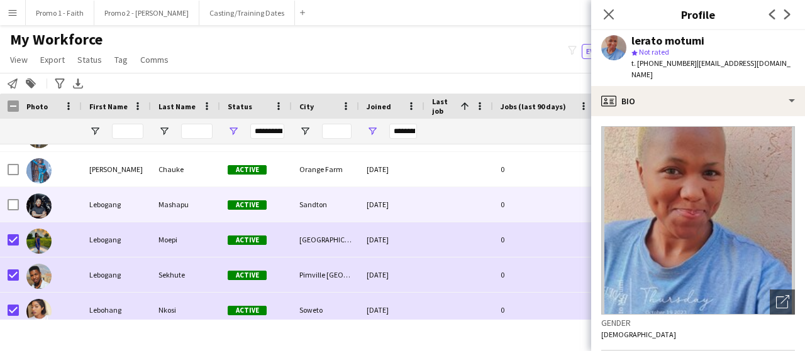
click at [18, 212] on div at bounding box center [13, 204] width 11 height 35
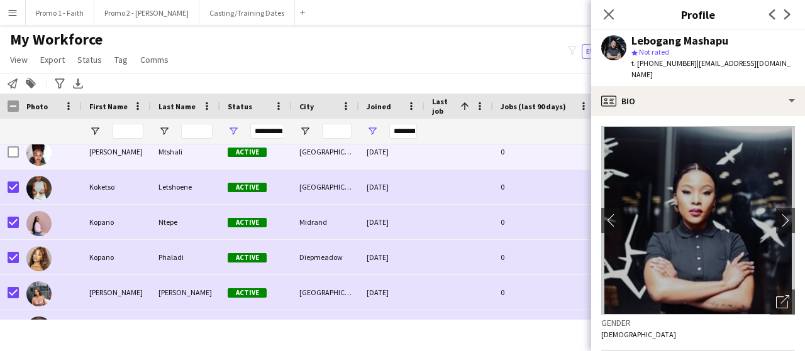
click at [15, 158] on div at bounding box center [13, 152] width 11 height 35
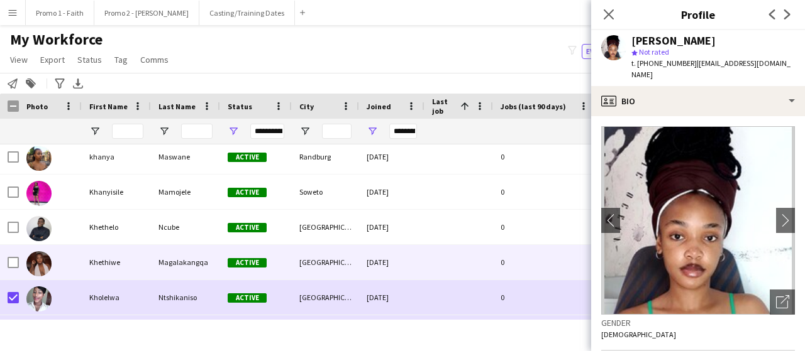
click at [14, 257] on div at bounding box center [13, 262] width 11 height 35
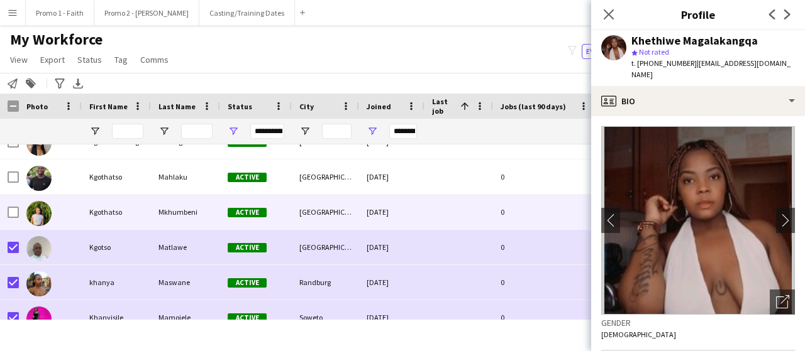
click at [11, 218] on div at bounding box center [13, 212] width 11 height 35
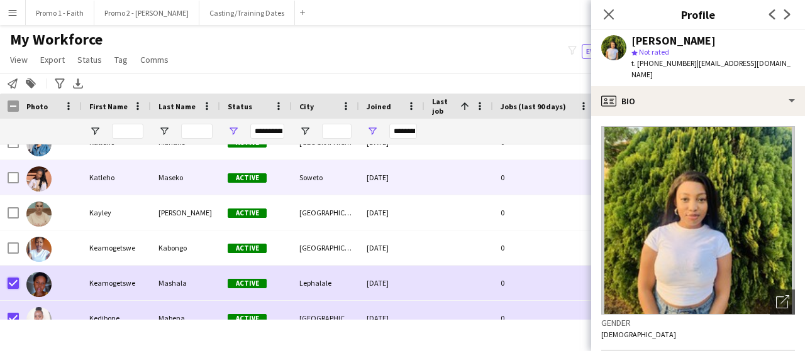
scroll to position [5721, 0]
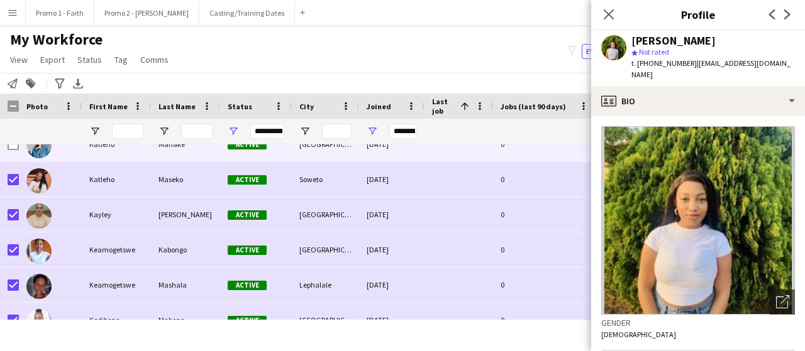
click at [14, 150] on div at bounding box center [13, 144] width 11 height 35
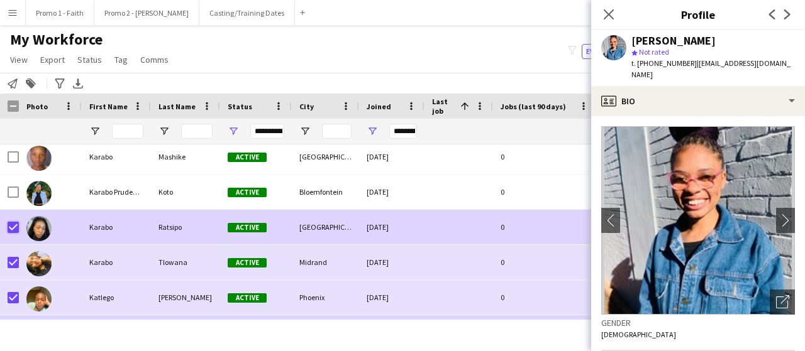
scroll to position [5533, 0]
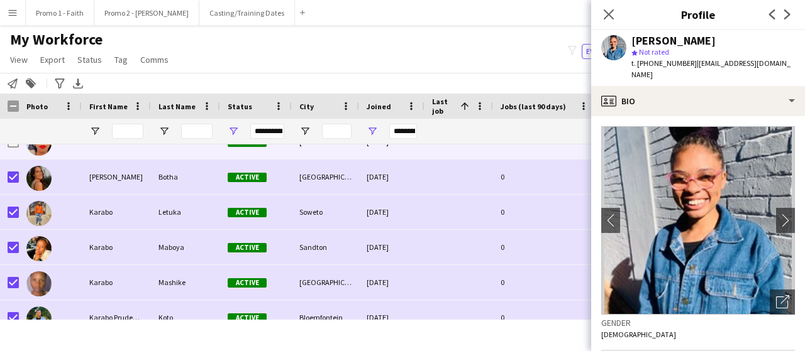
click at [11, 148] on div at bounding box center [13, 141] width 11 height 35
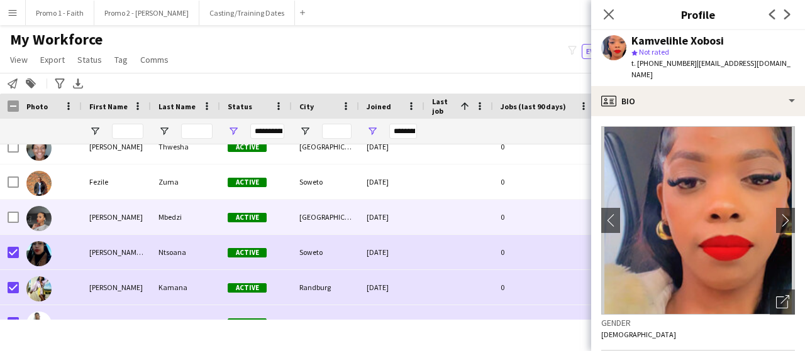
click at [9, 211] on div at bounding box center [13, 217] width 11 height 35
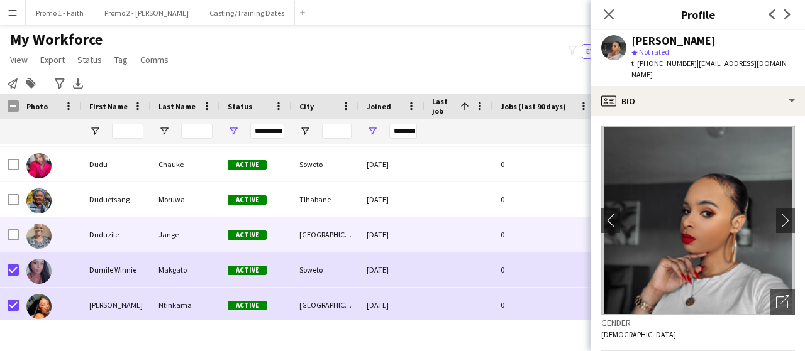
click at [24, 239] on div at bounding box center [50, 235] width 63 height 35
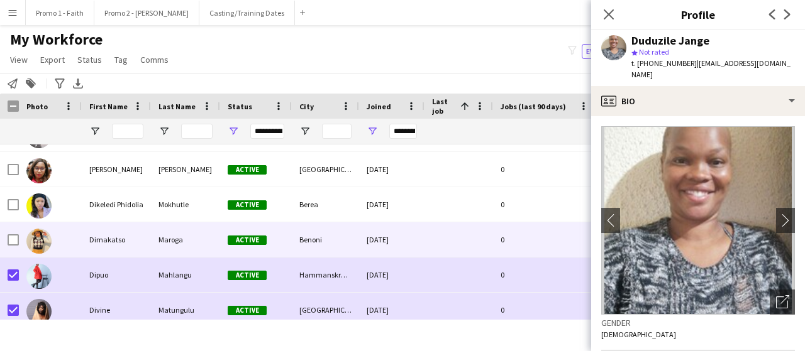
click at [6, 236] on div at bounding box center [9, 240] width 19 height 35
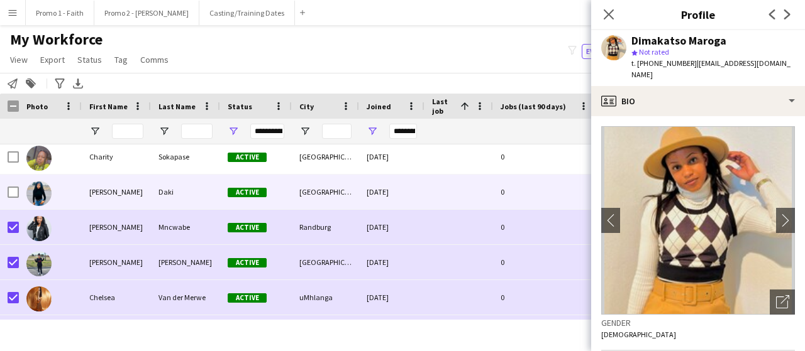
click at [9, 185] on div at bounding box center [13, 192] width 11 height 35
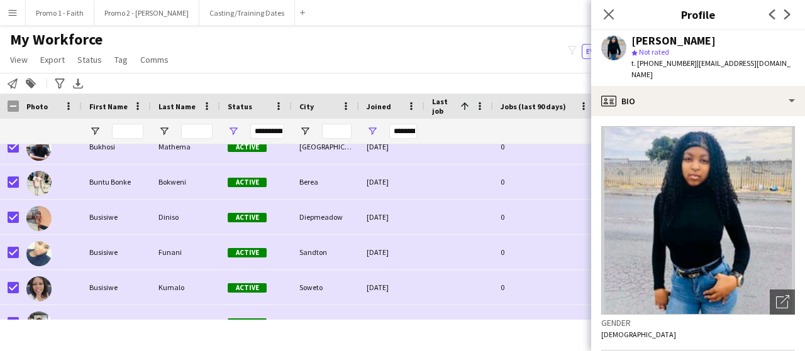
click at [600, 13] on div "Close pop-in" at bounding box center [608, 14] width 35 height 29
click at [610, 14] on icon at bounding box center [608, 14] width 12 height 12
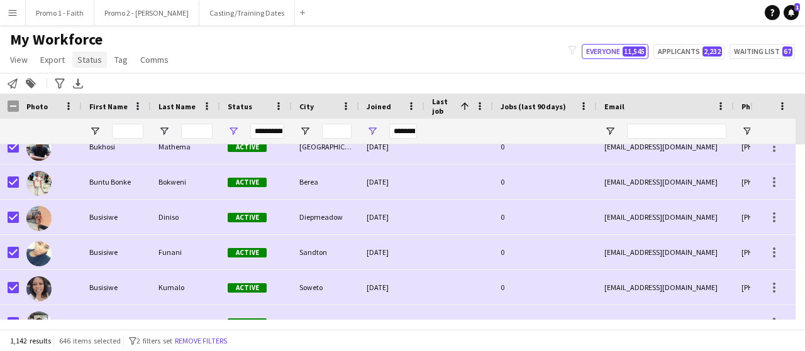
click at [77, 61] on span "Status" at bounding box center [89, 59] width 25 height 11
click at [96, 89] on span "Edit" at bounding box center [89, 86] width 14 height 11
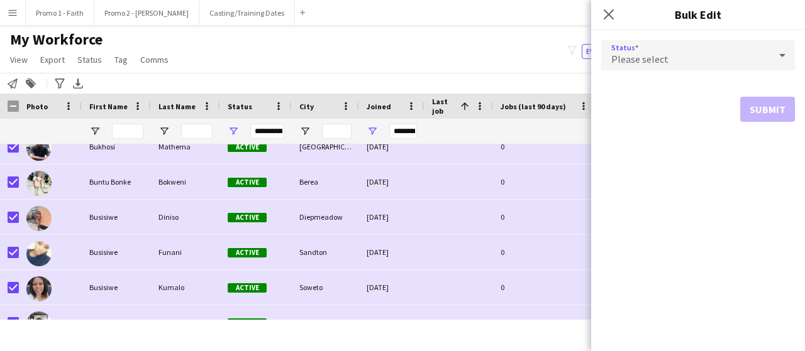
click at [785, 58] on icon at bounding box center [782, 55] width 15 height 25
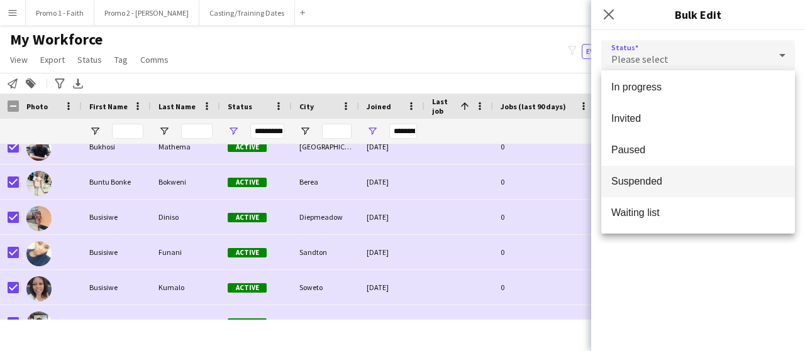
click at [649, 183] on span "Suspended" at bounding box center [698, 181] width 174 height 12
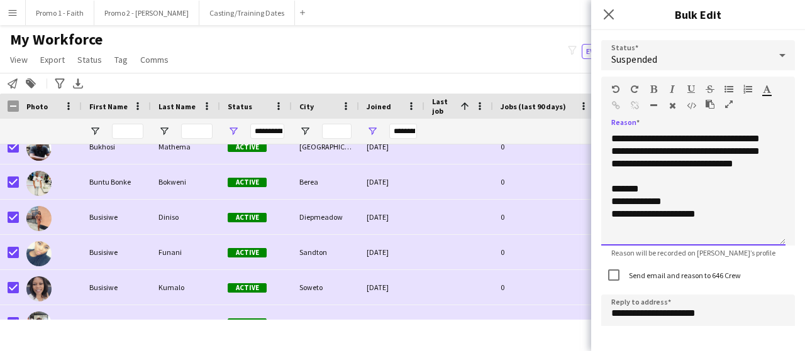
click at [754, 140] on div "**********" at bounding box center [693, 189] width 184 height 113
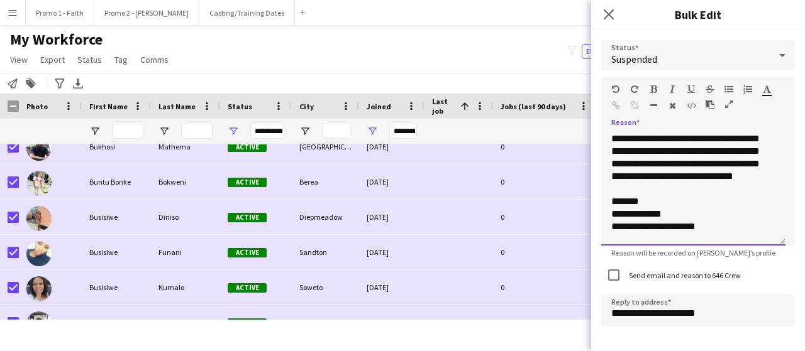
click at [694, 152] on div "**********" at bounding box center [693, 189] width 184 height 113
drag, startPoint x: 748, startPoint y: 177, endPoint x: 759, endPoint y: 178, distance: 10.8
click at [749, 177] on div "**********" at bounding box center [693, 189] width 184 height 113
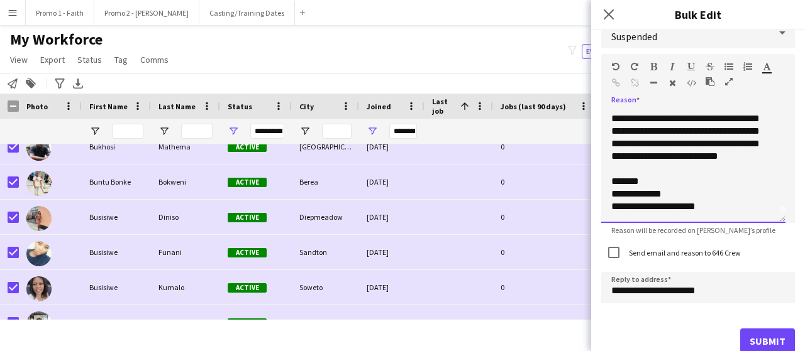
scroll to position [35, 0]
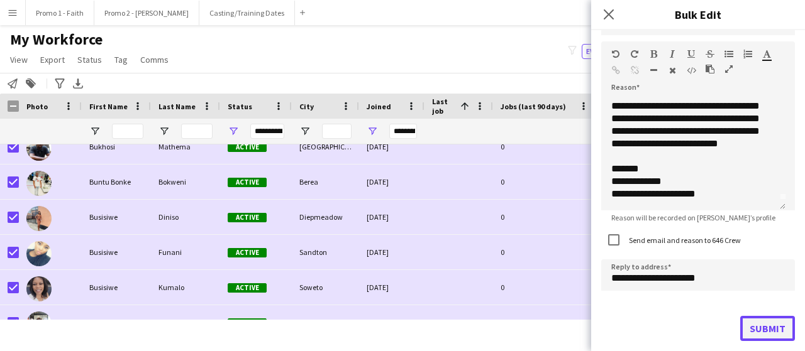
click at [758, 328] on button "Submit" at bounding box center [767, 328] width 55 height 25
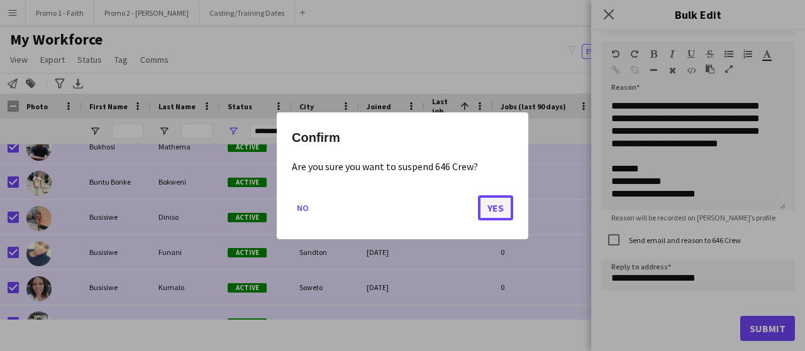
click at [495, 203] on button "Yes" at bounding box center [495, 207] width 35 height 25
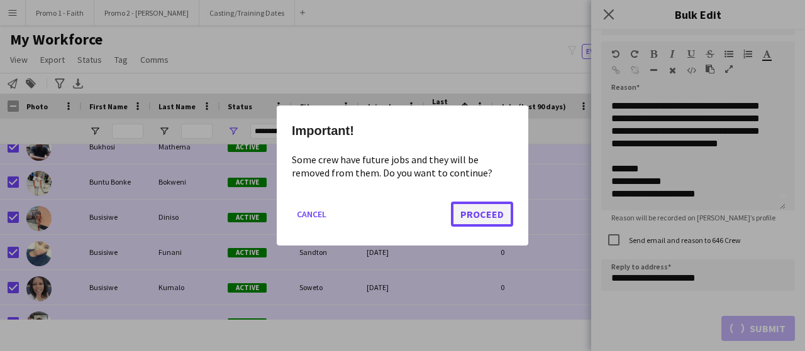
click at [475, 212] on button "Proceed" at bounding box center [482, 214] width 62 height 25
